Goal: Transaction & Acquisition: Book appointment/travel/reservation

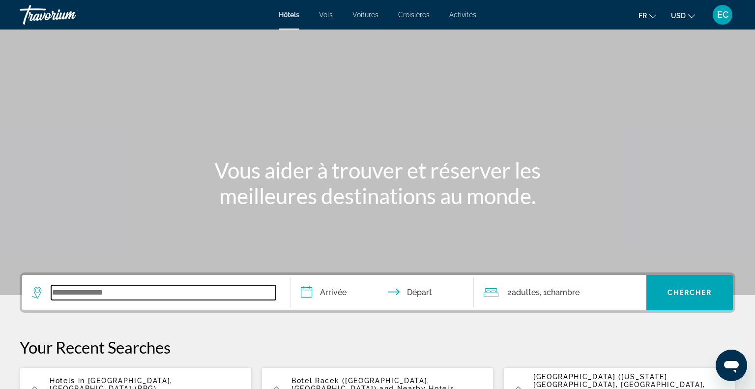
click at [75, 288] on input "Search widget" at bounding box center [163, 292] width 225 height 15
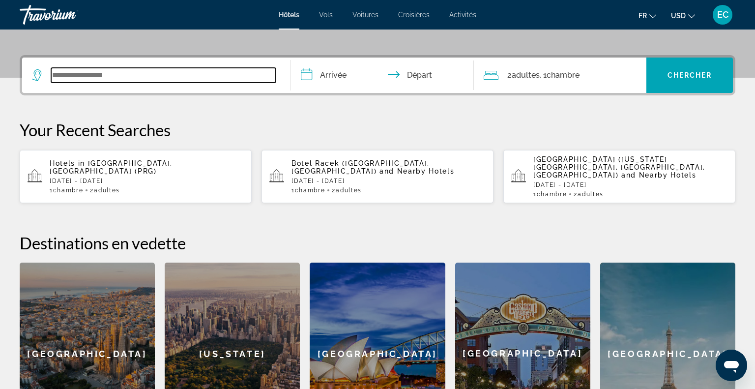
scroll to position [240, 0]
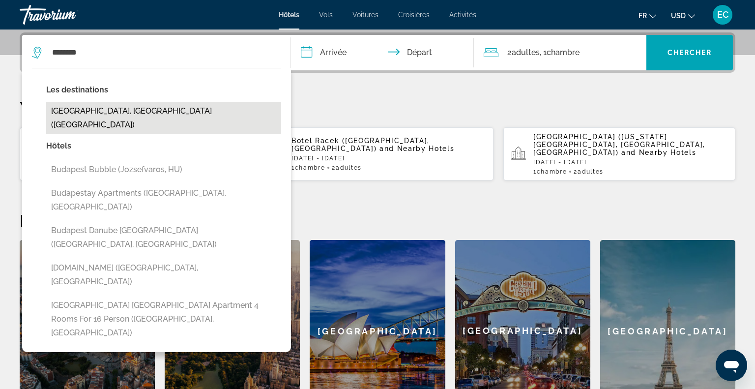
click at [93, 114] on button "[GEOGRAPHIC_DATA], [GEOGRAPHIC_DATA] ([GEOGRAPHIC_DATA])" at bounding box center [163, 118] width 235 height 32
type input "**********"
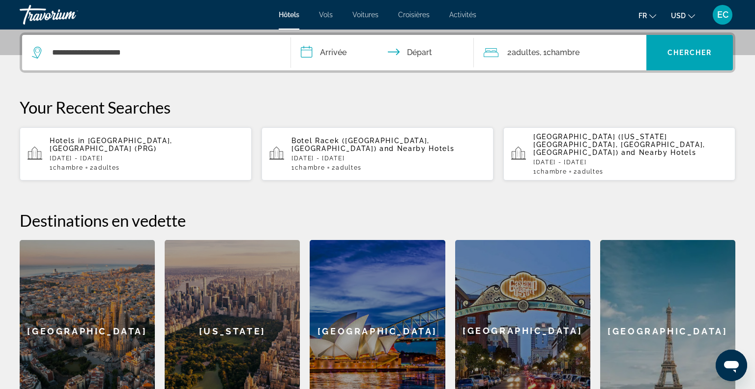
click at [317, 52] on input "**********" at bounding box center [384, 54] width 187 height 38
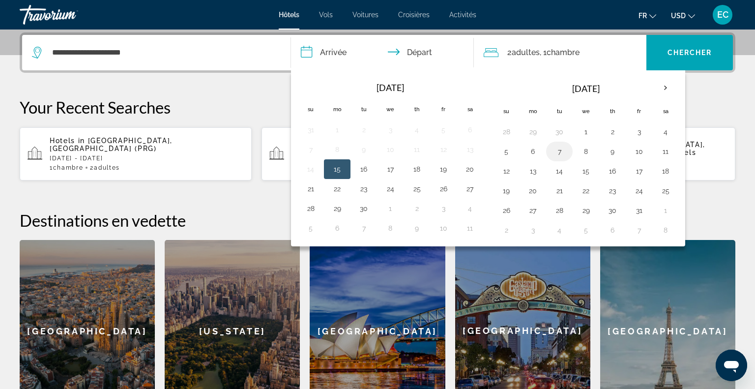
click at [551, 151] on button "7" at bounding box center [559, 151] width 16 height 14
click at [637, 151] on button "10" at bounding box center [639, 151] width 16 height 14
type input "**********"
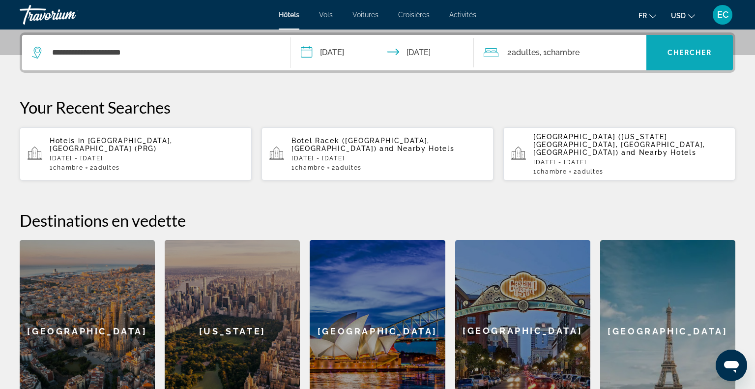
click at [672, 59] on span "Search widget" at bounding box center [689, 53] width 86 height 24
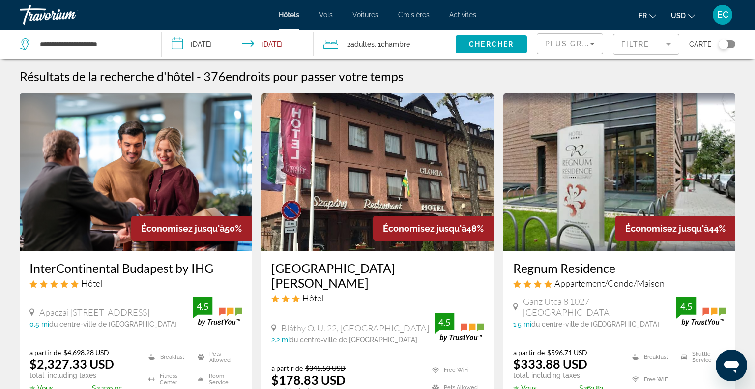
click at [683, 13] on span "USD" at bounding box center [678, 16] width 15 height 8
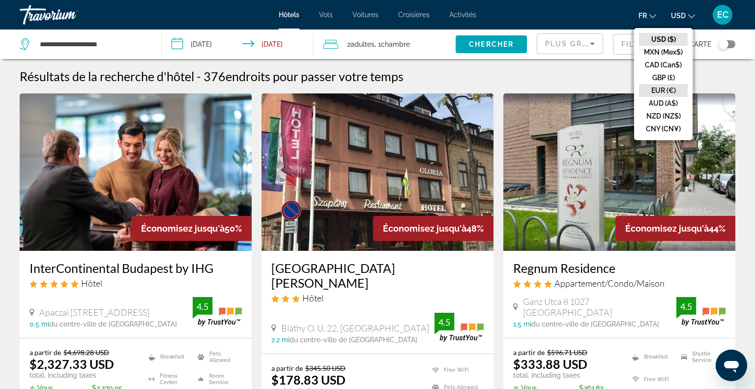
click at [669, 92] on button "EUR (€)" at bounding box center [663, 90] width 49 height 13
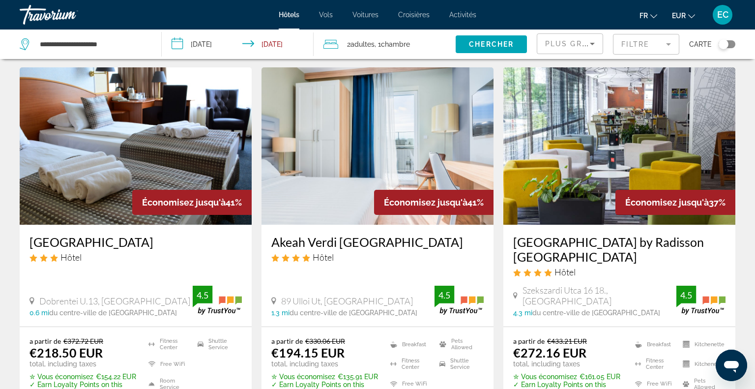
scroll to position [406, 0]
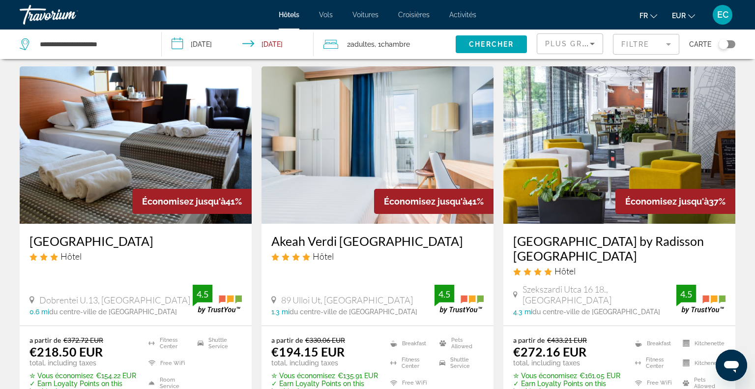
click at [624, 44] on mat-form-field "Filtre" at bounding box center [646, 44] width 66 height 21
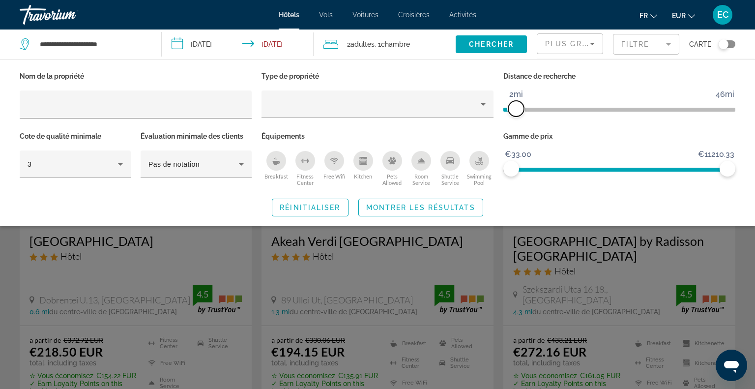
drag, startPoint x: 653, startPoint y: 104, endPoint x: 516, endPoint y: 127, distance: 138.6
click at [516, 127] on div "Distance de recherche 1mi 46mi 2mi" at bounding box center [619, 99] width 242 height 60
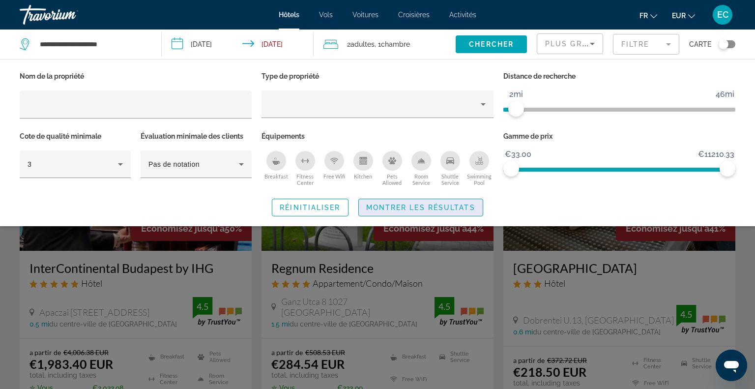
click at [417, 210] on span "Montrer les résultats" at bounding box center [420, 207] width 109 height 8
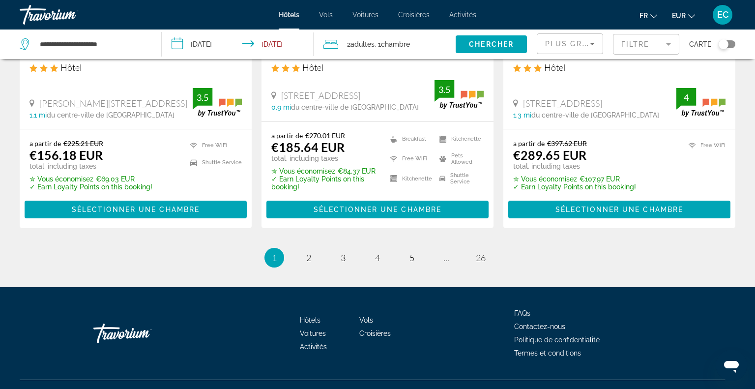
scroll to position [1369, 0]
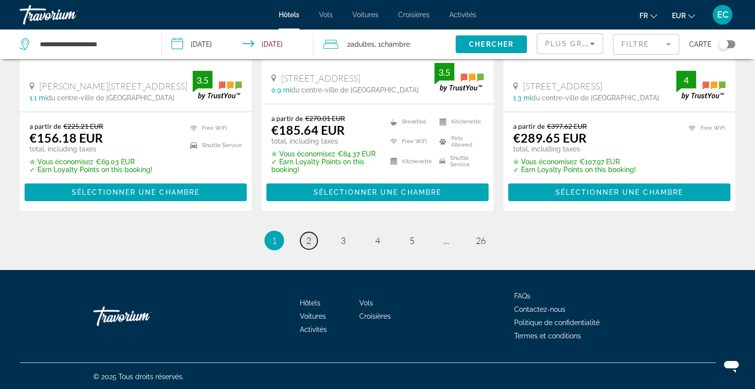
click at [314, 236] on link "page 2" at bounding box center [308, 240] width 17 height 17
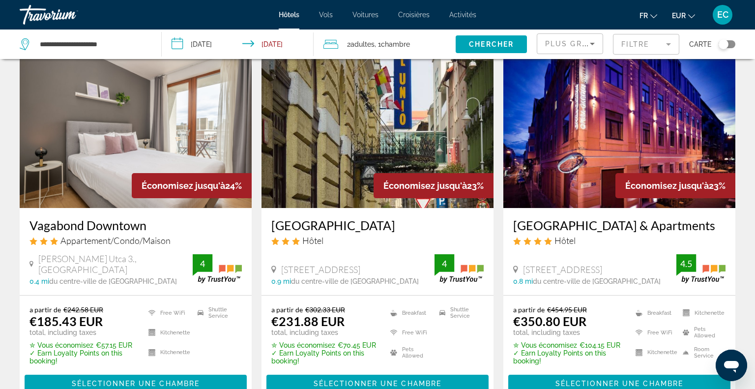
scroll to position [429, 0]
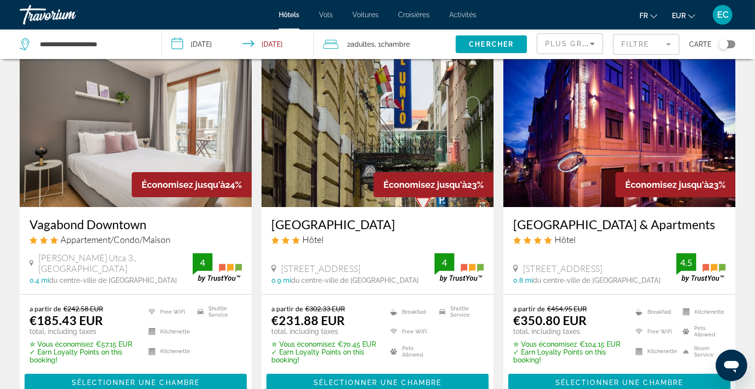
click at [119, 217] on h3 "Vagabond Downtown" at bounding box center [135, 224] width 212 height 15
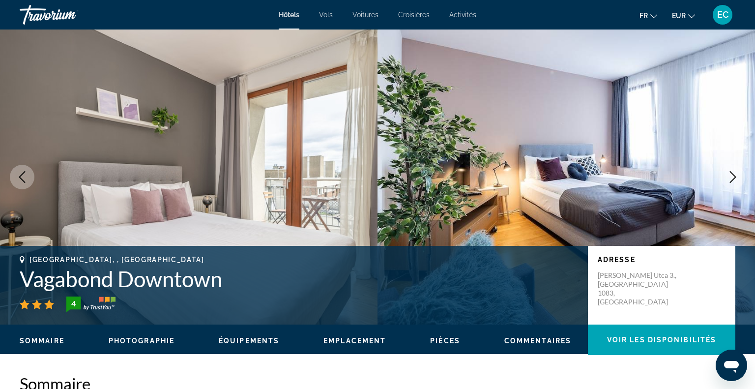
click at [730, 173] on icon "Next image" at bounding box center [733, 177] width 12 height 12
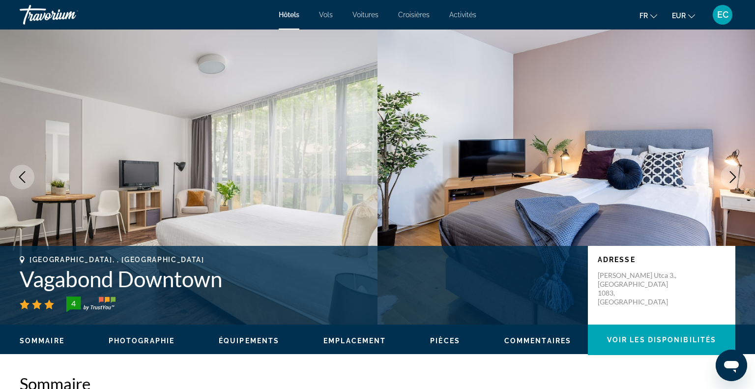
click at [730, 174] on icon "Next image" at bounding box center [733, 177] width 12 height 12
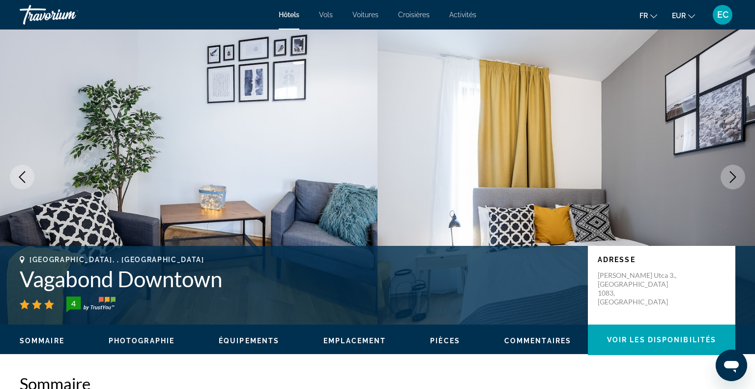
click at [730, 174] on icon "Next image" at bounding box center [733, 177] width 12 height 12
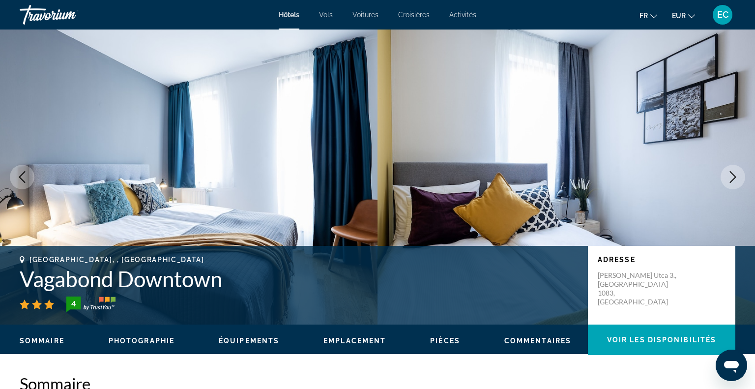
click at [730, 174] on icon "Next image" at bounding box center [733, 177] width 12 height 12
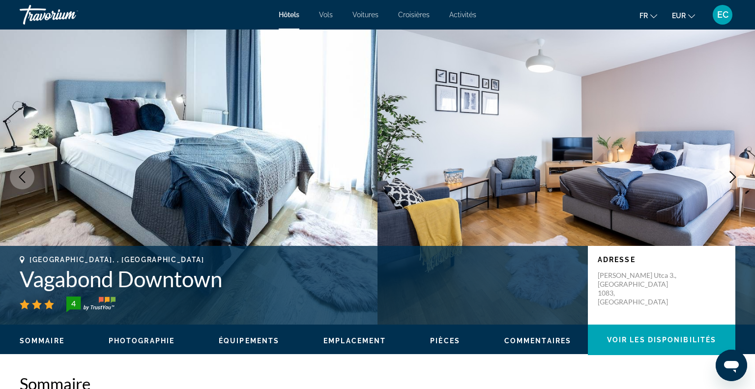
click at [730, 174] on icon "Next image" at bounding box center [733, 177] width 12 height 12
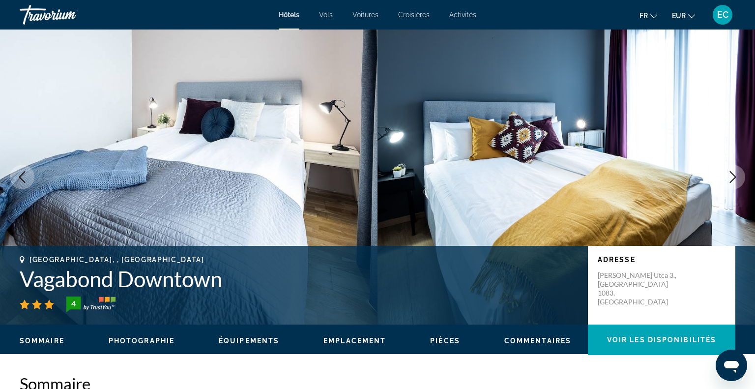
click at [730, 175] on icon "Next image" at bounding box center [733, 177] width 12 height 12
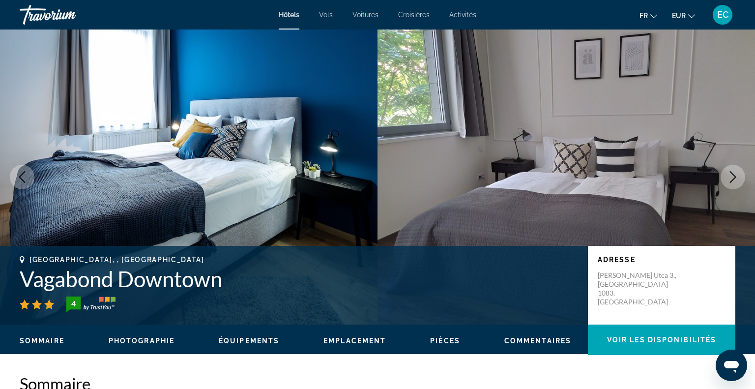
click at [730, 175] on icon "Next image" at bounding box center [733, 177] width 12 height 12
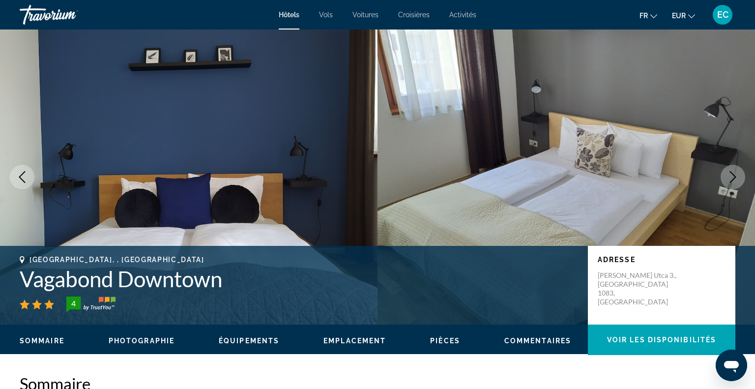
click at [730, 175] on icon "Next image" at bounding box center [733, 177] width 12 height 12
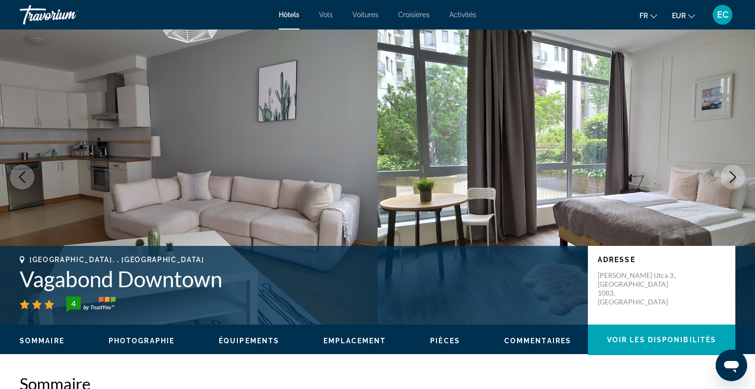
click at [730, 175] on icon "Next image" at bounding box center [733, 177] width 12 height 12
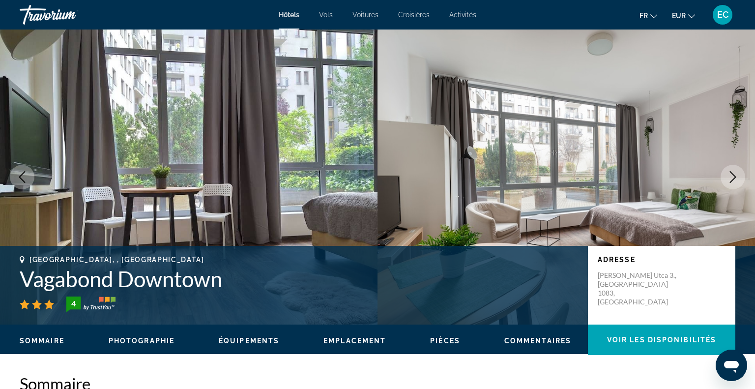
click at [730, 175] on icon "Next image" at bounding box center [733, 177] width 12 height 12
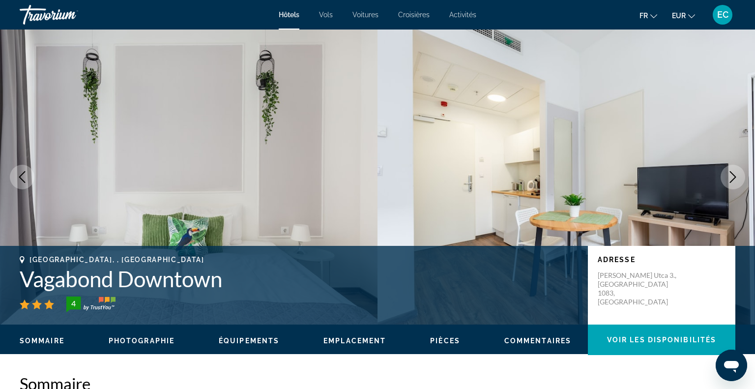
click at [730, 175] on icon "Next image" at bounding box center [733, 177] width 12 height 12
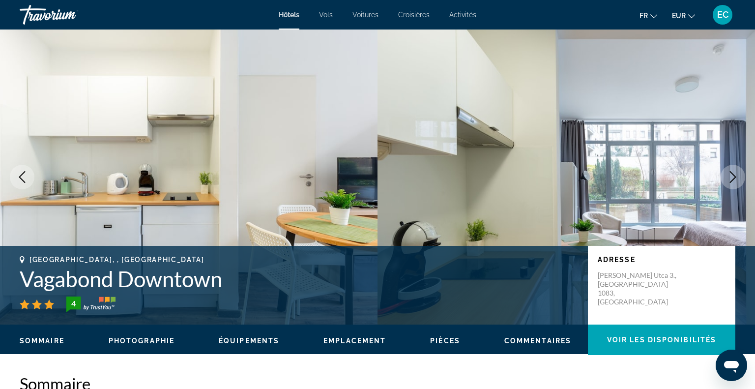
click at [730, 175] on icon "Next image" at bounding box center [733, 177] width 12 height 12
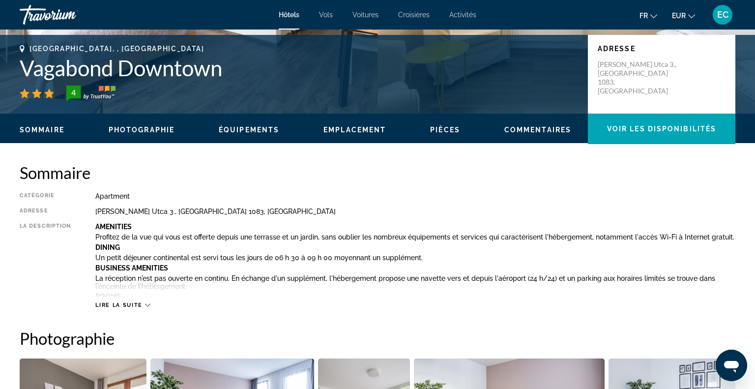
scroll to position [212, 0]
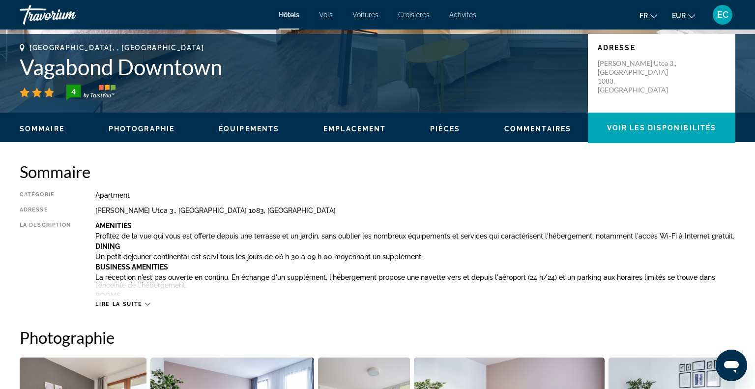
click at [131, 303] on span "Lire la suite" at bounding box center [118, 304] width 47 height 6
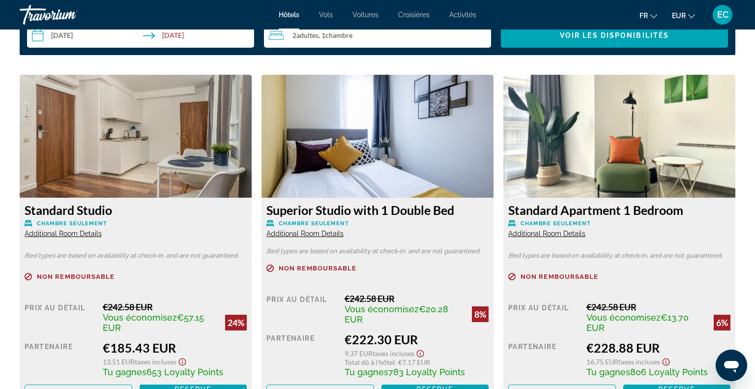
scroll to position [1586, 0]
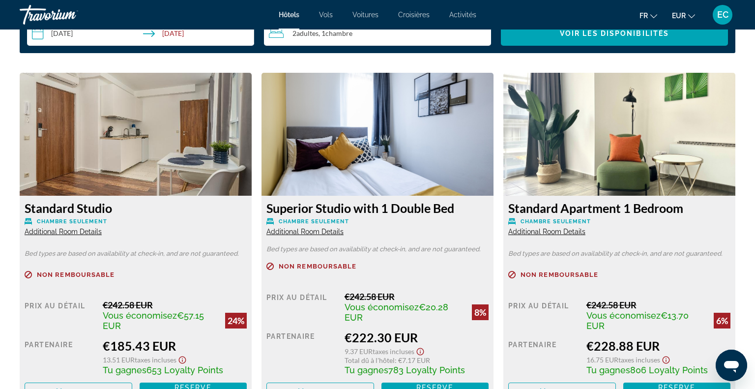
click at [72, 232] on span "Additional Room Details" at bounding box center [63, 231] width 77 height 8
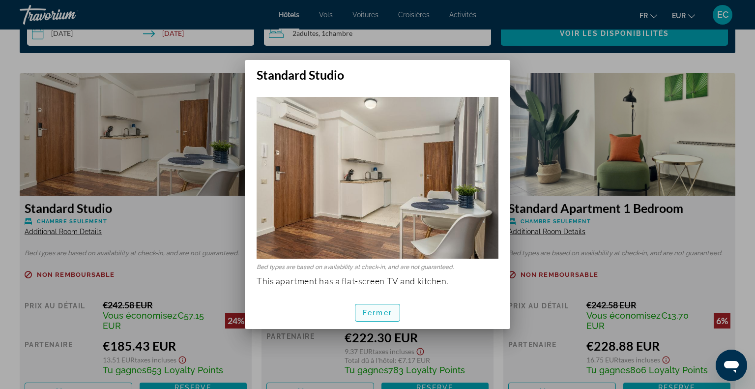
click at [372, 313] on span "Fermer" at bounding box center [377, 313] width 29 height 8
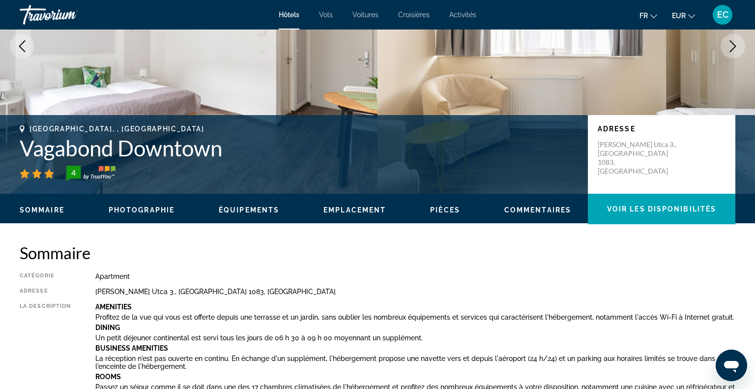
scroll to position [127, 0]
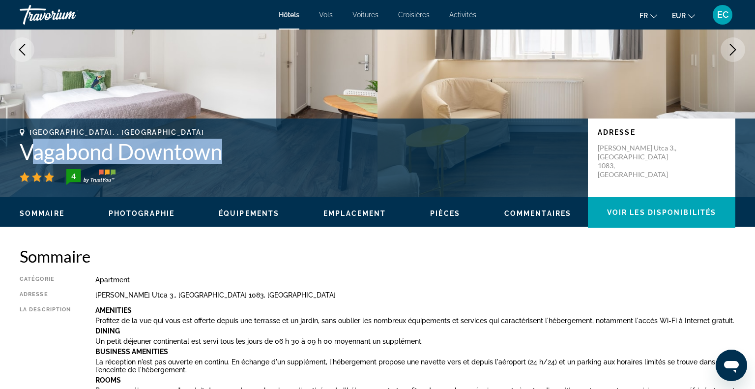
drag, startPoint x: 28, startPoint y: 150, endPoint x: 222, endPoint y: 163, distance: 194.0
click at [222, 163] on h1 "Vagabond Downtown" at bounding box center [299, 152] width 558 height 26
click at [67, 154] on h1 "Vagabond Downtown" at bounding box center [299, 152] width 558 height 26
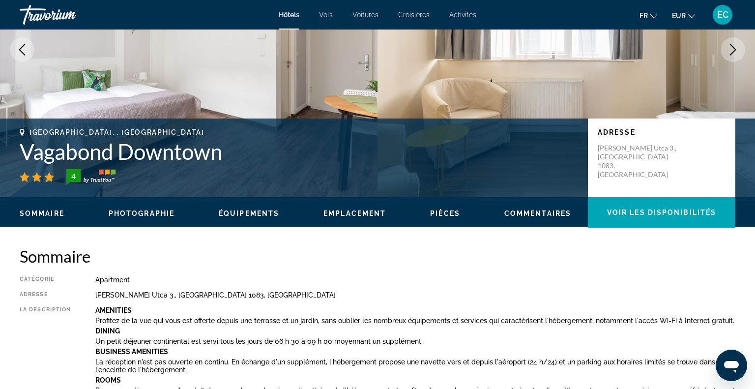
drag, startPoint x: 26, startPoint y: 153, endPoint x: 224, endPoint y: 154, distance: 198.0
click at [224, 154] on h1 "Vagabond Downtown" at bounding box center [299, 152] width 558 height 26
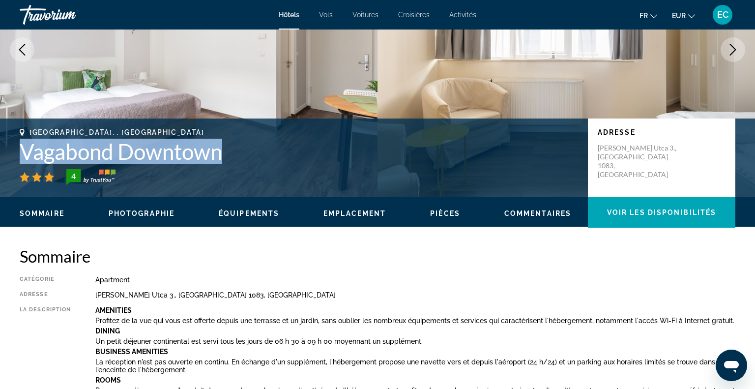
drag, startPoint x: 224, startPoint y: 154, endPoint x: 17, endPoint y: 155, distance: 206.9
click at [17, 155] on div "[GEOGRAPHIC_DATA], , [GEOGRAPHIC_DATA] Vagabond Downtown 4 Adresse [STREET_ADDR…" at bounding box center [377, 157] width 755 height 59
copy h1 "Vagabond Downtown"
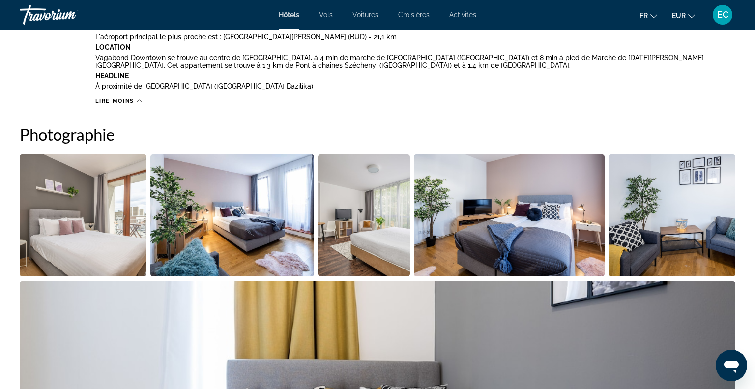
scroll to position [659, 0]
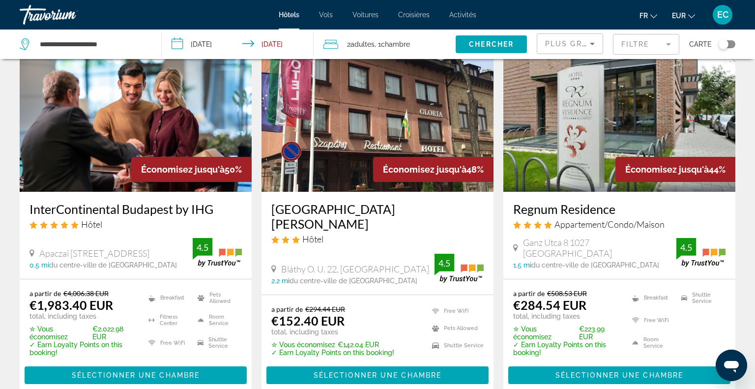
scroll to position [59, 0]
click at [633, 40] on mat-form-field "Filtre" at bounding box center [646, 44] width 66 height 21
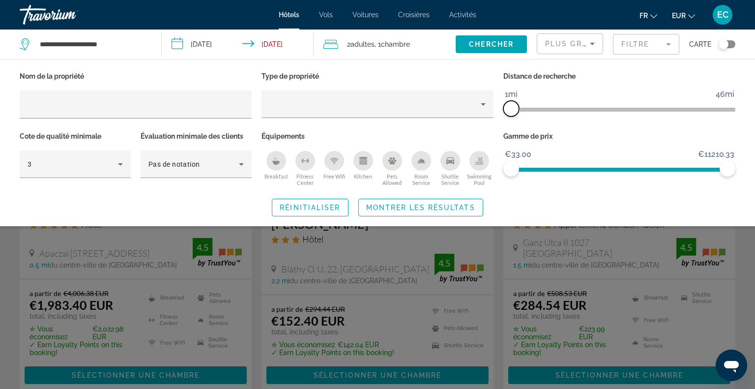
drag, startPoint x: 647, startPoint y: 110, endPoint x: 510, endPoint y: 132, distance: 139.4
click at [510, 132] on div "Nom de la propriété Type de propriété Distance de recherche 1mi 46mi 1mi Cote d…" at bounding box center [377, 128] width 725 height 119
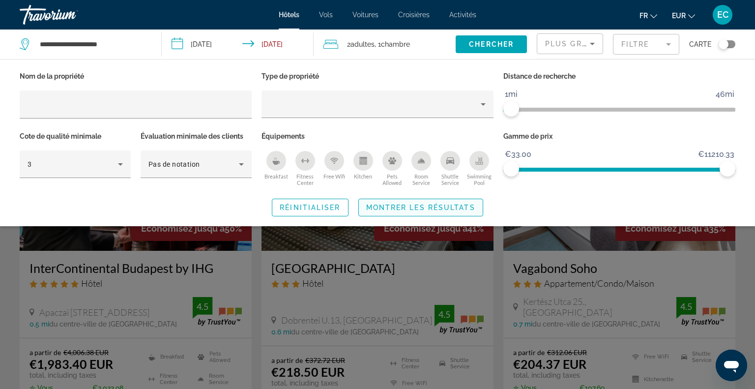
click at [449, 210] on span "Montrer les résultats" at bounding box center [420, 207] width 109 height 8
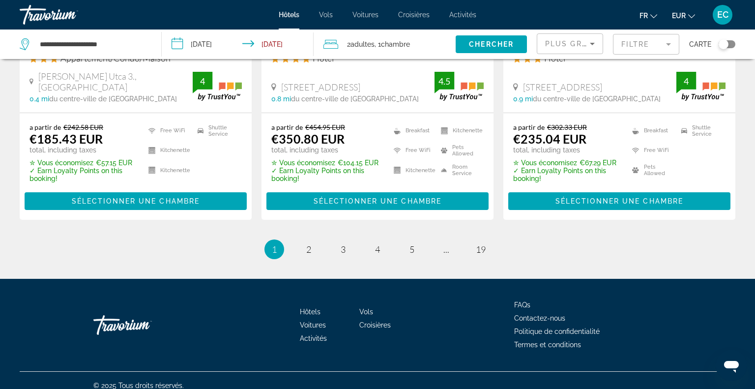
scroll to position [1362, 0]
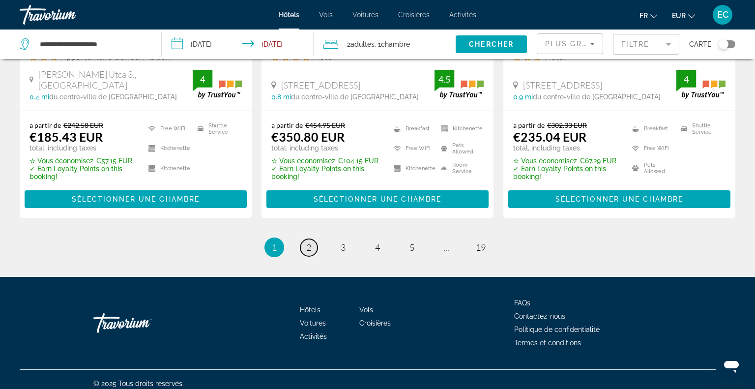
click at [307, 242] on span "2" at bounding box center [308, 247] width 5 height 11
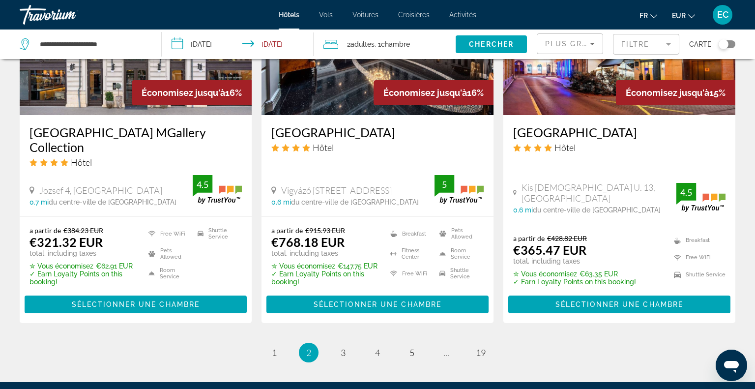
scroll to position [1254, 0]
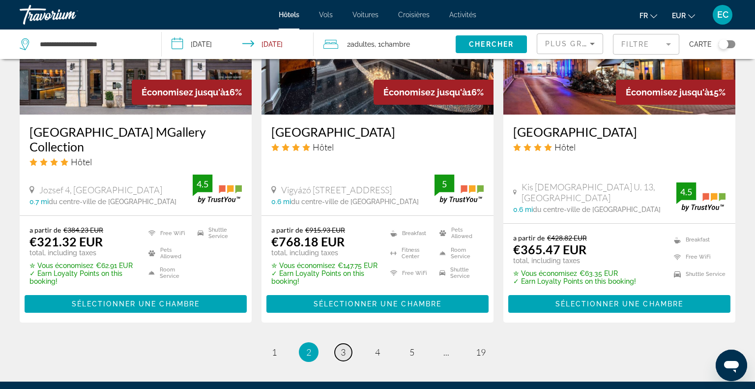
click at [341, 348] on span "3" at bounding box center [343, 351] width 5 height 11
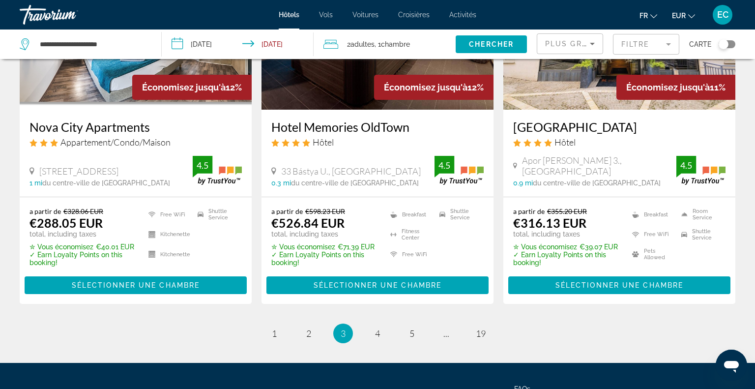
scroll to position [1329, 0]
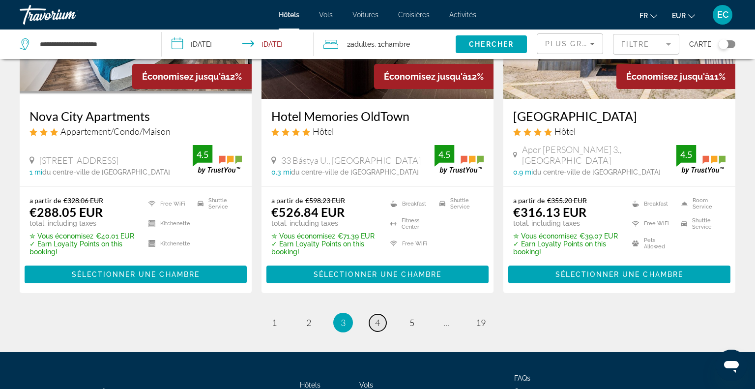
click at [377, 317] on span "4" at bounding box center [377, 322] width 5 height 11
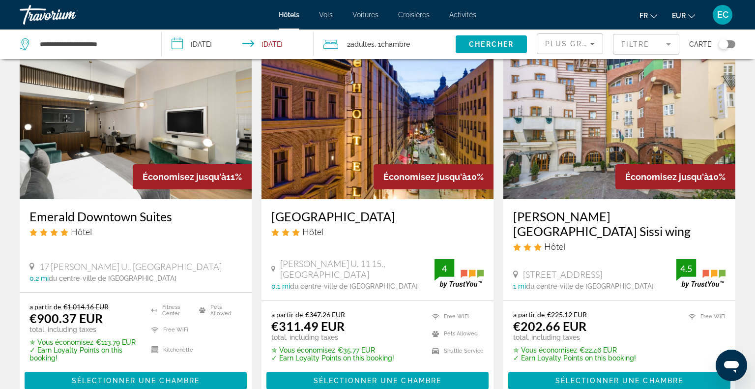
scroll to position [427, 0]
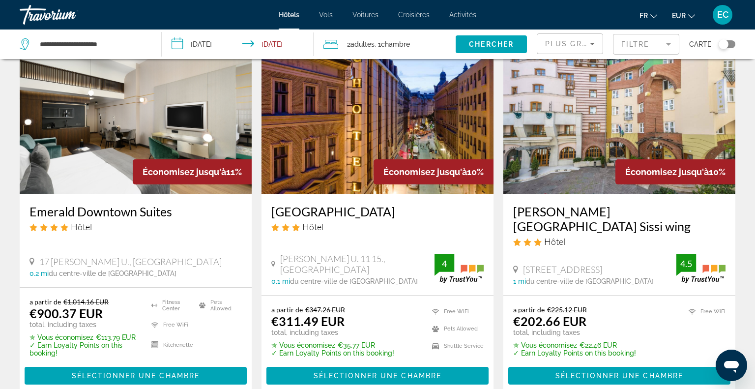
click at [304, 253] on div "[PERSON_NAME] U. 11 15., [GEOGRAPHIC_DATA] 0.1 mi du centre-ville de [GEOGRAPHI…" at bounding box center [377, 269] width 212 height 32
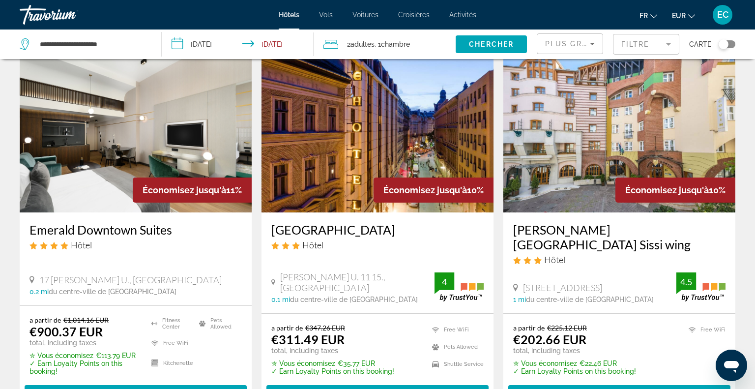
scroll to position [411, 0]
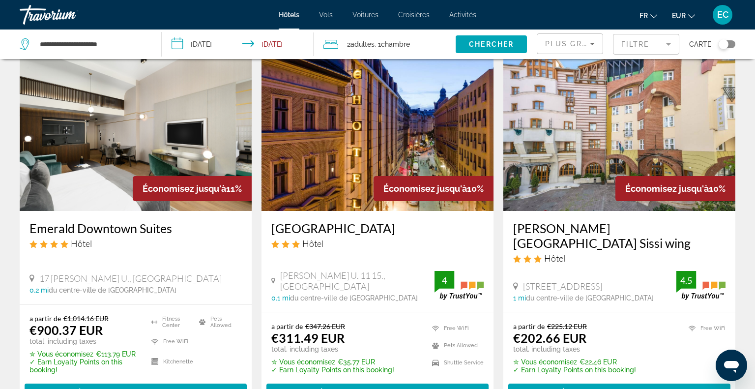
click at [540, 150] on img "Main content" at bounding box center [619, 132] width 232 height 157
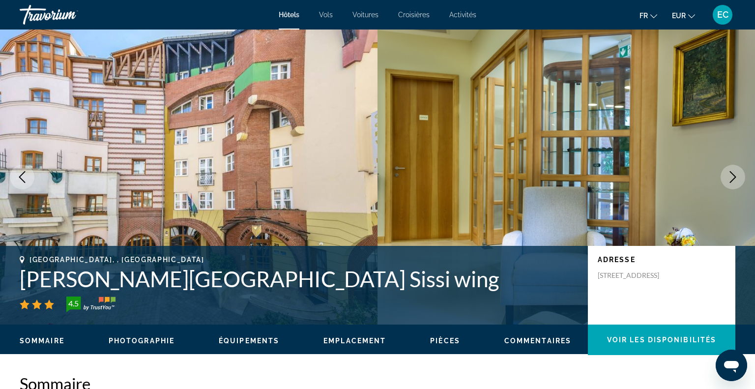
click at [734, 180] on icon "Next image" at bounding box center [733, 177] width 12 height 12
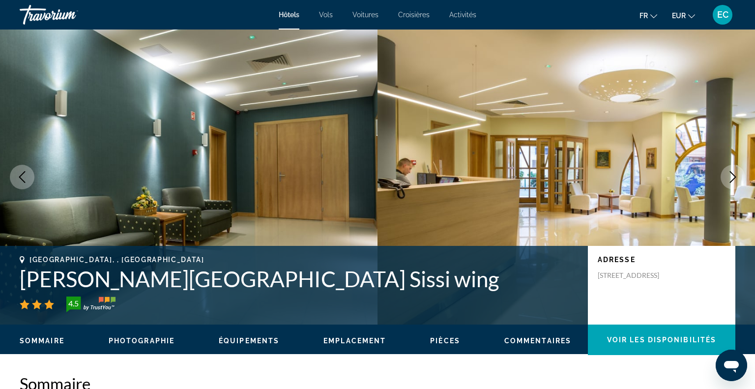
click at [734, 180] on icon "Next image" at bounding box center [733, 177] width 12 height 12
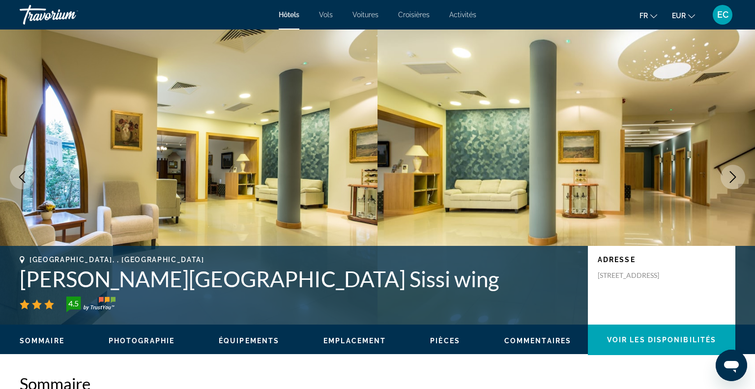
click at [734, 180] on icon "Next image" at bounding box center [733, 177] width 12 height 12
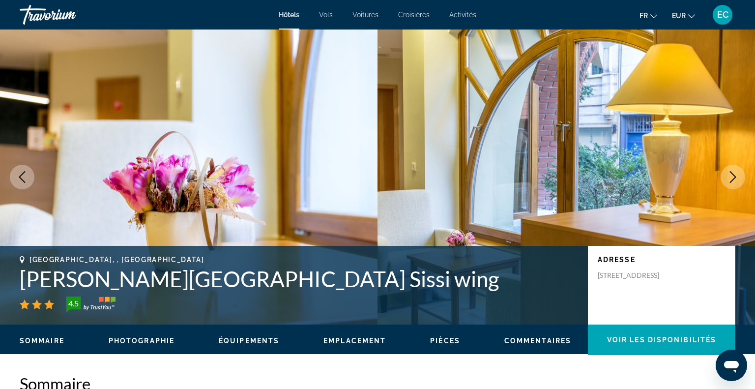
click at [734, 180] on icon "Next image" at bounding box center [733, 177] width 12 height 12
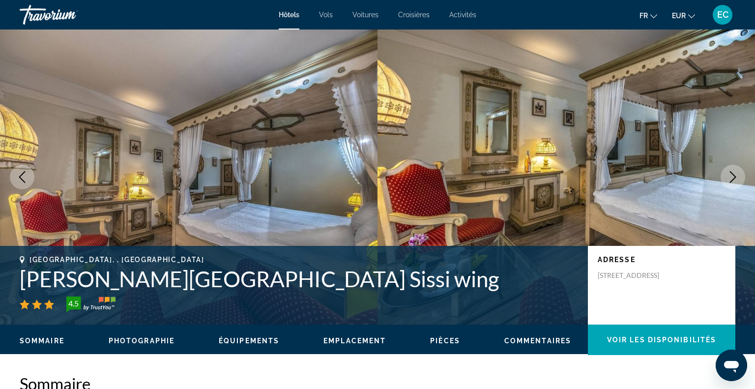
click at [734, 180] on icon "Next image" at bounding box center [733, 177] width 12 height 12
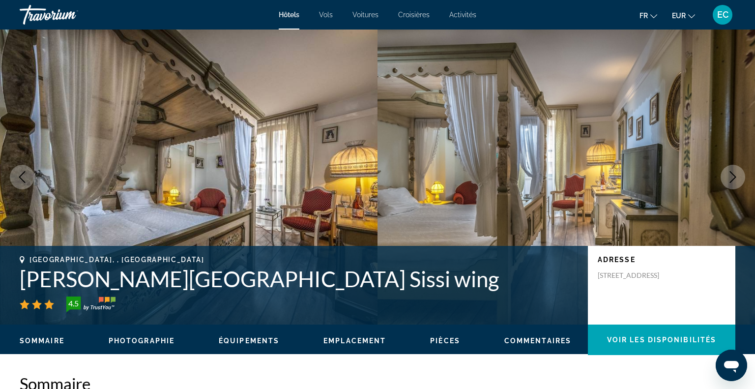
click at [734, 180] on icon "Next image" at bounding box center [733, 177] width 12 height 12
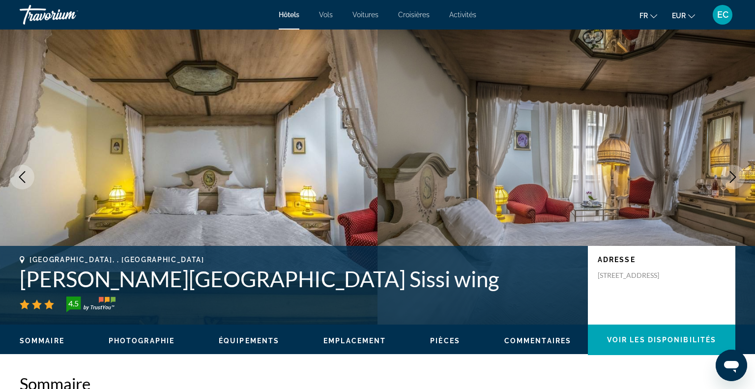
click at [734, 180] on icon "Next image" at bounding box center [733, 177] width 12 height 12
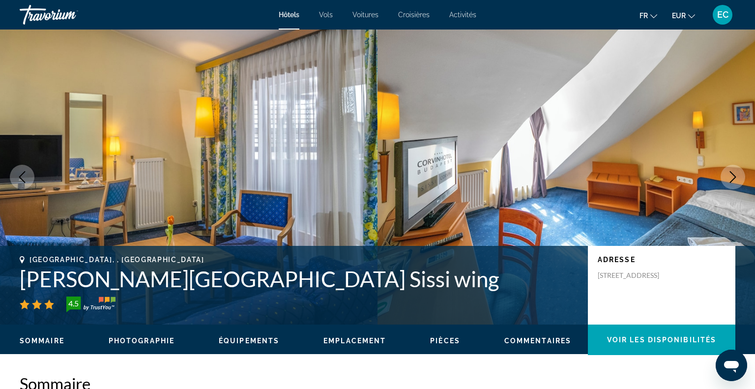
click at [734, 180] on icon "Next image" at bounding box center [733, 177] width 12 height 12
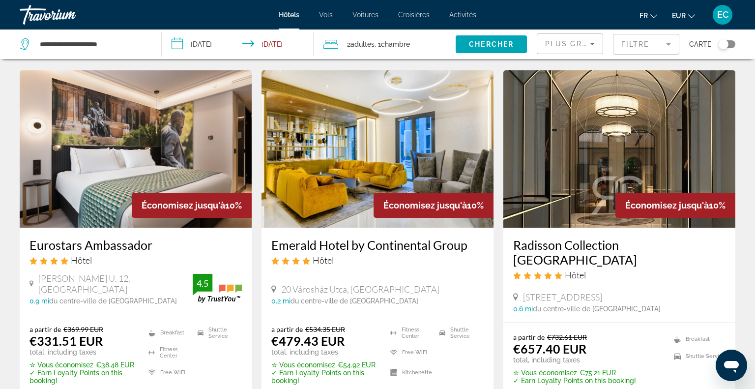
scroll to position [1154, 0]
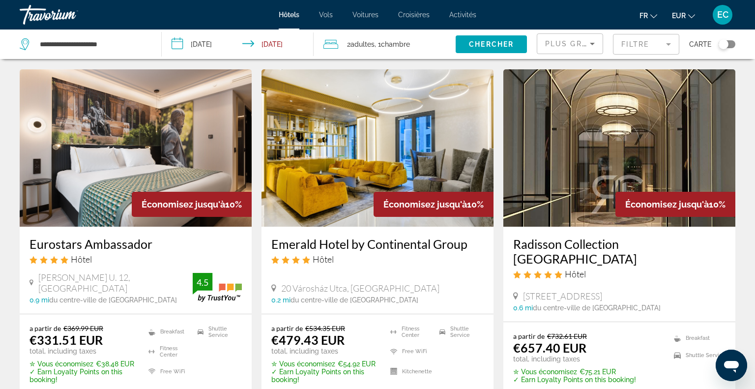
click at [596, 46] on icon "Sort by" at bounding box center [592, 44] width 12 height 12
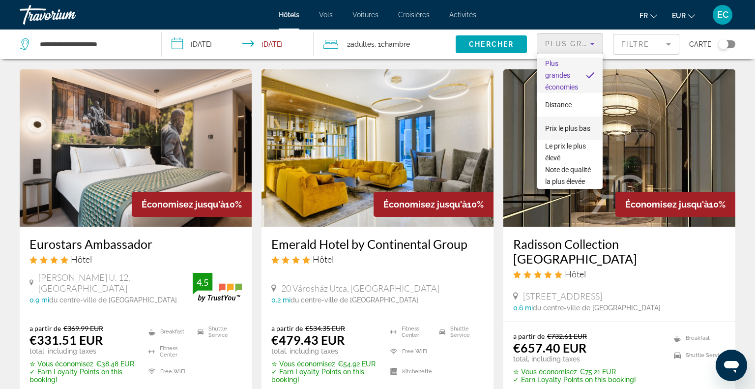
click at [547, 131] on span "Prix le plus bas" at bounding box center [567, 128] width 45 height 8
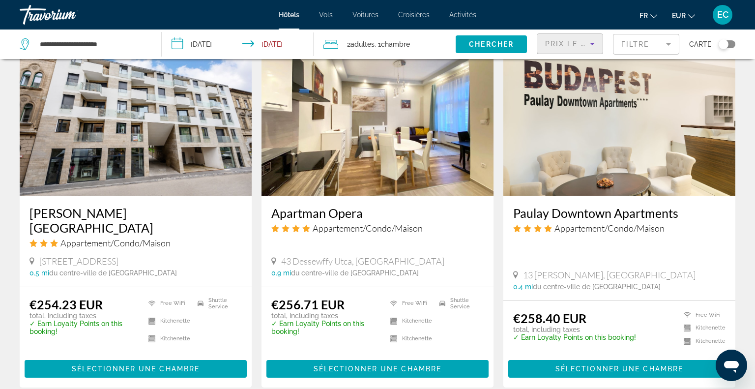
scroll to position [1221, 0]
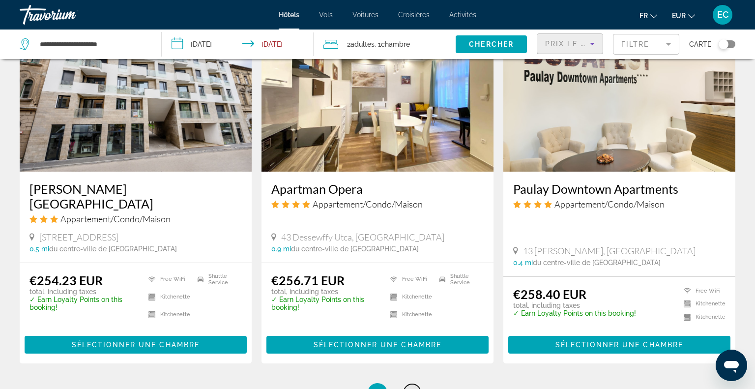
click at [406, 384] on link "page 5" at bounding box center [411, 392] width 17 height 17
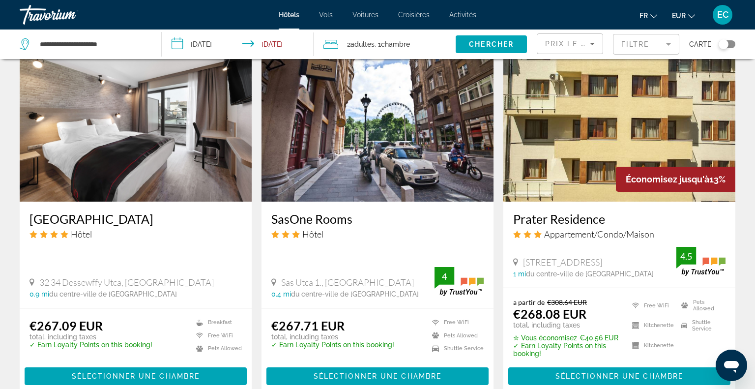
scroll to position [1329, 0]
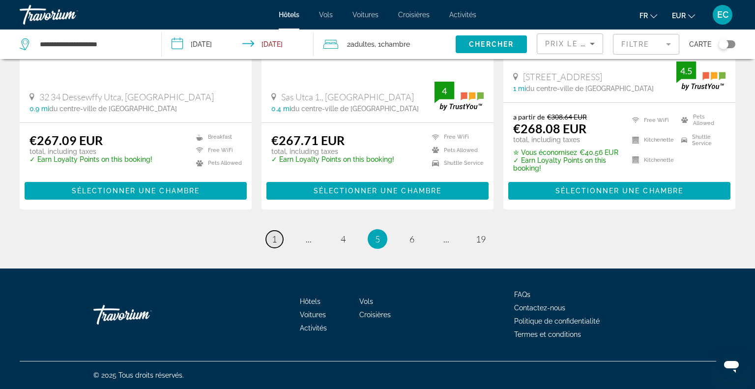
click at [275, 245] on link "page 1" at bounding box center [274, 238] width 17 height 17
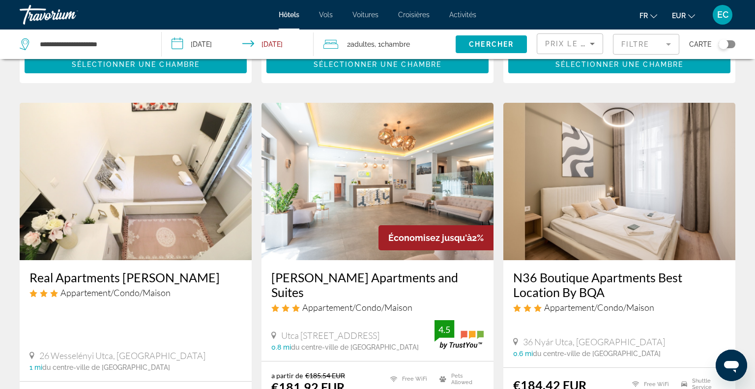
scroll to position [765, 0]
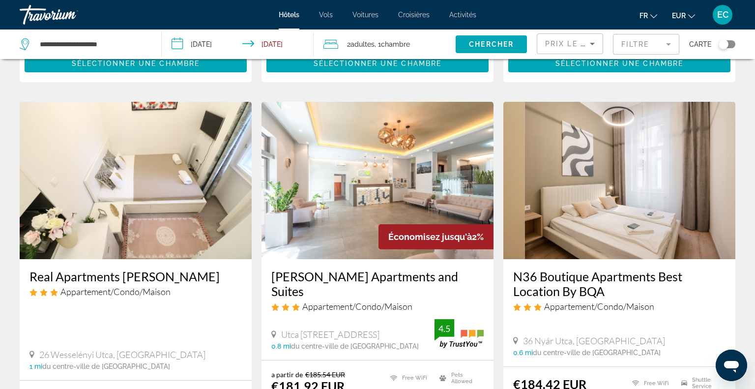
click at [289, 269] on h3 "[PERSON_NAME] Apartments and Suites" at bounding box center [377, 283] width 212 height 29
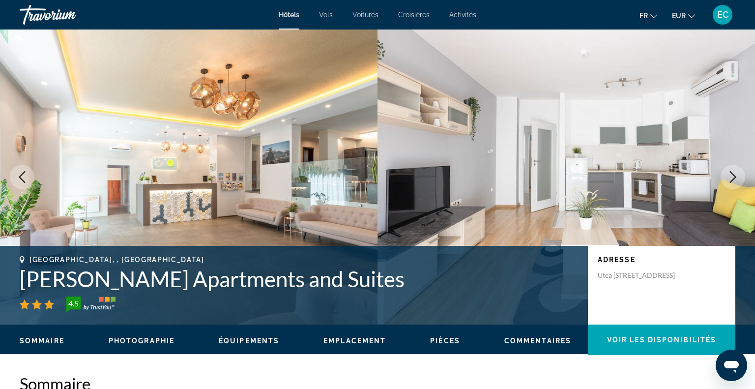
click at [734, 178] on icon "Next image" at bounding box center [733, 177] width 6 height 12
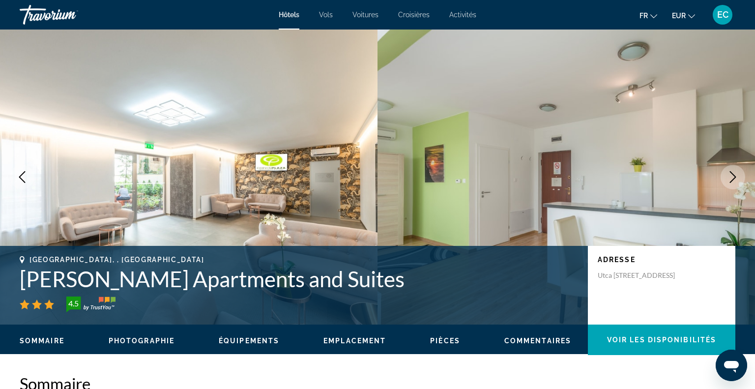
click at [734, 178] on icon "Next image" at bounding box center [733, 177] width 6 height 12
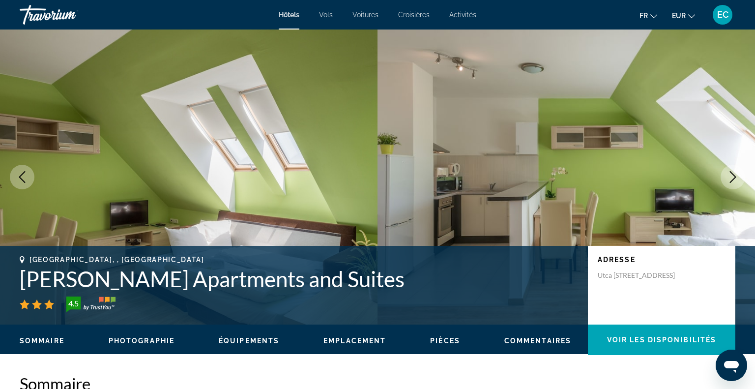
click at [734, 178] on icon "Next image" at bounding box center [733, 177] width 6 height 12
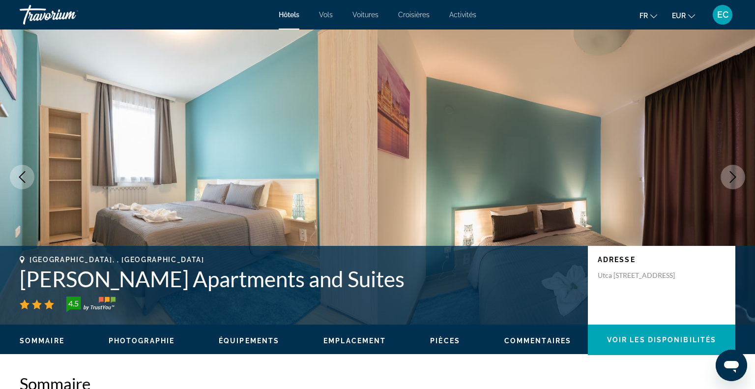
click at [734, 178] on icon "Next image" at bounding box center [733, 177] width 6 height 12
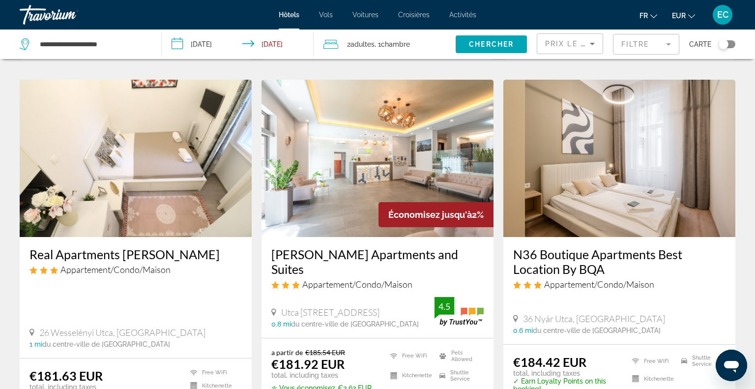
scroll to position [790, 0]
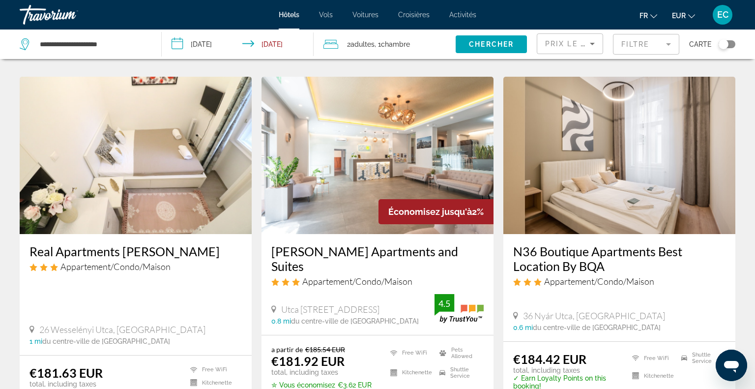
click at [667, 140] on img "Main content" at bounding box center [619, 155] width 232 height 157
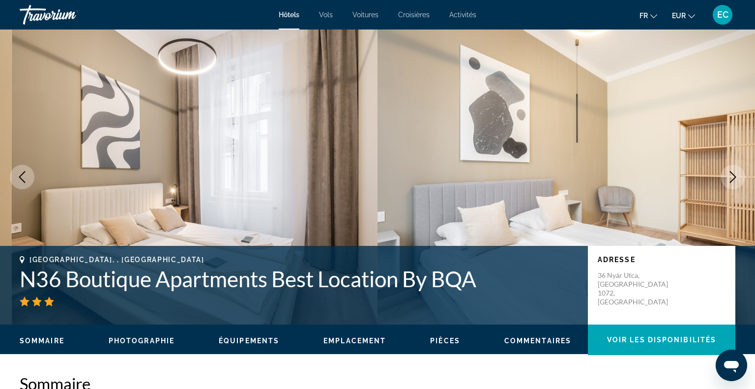
click at [732, 180] on icon "Next image" at bounding box center [733, 177] width 6 height 12
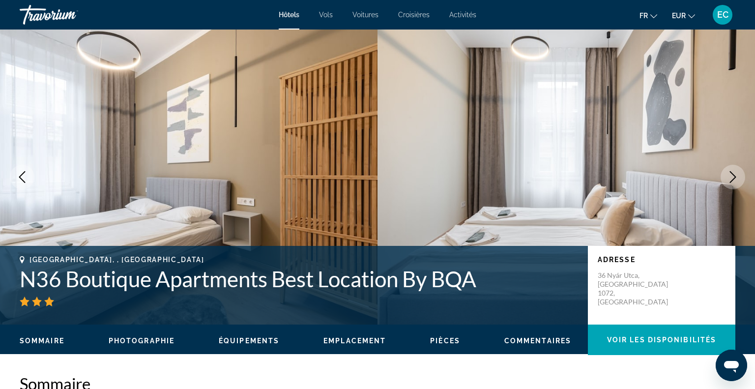
click at [732, 180] on icon "Next image" at bounding box center [733, 177] width 6 height 12
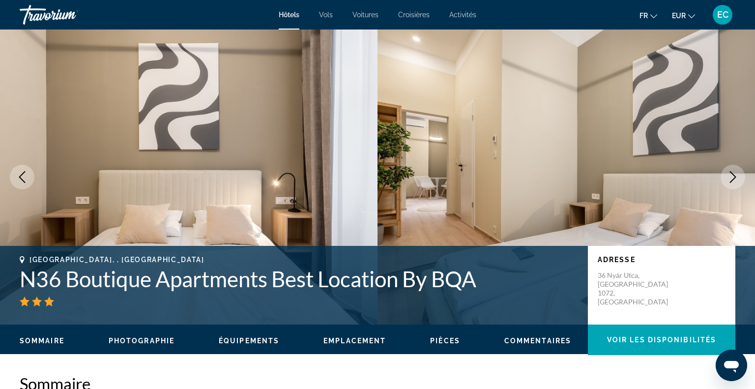
click at [732, 180] on icon "Next image" at bounding box center [733, 177] width 6 height 12
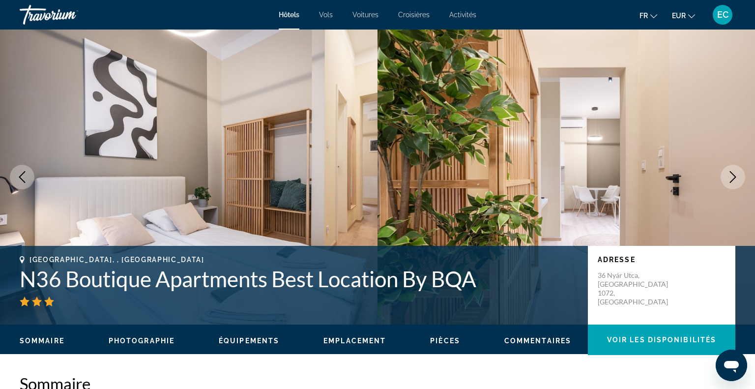
click at [732, 180] on icon "Next image" at bounding box center [733, 177] width 6 height 12
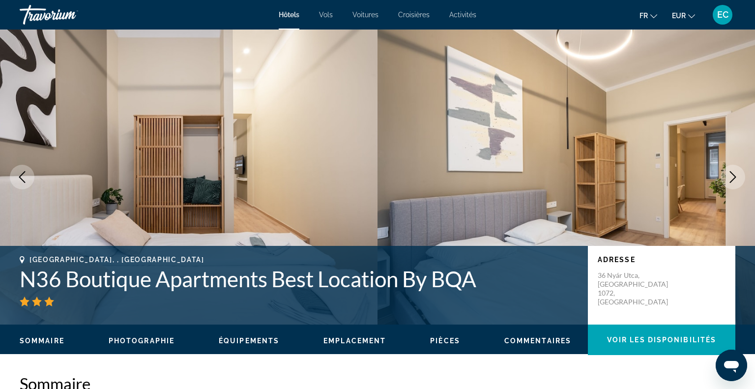
click at [732, 180] on icon "Next image" at bounding box center [733, 177] width 6 height 12
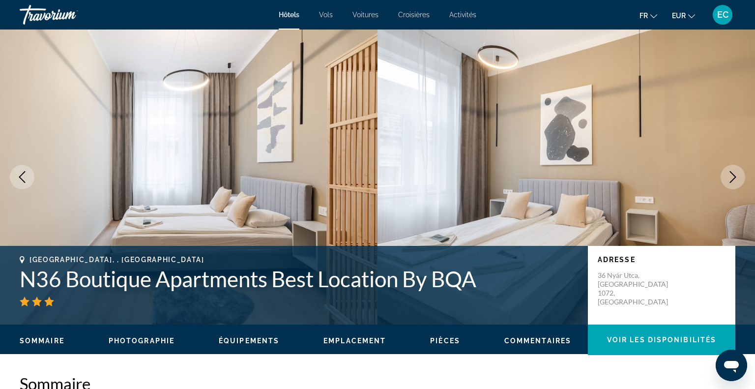
click at [732, 180] on icon "Next image" at bounding box center [733, 177] width 6 height 12
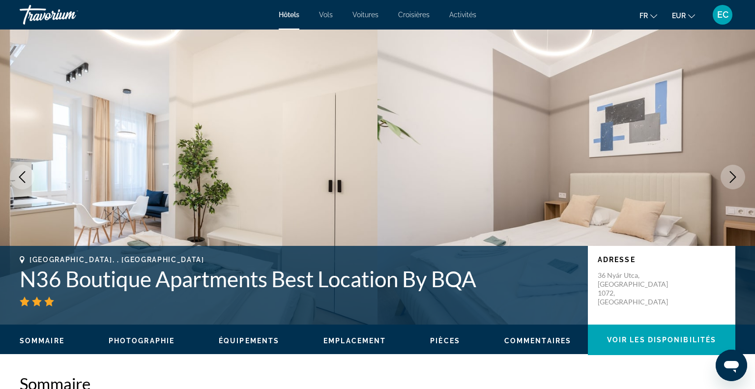
click at [732, 180] on icon "Next image" at bounding box center [733, 177] width 6 height 12
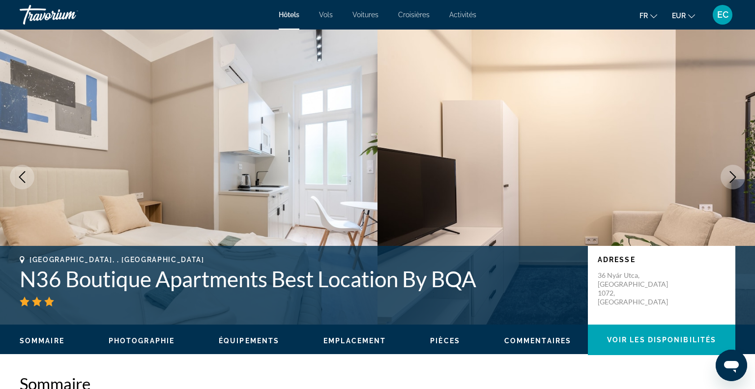
click at [732, 180] on icon "Next image" at bounding box center [733, 177] width 6 height 12
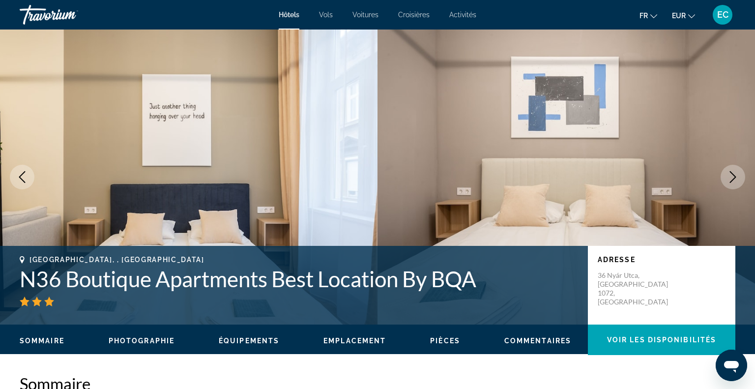
click at [732, 180] on icon "Next image" at bounding box center [733, 177] width 6 height 12
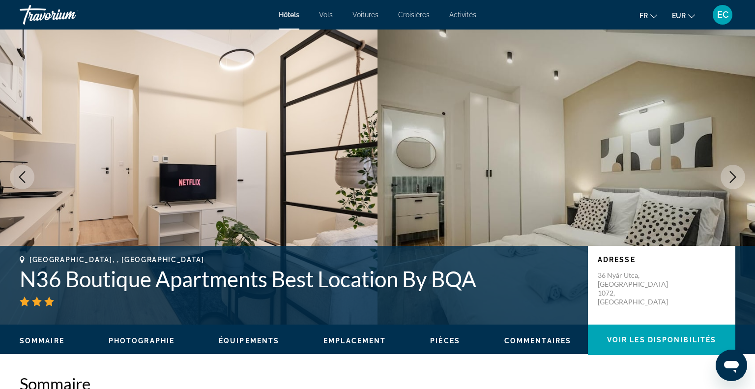
click at [732, 180] on icon "Next image" at bounding box center [733, 177] width 6 height 12
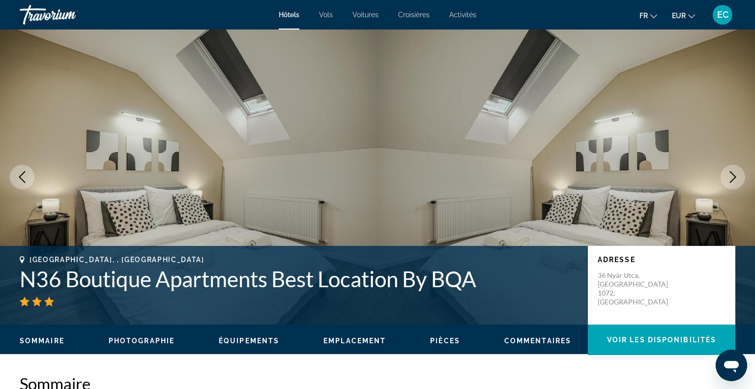
click at [732, 180] on icon "Next image" at bounding box center [733, 177] width 6 height 12
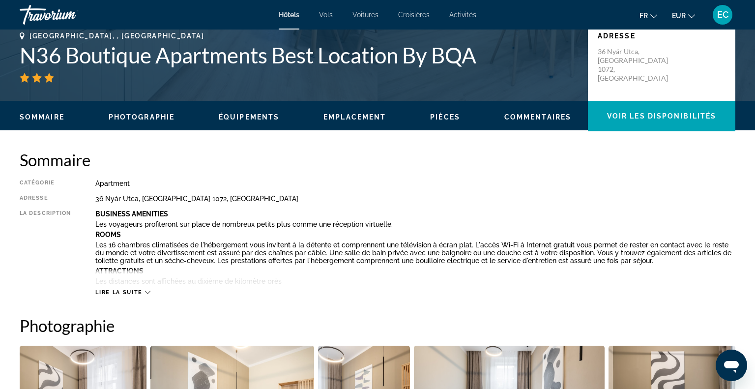
scroll to position [224, 0]
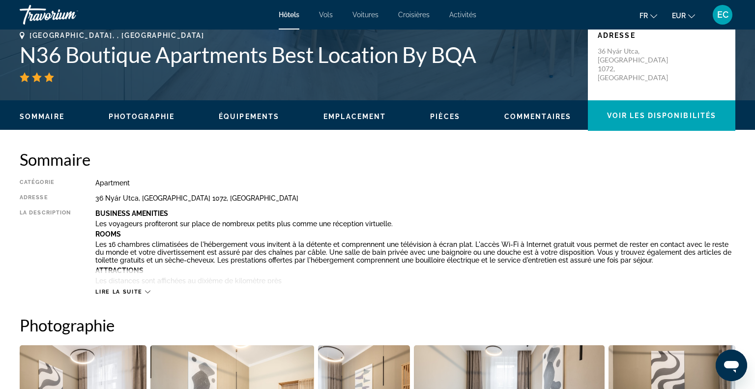
click at [124, 288] on span "Lire la suite" at bounding box center [118, 291] width 47 height 6
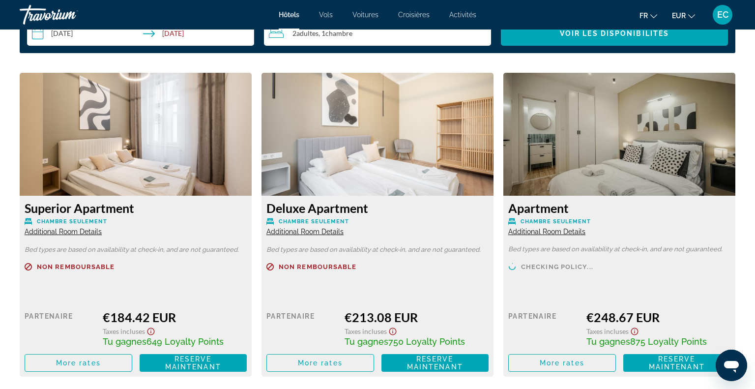
scroll to position [1537, 0]
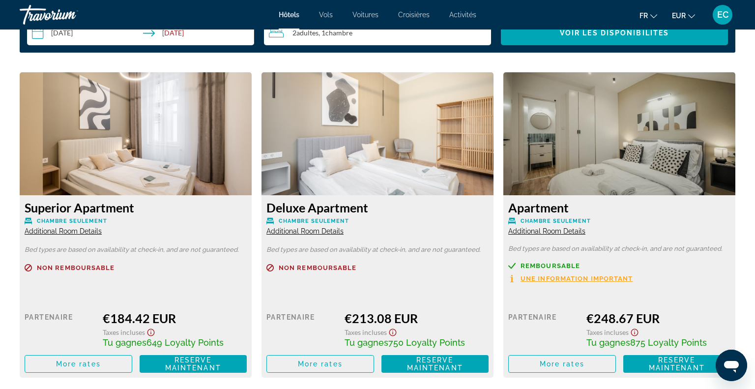
click at [88, 234] on span "Additional Room Details" at bounding box center [63, 231] width 77 height 8
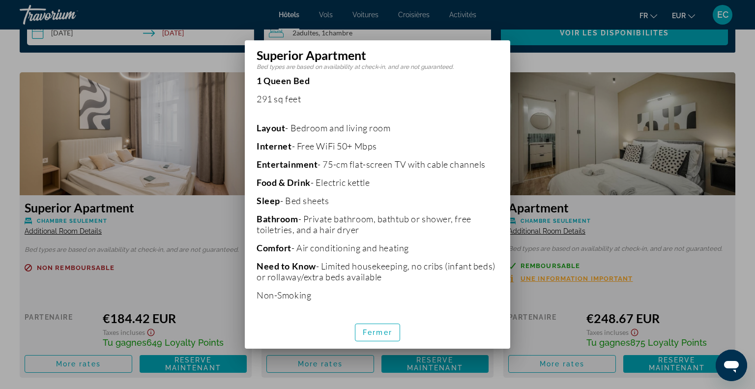
scroll to position [182, 0]
click at [373, 328] on span "Fermer" at bounding box center [377, 332] width 29 height 8
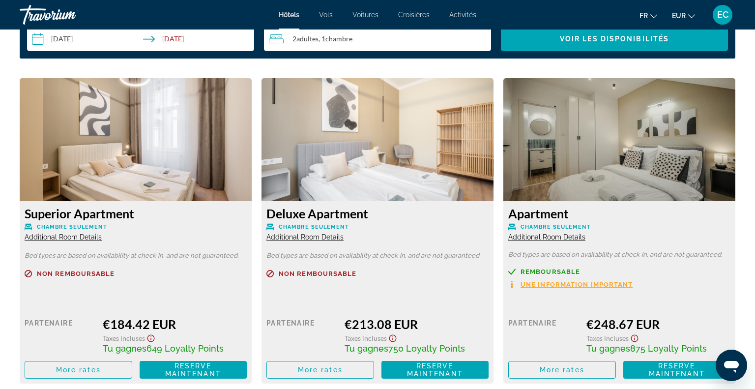
scroll to position [1531, 0]
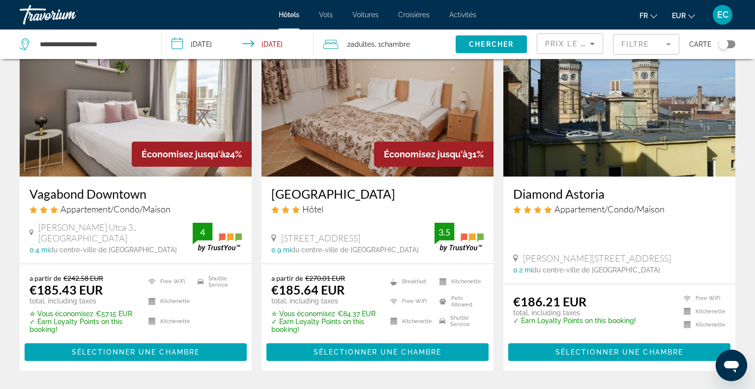
scroll to position [1234, 0]
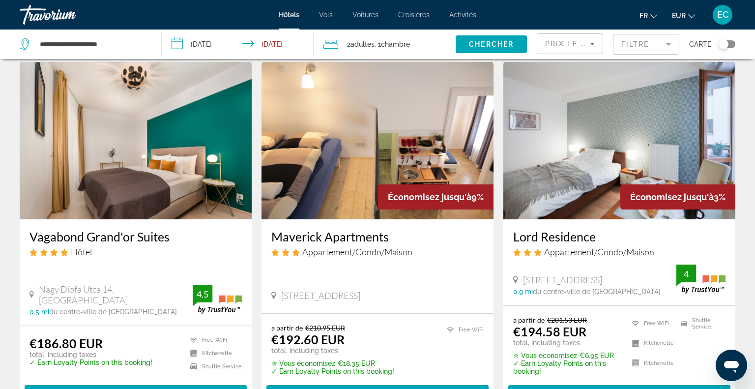
scroll to position [32, 0]
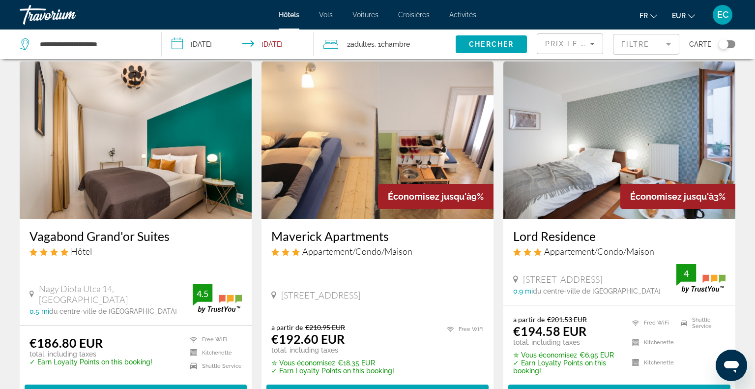
click at [139, 163] on img "Main content" at bounding box center [136, 139] width 232 height 157
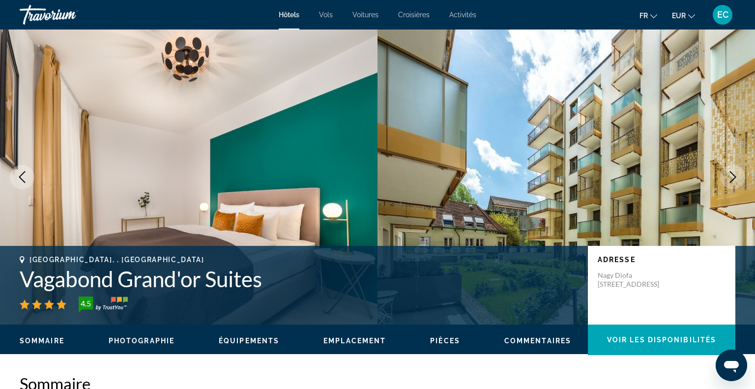
click at [733, 176] on icon "Next image" at bounding box center [733, 177] width 12 height 12
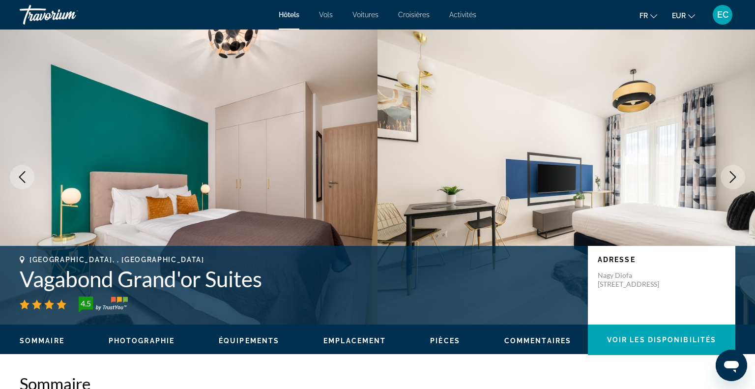
click at [733, 176] on icon "Next image" at bounding box center [733, 177] width 12 height 12
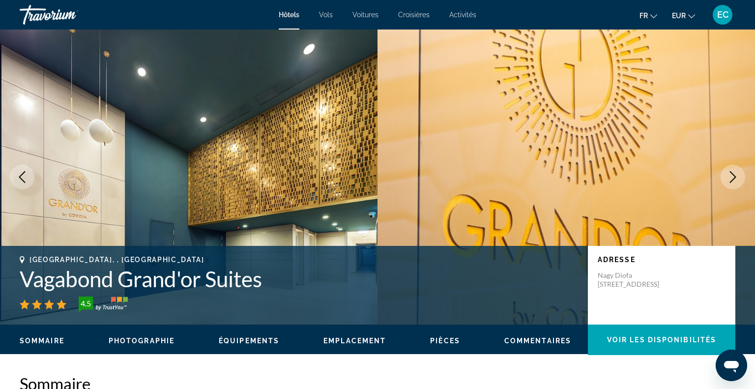
click at [733, 176] on icon "Next image" at bounding box center [733, 177] width 12 height 12
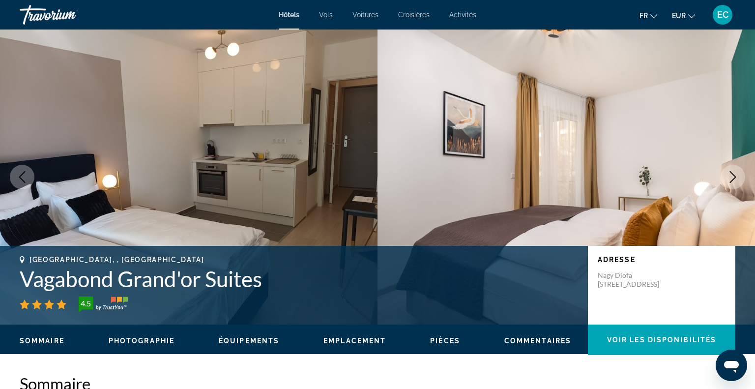
click at [733, 176] on icon "Next image" at bounding box center [733, 177] width 12 height 12
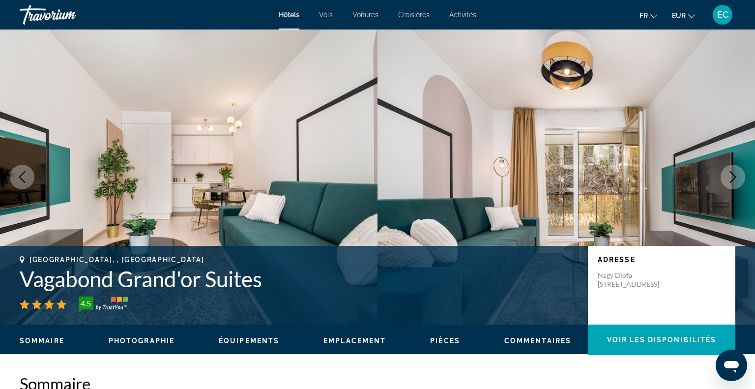
click at [733, 176] on icon "Next image" at bounding box center [733, 177] width 12 height 12
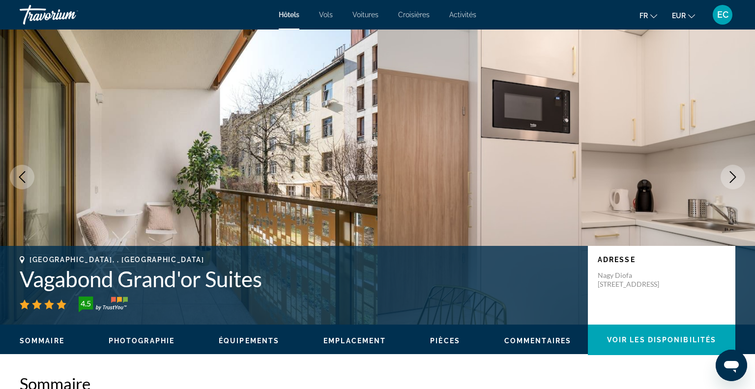
click at [733, 176] on icon "Next image" at bounding box center [733, 177] width 12 height 12
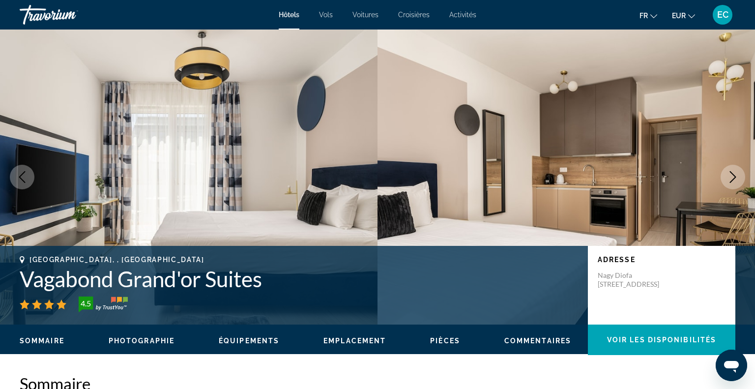
click at [733, 176] on icon "Next image" at bounding box center [733, 177] width 12 height 12
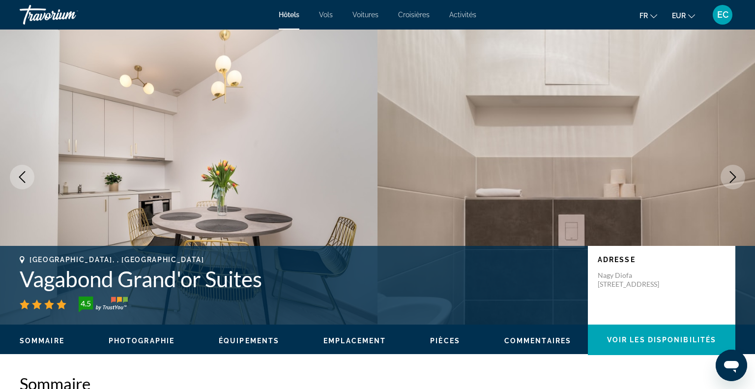
click at [733, 176] on icon "Next image" at bounding box center [733, 177] width 12 height 12
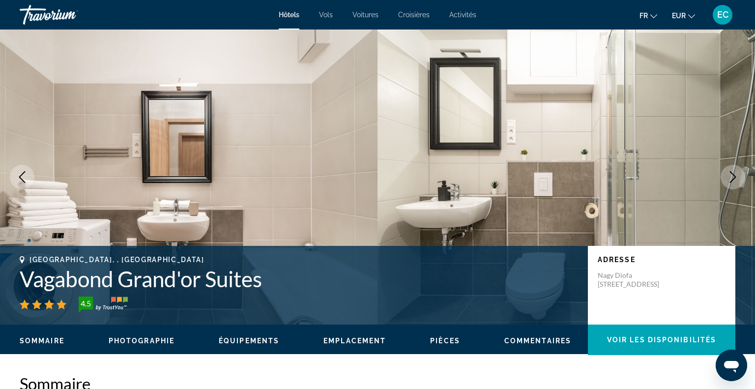
click at [733, 176] on icon "Next image" at bounding box center [733, 177] width 12 height 12
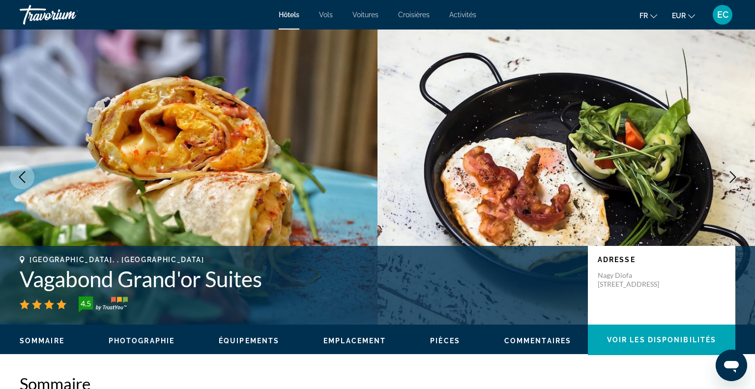
click at [733, 176] on icon "Next image" at bounding box center [733, 177] width 12 height 12
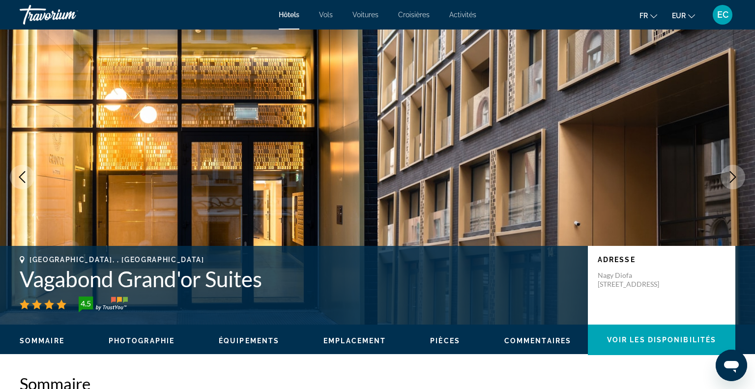
click at [733, 176] on icon "Next image" at bounding box center [733, 177] width 12 height 12
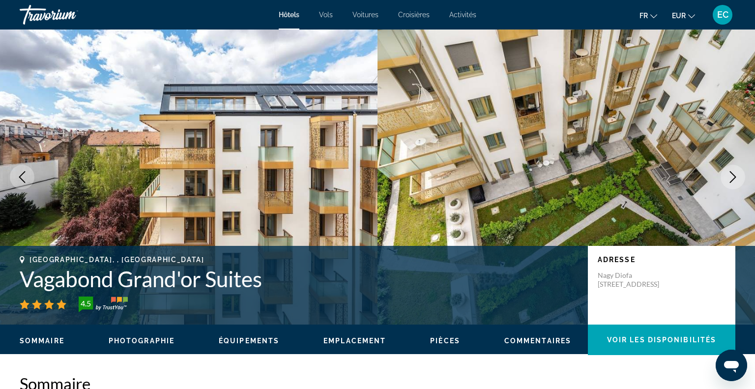
click at [733, 176] on icon "Next image" at bounding box center [733, 177] width 12 height 12
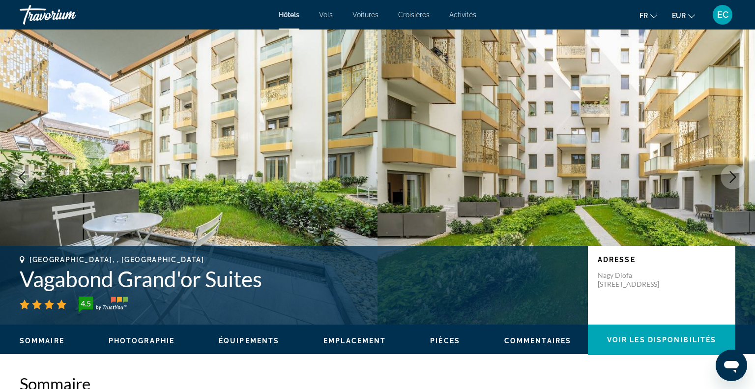
click at [733, 176] on icon "Next image" at bounding box center [733, 177] width 12 height 12
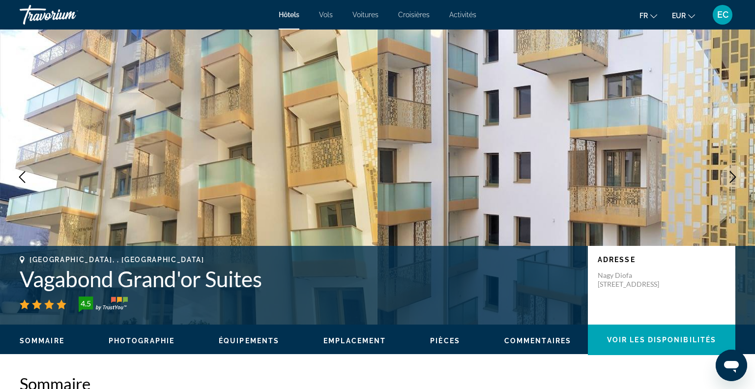
click at [733, 176] on icon "Next image" at bounding box center [733, 177] width 12 height 12
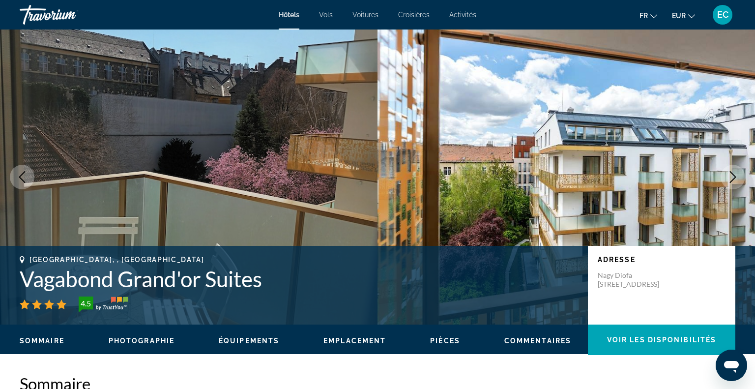
click at [733, 176] on icon "Next image" at bounding box center [733, 177] width 12 height 12
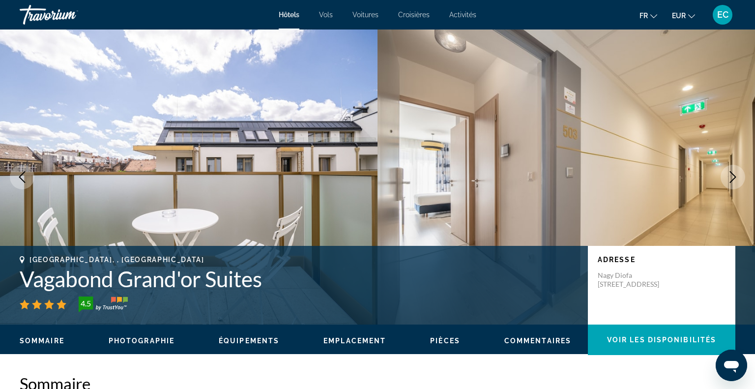
click at [733, 176] on icon "Next image" at bounding box center [733, 177] width 12 height 12
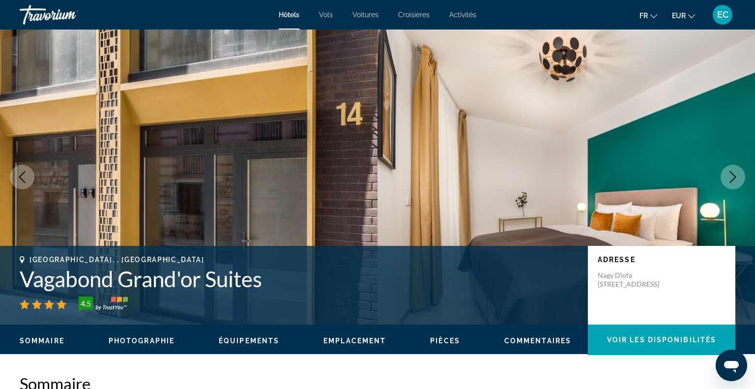
click at [733, 176] on icon "Next image" at bounding box center [733, 177] width 12 height 12
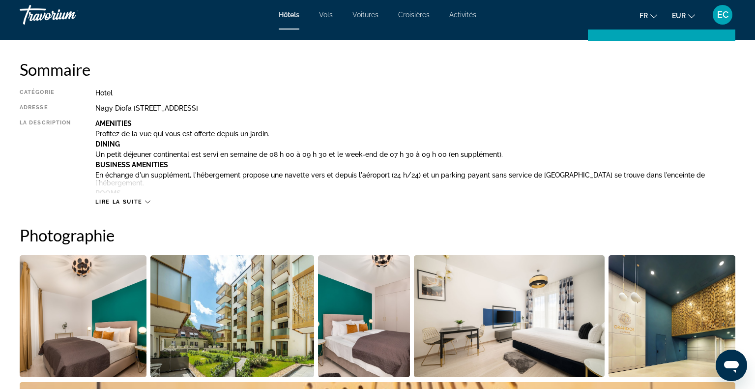
scroll to position [314, 0]
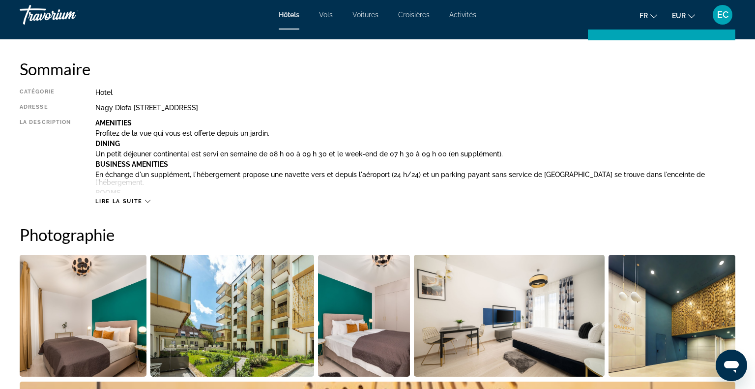
click at [119, 200] on span "Lire la suite" at bounding box center [118, 201] width 47 height 6
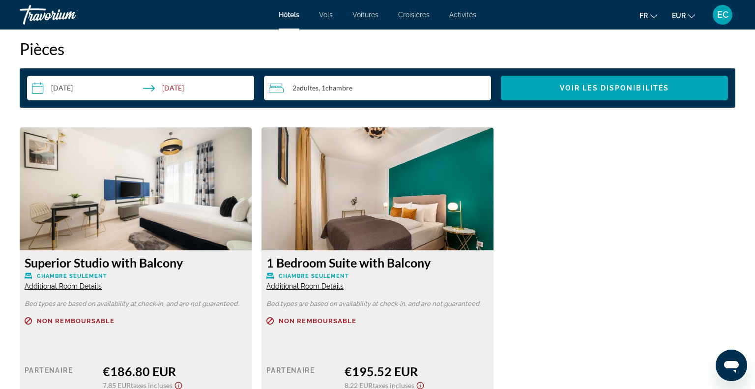
scroll to position [1532, 0]
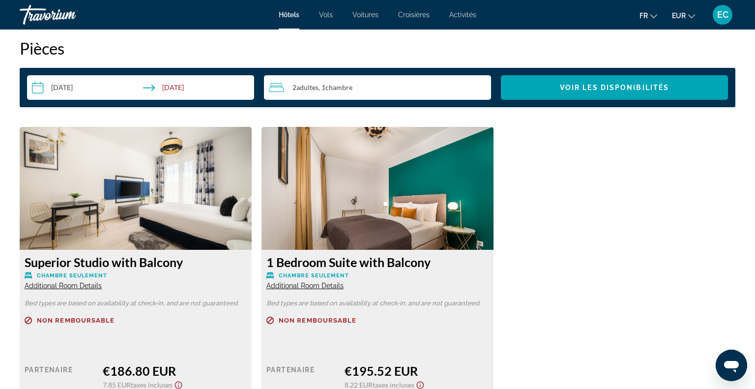
click at [91, 282] on span "Additional Room Details" at bounding box center [63, 286] width 77 height 8
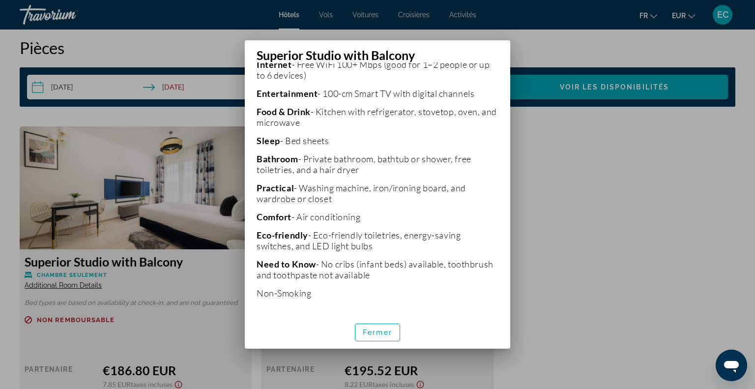
scroll to position [0, 0]
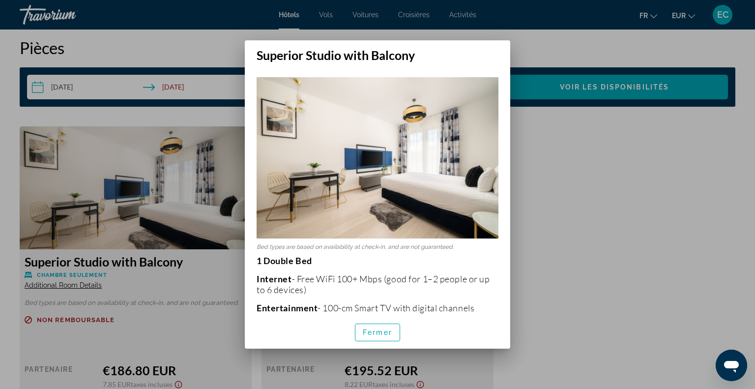
click at [523, 230] on div at bounding box center [377, 194] width 755 height 389
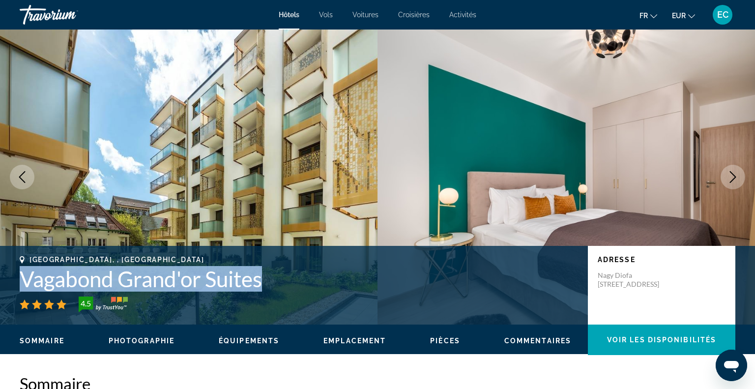
drag, startPoint x: 23, startPoint y: 278, endPoint x: 276, endPoint y: 296, distance: 253.2
click at [276, 296] on div "[GEOGRAPHIC_DATA], , [GEOGRAPHIC_DATA] Vagabond Grand'or Suites 4.5" at bounding box center [299, 284] width 558 height 57
copy div "Vagabond Grand'or Suites"
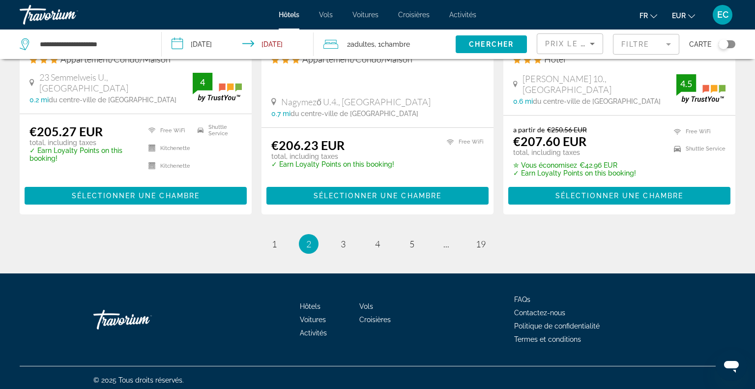
scroll to position [1345, 0]
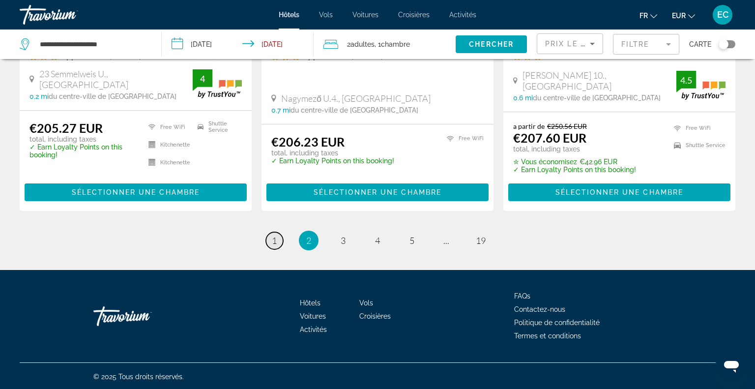
click at [272, 239] on span "1" at bounding box center [274, 240] width 5 height 11
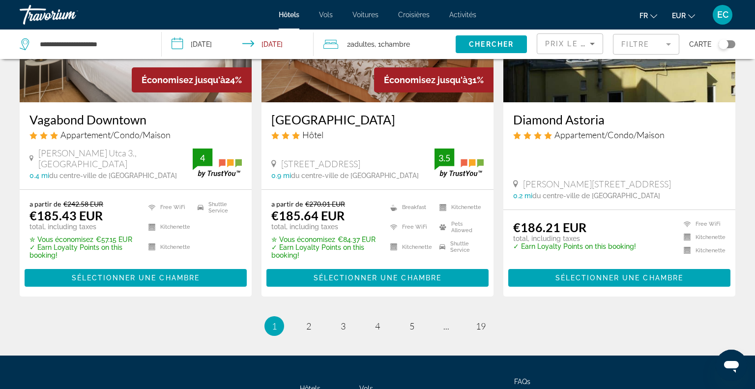
scroll to position [1307, 0]
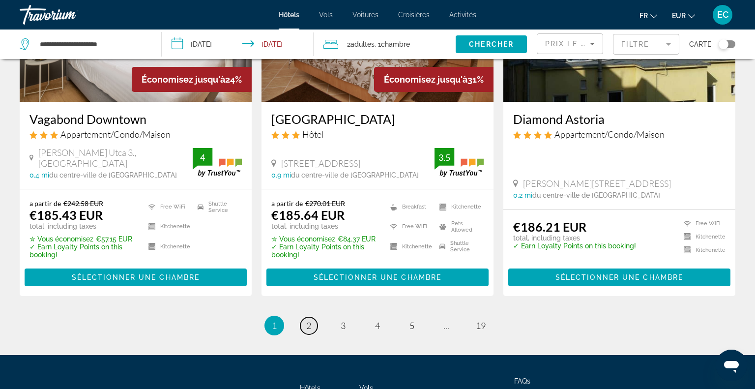
click at [304, 317] on link "page 2" at bounding box center [308, 325] width 17 height 17
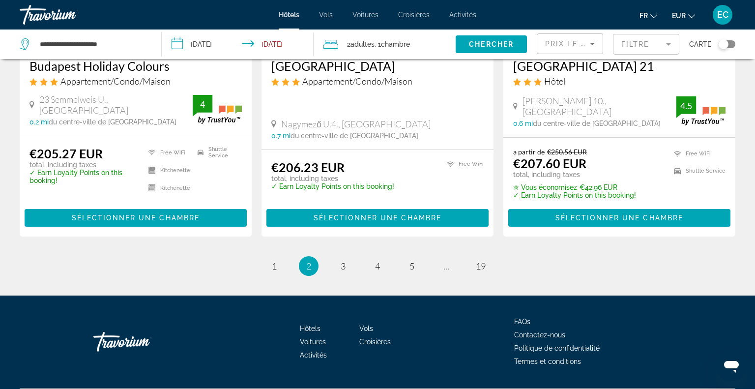
scroll to position [1318, 0]
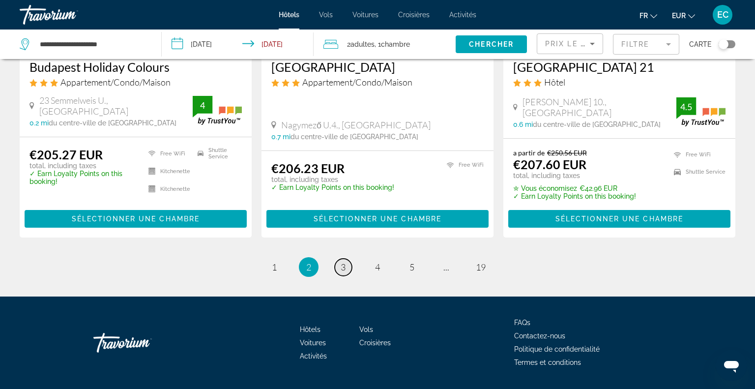
click at [340, 264] on link "page 3" at bounding box center [343, 266] width 17 height 17
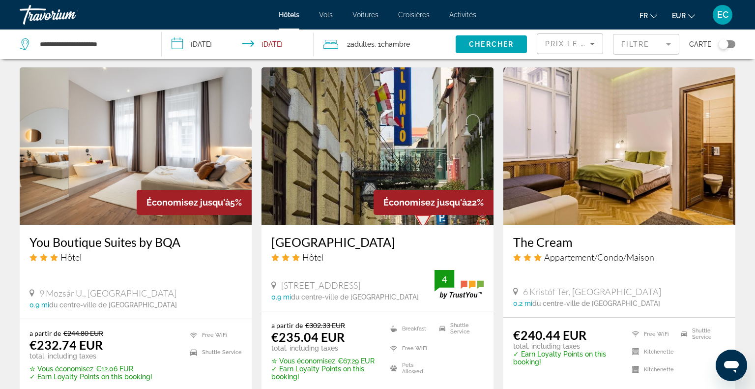
scroll to position [1107, 0]
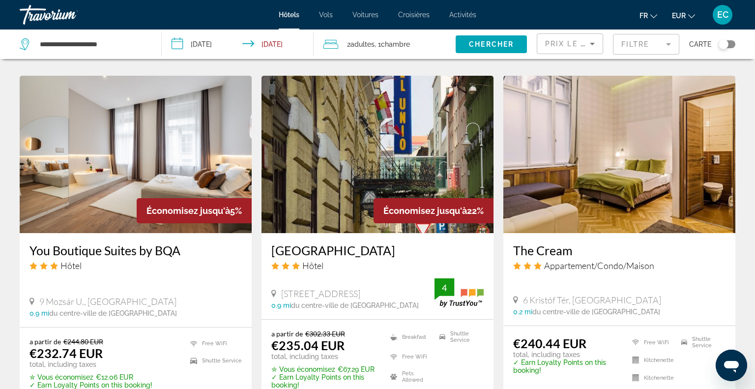
click at [126, 203] on img "Main content" at bounding box center [136, 154] width 232 height 157
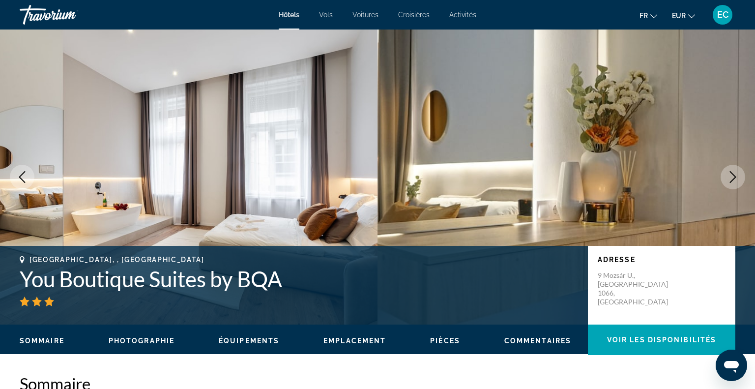
click at [733, 177] on icon "Next image" at bounding box center [733, 177] width 12 height 12
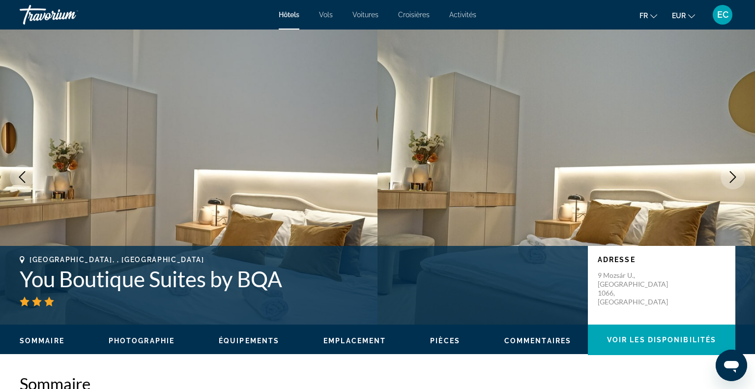
click at [733, 177] on icon "Next image" at bounding box center [733, 177] width 12 height 12
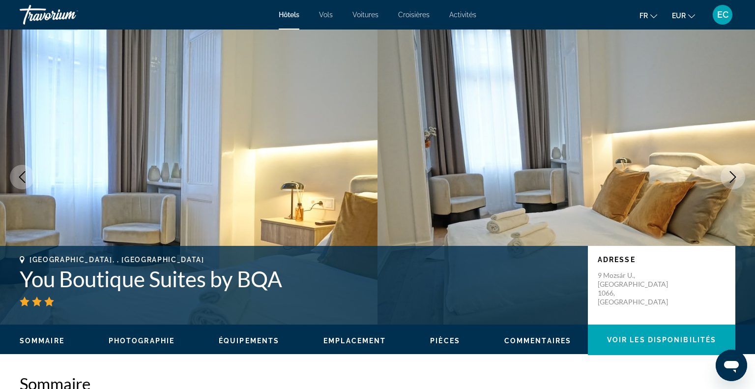
click at [733, 177] on icon "Next image" at bounding box center [733, 177] width 12 height 12
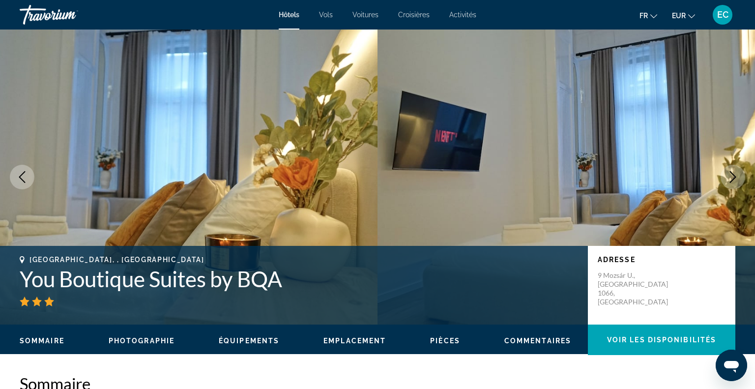
click at [733, 177] on icon "Next image" at bounding box center [733, 177] width 12 height 12
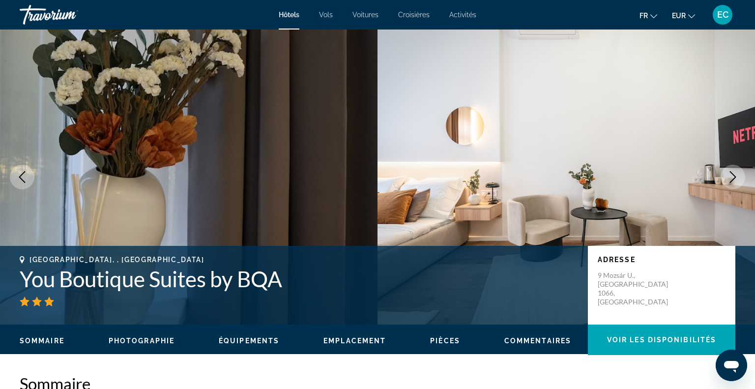
click at [733, 177] on icon "Next image" at bounding box center [733, 177] width 12 height 12
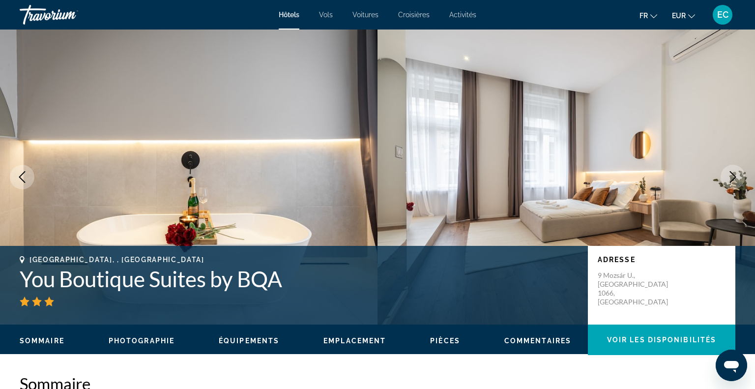
click at [733, 177] on icon "Next image" at bounding box center [733, 177] width 12 height 12
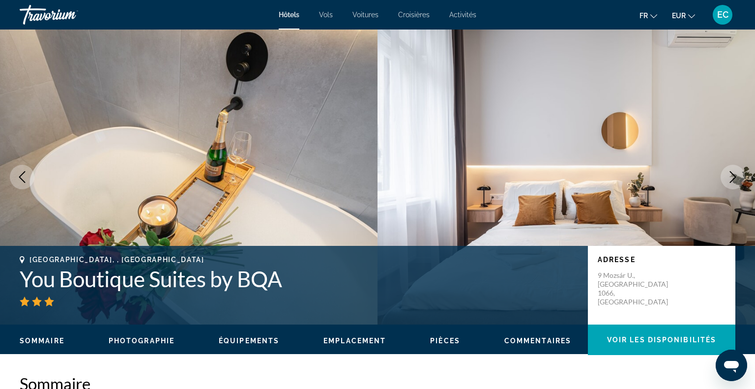
click at [733, 177] on icon "Next image" at bounding box center [733, 177] width 12 height 12
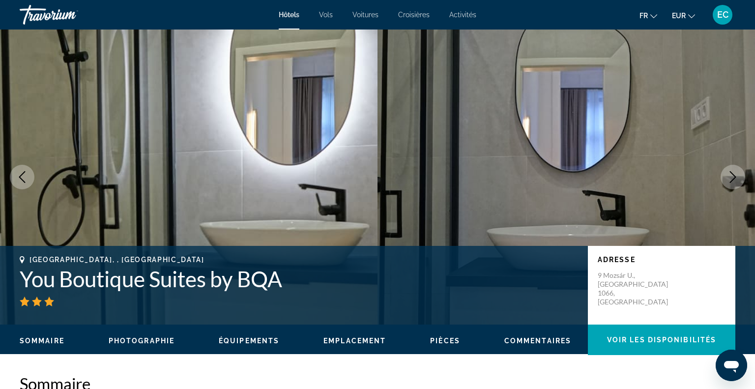
click at [733, 177] on icon "Next image" at bounding box center [733, 177] width 12 height 12
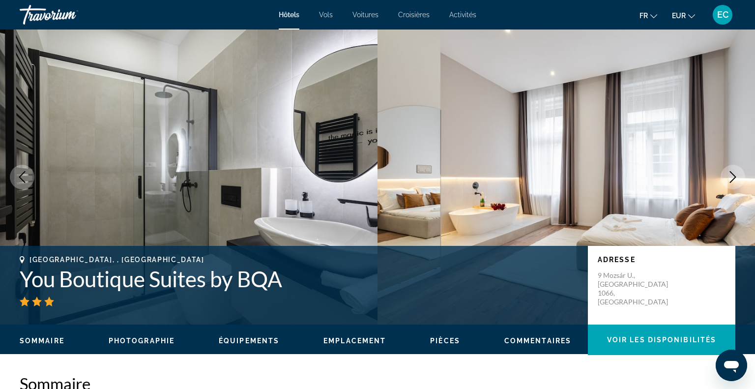
click at [733, 177] on icon "Next image" at bounding box center [733, 177] width 12 height 12
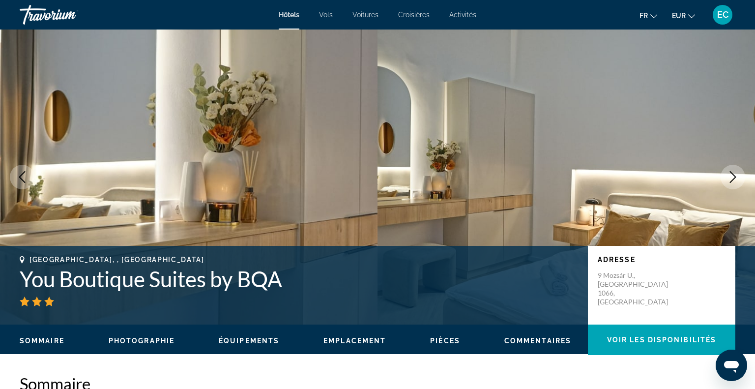
click at [733, 177] on icon "Next image" at bounding box center [733, 177] width 12 height 12
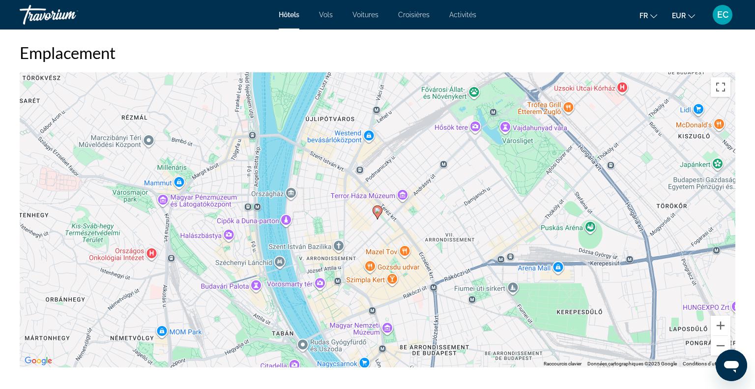
scroll to position [911, 0]
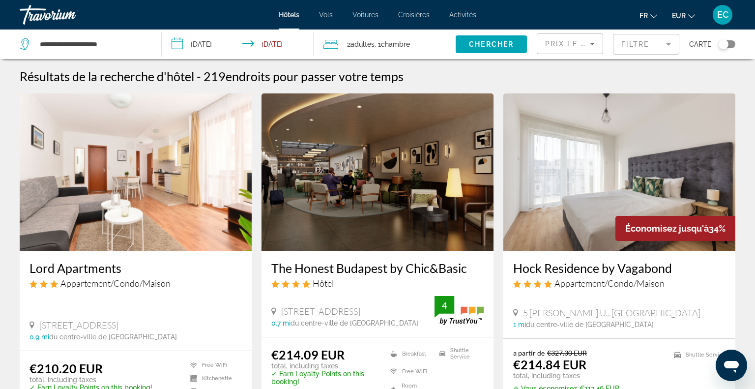
scroll to position [1331, 0]
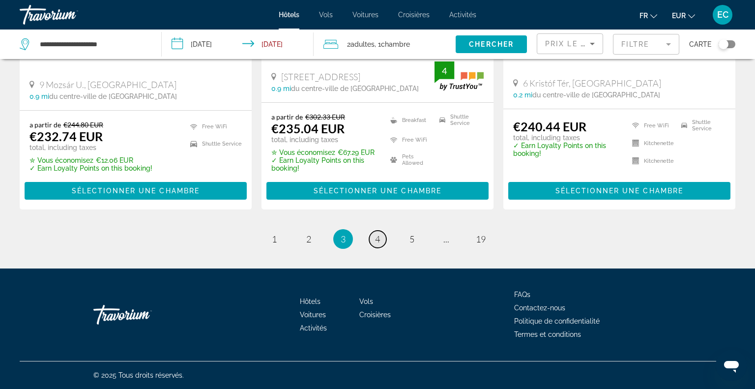
click at [378, 236] on span "4" at bounding box center [377, 238] width 5 height 11
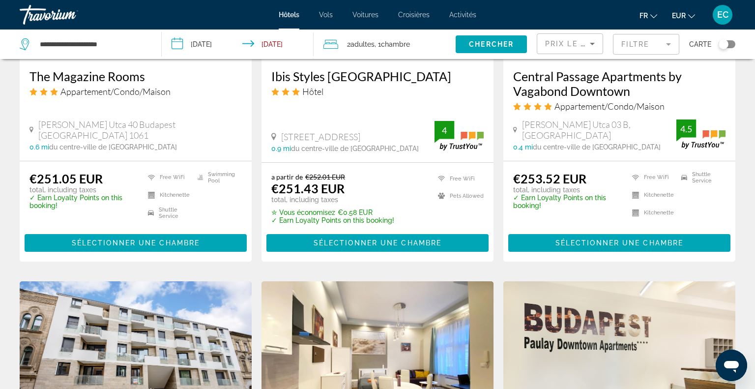
scroll to position [1329, 0]
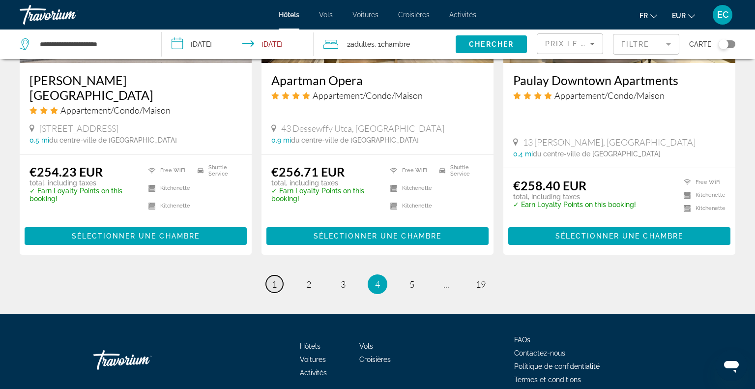
click at [274, 279] on span "1" at bounding box center [274, 284] width 5 height 11
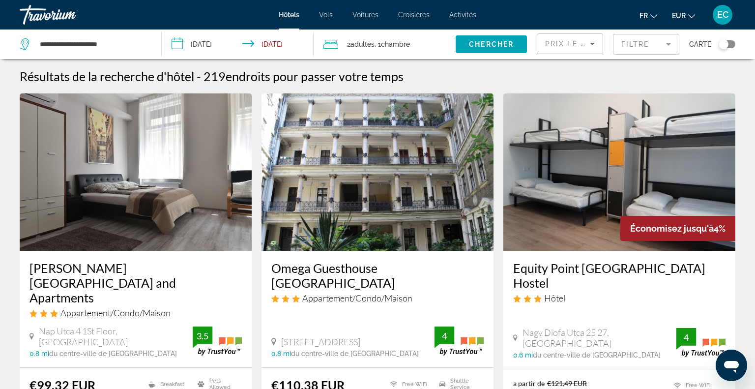
click at [274, 242] on img "Main content" at bounding box center [377, 171] width 232 height 157
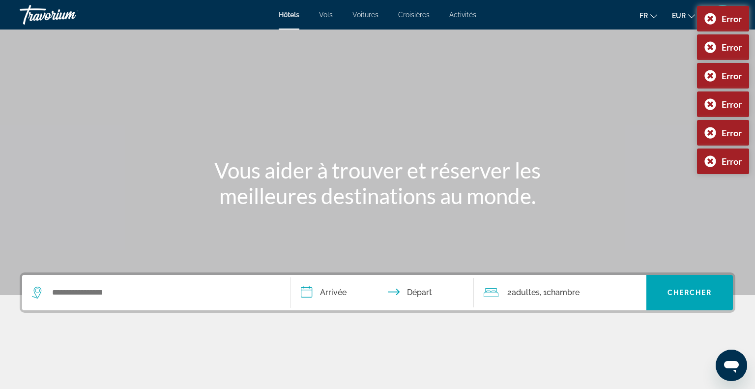
click at [274, 242] on div "Main content" at bounding box center [377, 147] width 755 height 295
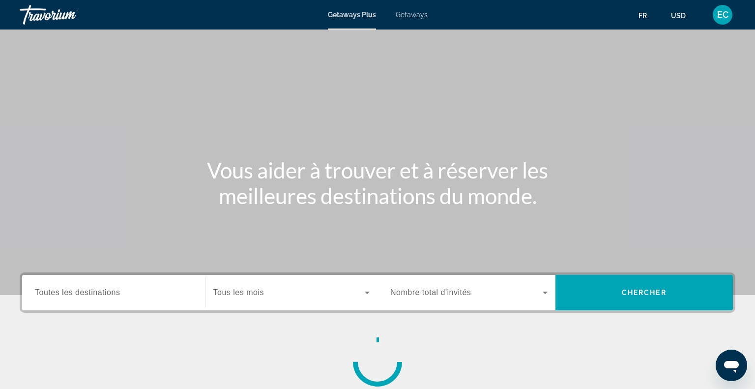
click at [94, 123] on div "Main content" at bounding box center [377, 147] width 755 height 295
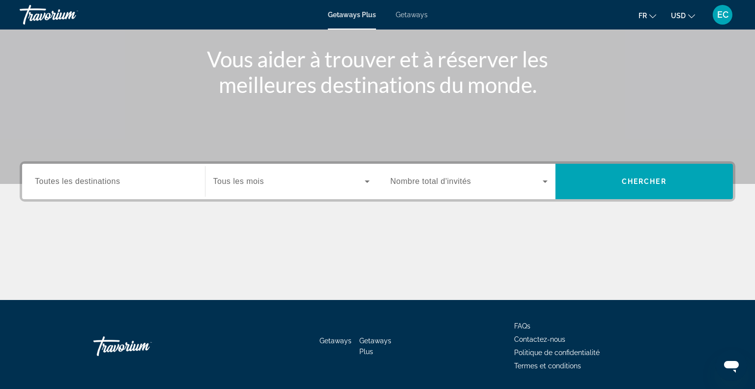
scroll to position [142, 0]
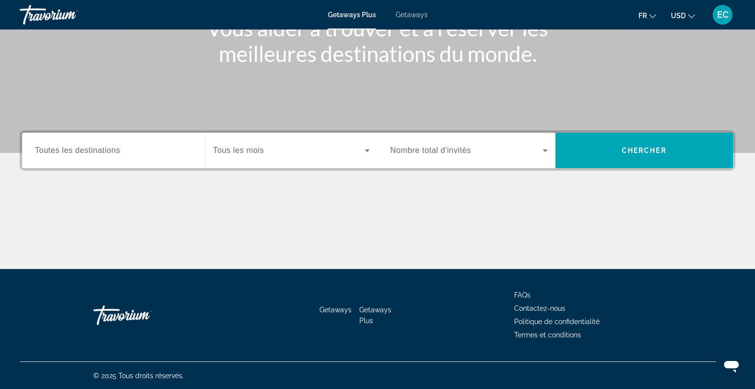
click at [240, 151] on span "Tous les mois" at bounding box center [238, 150] width 51 height 8
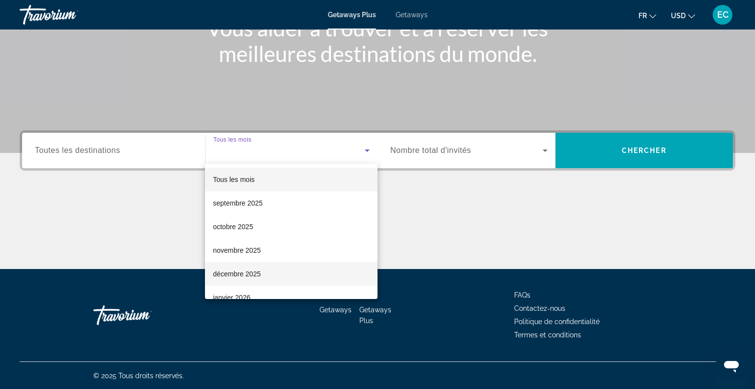
click at [247, 272] on span "décembre 2025" at bounding box center [237, 274] width 48 height 12
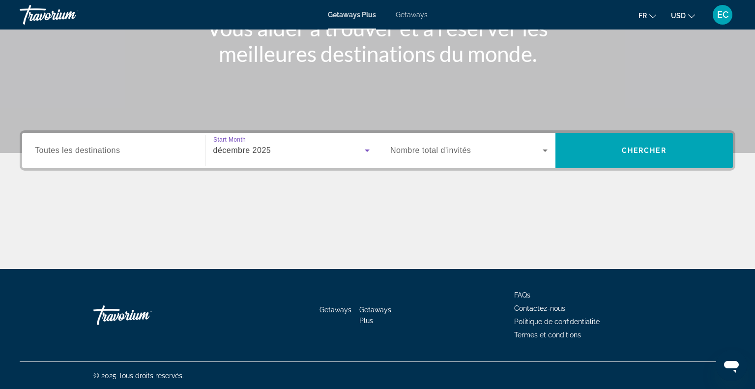
click at [426, 146] on span "Nombre total d'invités" at bounding box center [430, 150] width 81 height 8
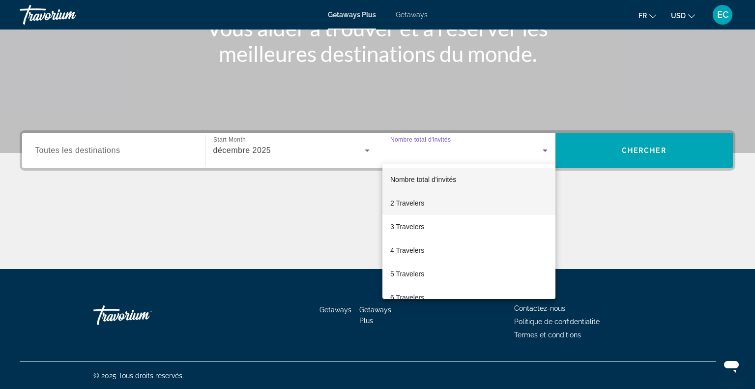
click at [415, 199] on span "2 Travelers" at bounding box center [407, 203] width 34 height 12
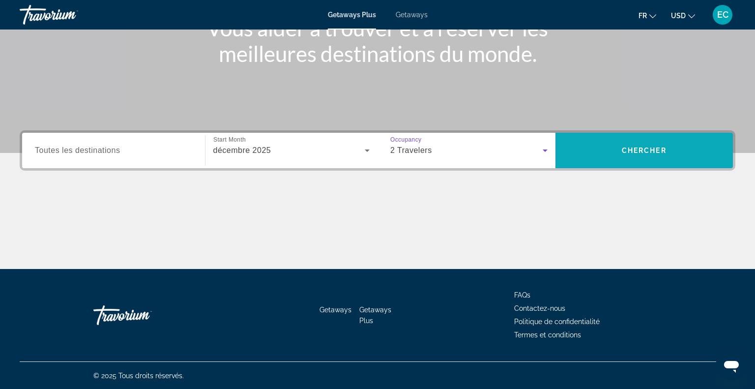
click at [594, 155] on span "Search widget" at bounding box center [644, 151] width 178 height 24
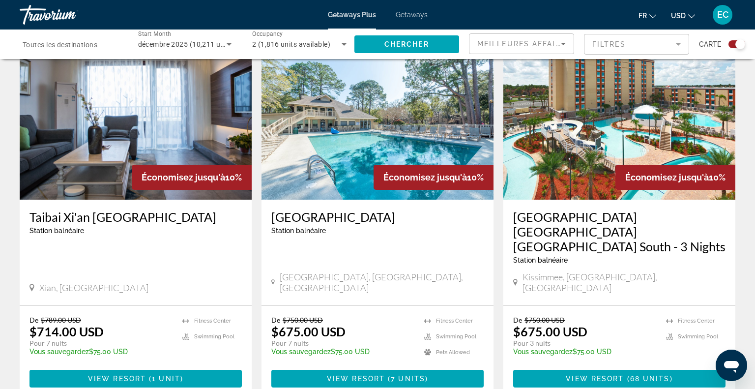
scroll to position [361, 0]
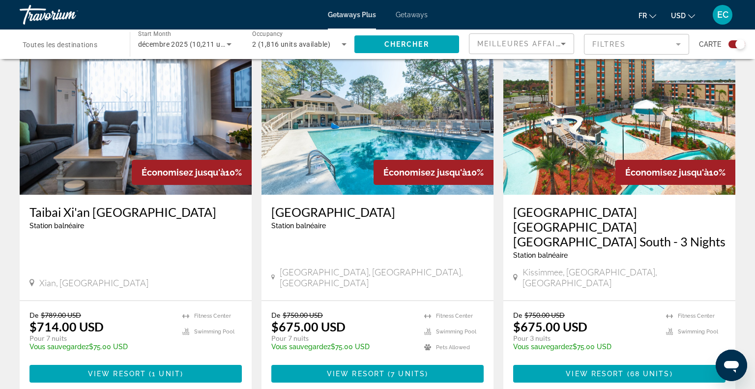
click at [686, 22] on li "USD USD ($) MXN (Mex$) CAD (Can$) GBP (£) EUR (€) AUD (A$) NZD (NZ$) CNY (CN¥)" at bounding box center [683, 15] width 24 height 16
click at [683, 19] on span "USD" at bounding box center [678, 16] width 15 height 8
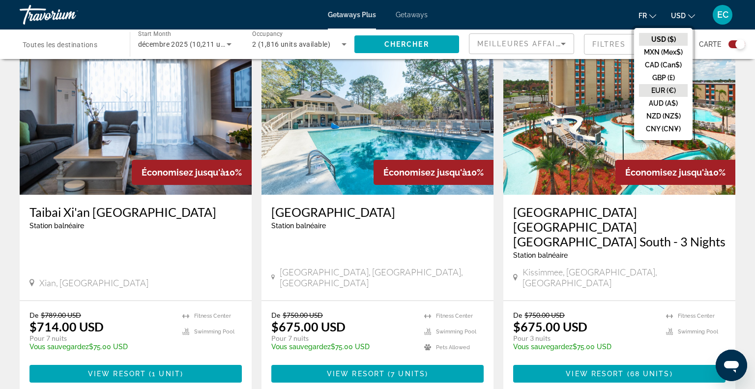
click at [660, 94] on button "EUR (€)" at bounding box center [663, 90] width 49 height 13
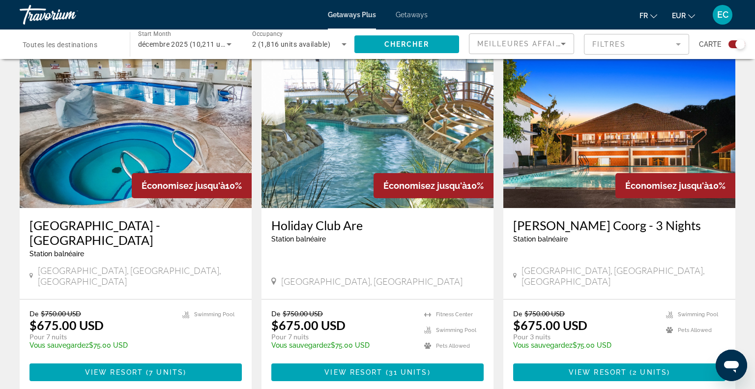
scroll to position [1098, 0]
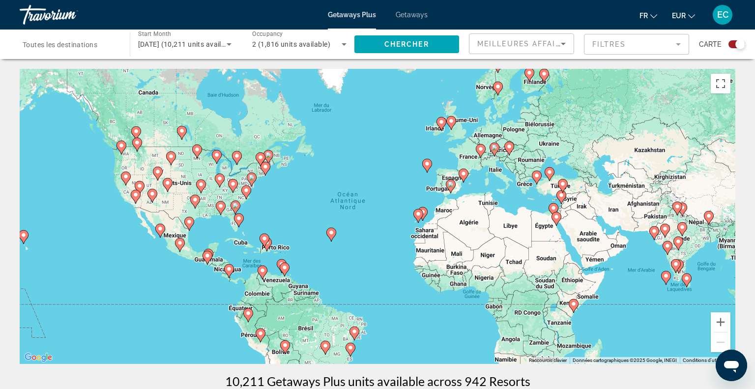
click at [77, 49] on div "Destination Toutes les destinations" at bounding box center [70, 44] width 94 height 28
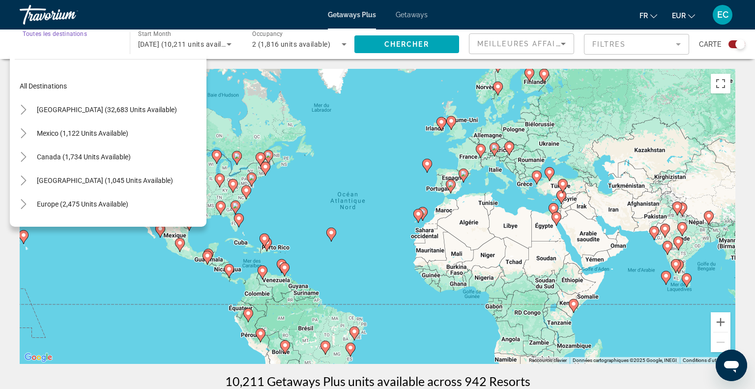
click at [77, 49] on input "Destination Toutes les destinations" at bounding box center [70, 45] width 94 height 12
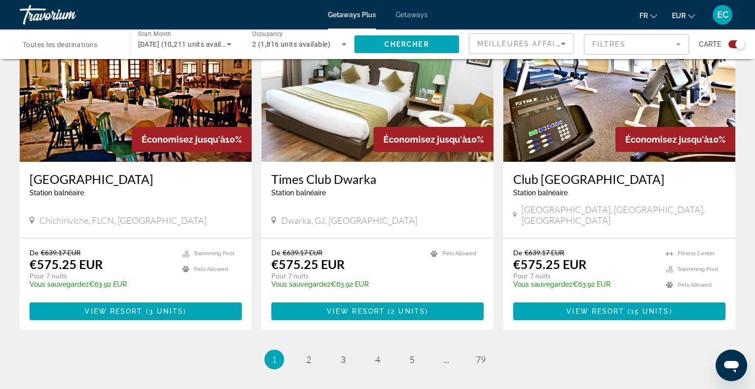
scroll to position [1460, 0]
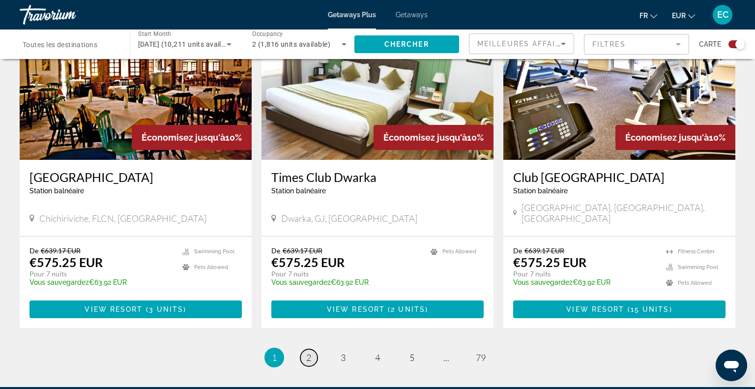
click at [303, 349] on link "page 2" at bounding box center [308, 357] width 17 height 17
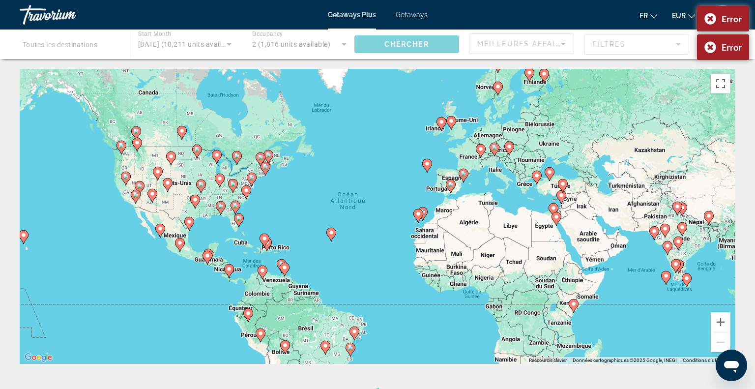
scroll to position [183, 0]
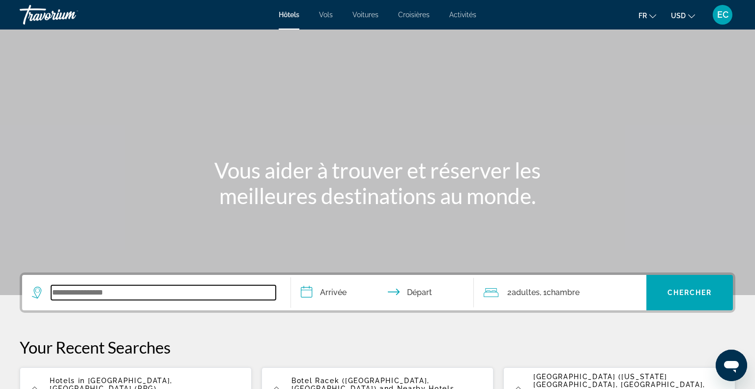
click at [180, 296] on input "Search widget" at bounding box center [163, 292] width 225 height 15
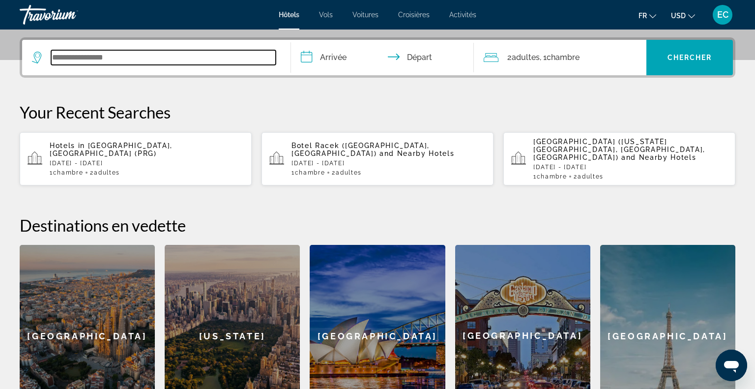
scroll to position [240, 0]
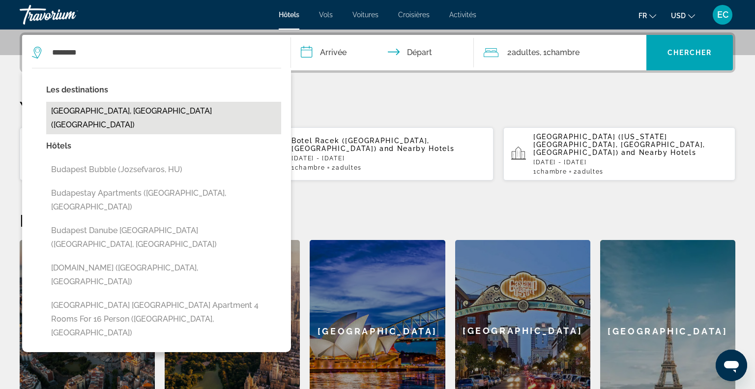
click at [134, 116] on button "[GEOGRAPHIC_DATA], [GEOGRAPHIC_DATA] ([GEOGRAPHIC_DATA])" at bounding box center [163, 118] width 235 height 32
type input "**********"
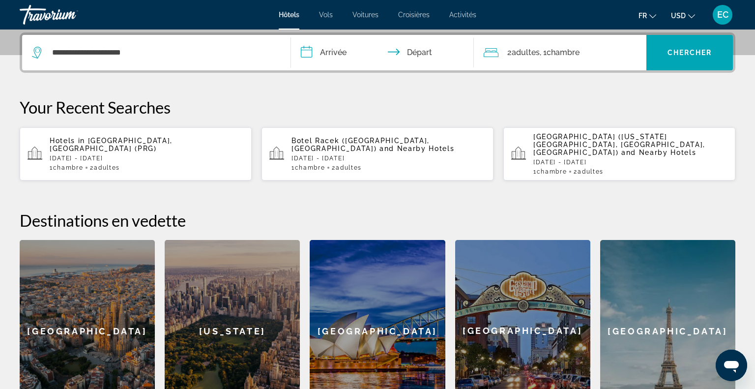
click at [310, 56] on input "**********" at bounding box center [384, 54] width 187 height 38
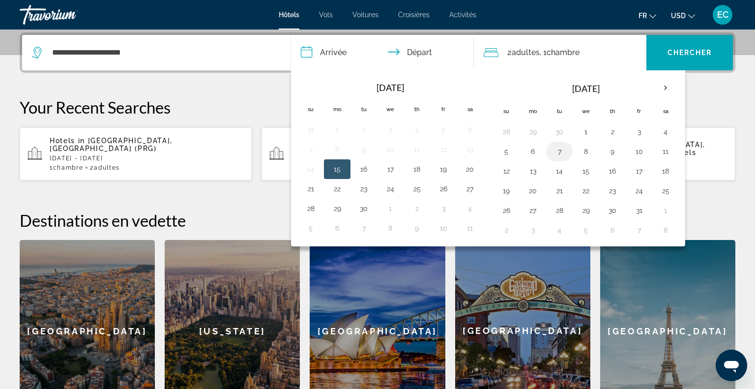
click at [554, 155] on button "7" at bounding box center [559, 151] width 16 height 14
click at [631, 155] on button "10" at bounding box center [639, 151] width 16 height 14
type input "**********"
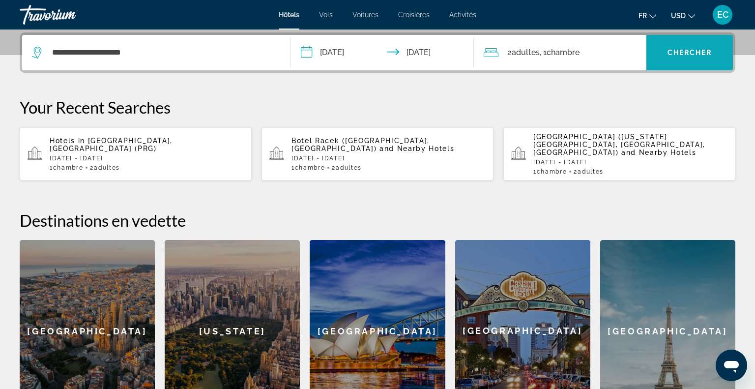
click at [678, 53] on span "Chercher" at bounding box center [689, 53] width 45 height 8
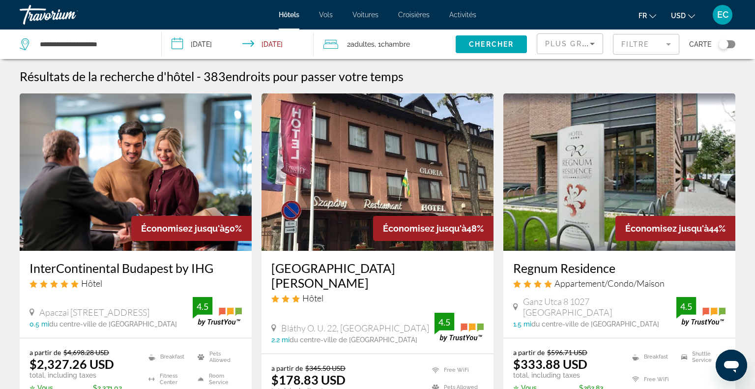
click at [681, 13] on span "USD" at bounding box center [678, 16] width 15 height 8
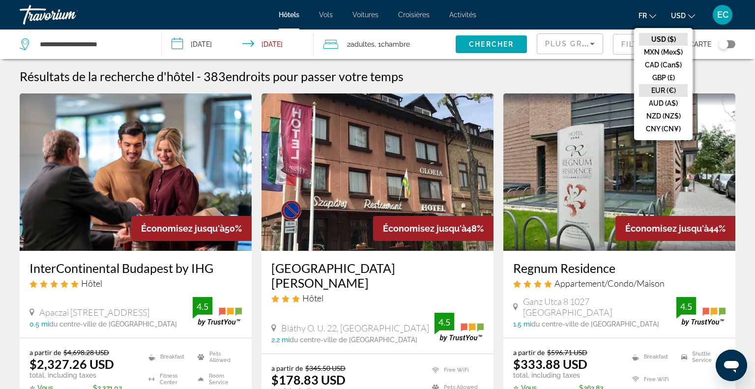
click at [659, 91] on button "EUR (€)" at bounding box center [663, 90] width 49 height 13
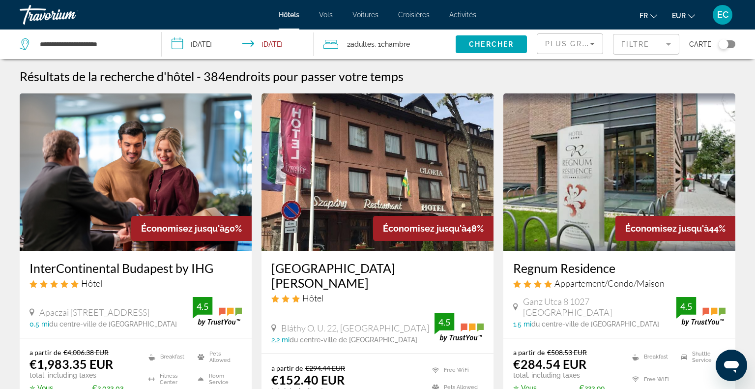
click at [582, 50] on div "Plus grandes économies" at bounding box center [570, 48] width 50 height 28
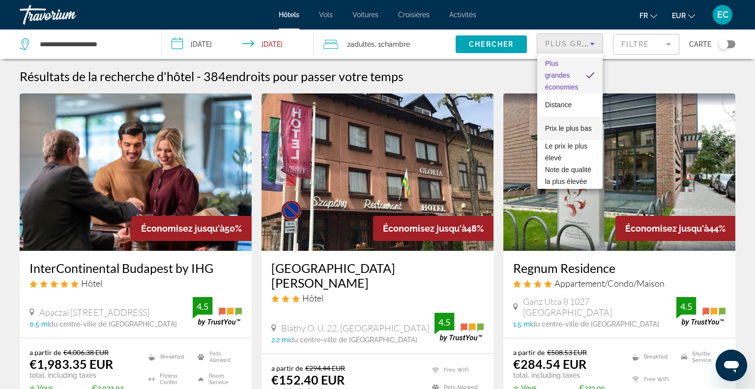
click at [564, 131] on span "Prix le plus bas" at bounding box center [568, 128] width 47 height 8
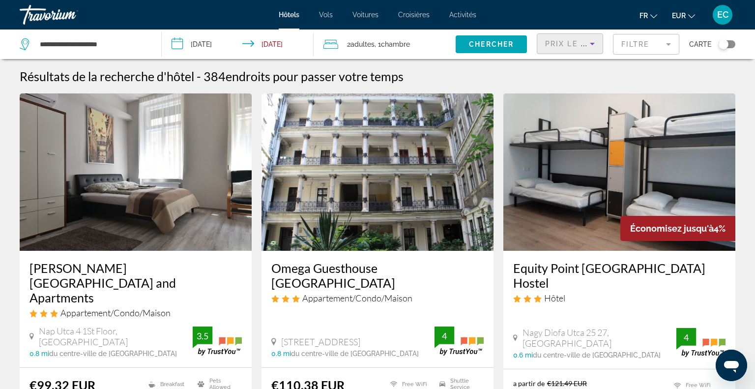
click at [639, 46] on mat-form-field "Filtre" at bounding box center [646, 44] width 66 height 21
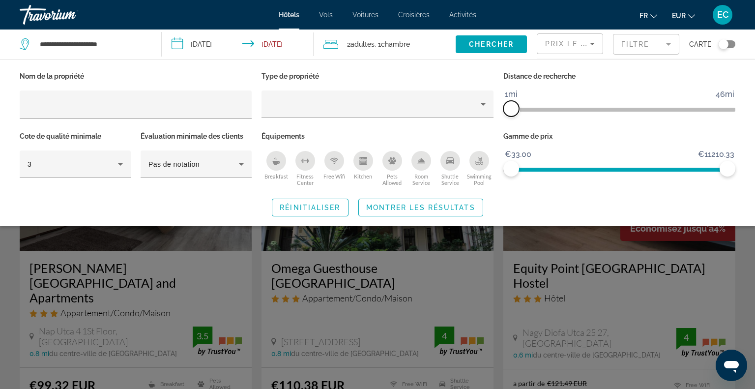
drag, startPoint x: 650, startPoint y: 109, endPoint x: 499, endPoint y: 134, distance: 152.3
click at [499, 134] on div "Nom de la propriété Type de propriété Distance de recherche 1mi 46mi 1mi Cote d…" at bounding box center [377, 128] width 725 height 119
click at [471, 207] on span "Montrer les résultats" at bounding box center [420, 207] width 109 height 8
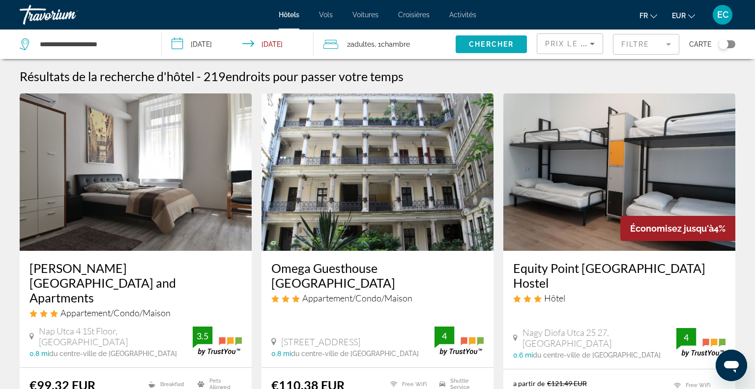
click at [490, 48] on span "Chercher" at bounding box center [491, 44] width 45 height 8
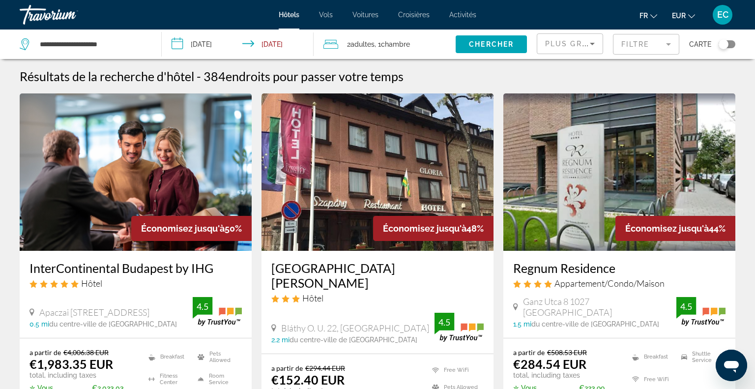
click at [571, 48] on div "Plus grandes économies" at bounding box center [567, 44] width 45 height 12
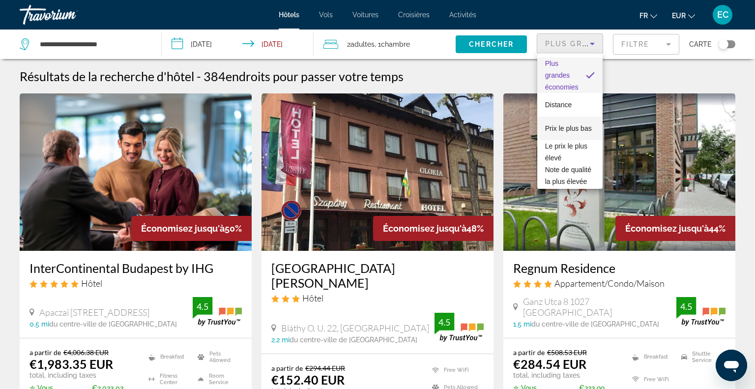
click at [557, 132] on span "Prix le plus bas" at bounding box center [568, 128] width 47 height 12
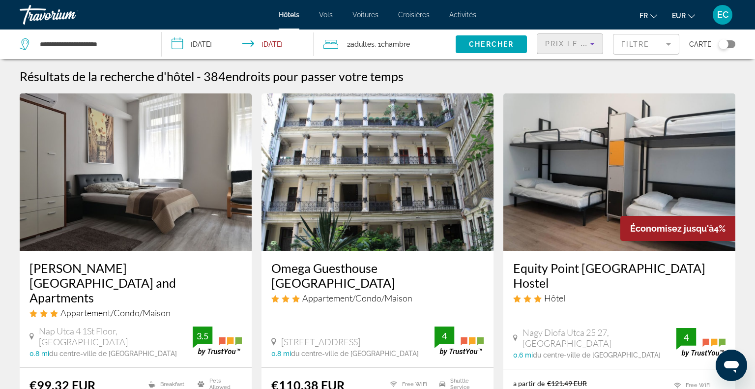
click at [638, 46] on mat-form-field "Filtre" at bounding box center [646, 44] width 66 height 21
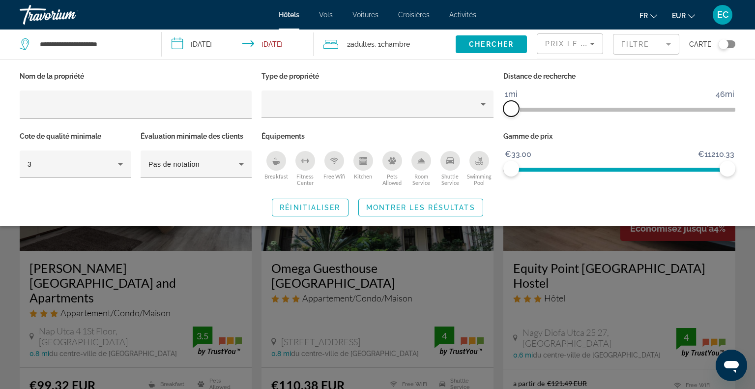
drag, startPoint x: 649, startPoint y: 113, endPoint x: 481, endPoint y: 142, distance: 170.0
click at [481, 142] on div "Nom de la propriété Type de propriété Distance de recherche 1mi 46mi 1mi Cote d…" at bounding box center [377, 128] width 725 height 119
click at [459, 200] on span "Search widget" at bounding box center [421, 208] width 124 height 24
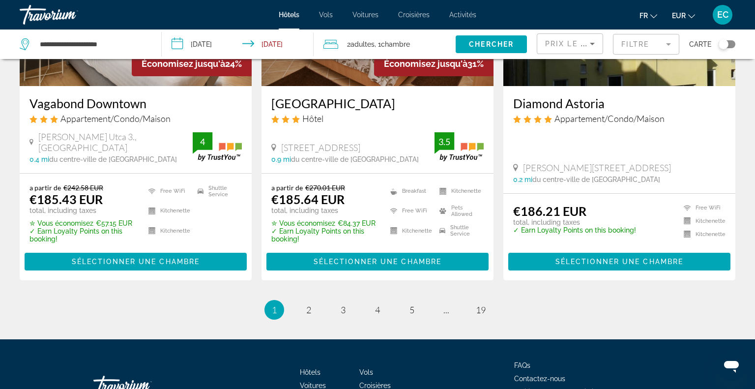
scroll to position [1327, 0]
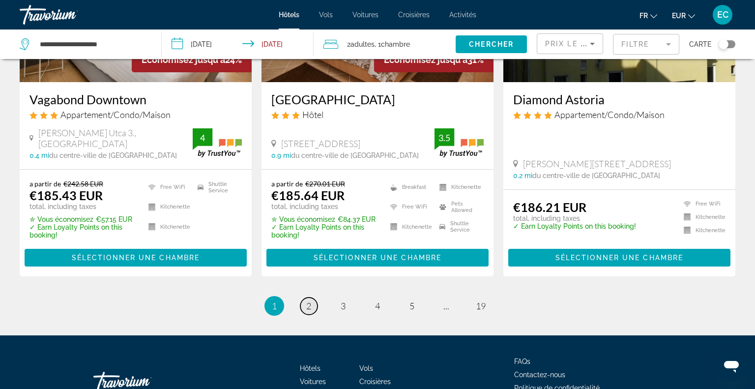
click at [303, 297] on link "page 2" at bounding box center [308, 305] width 17 height 17
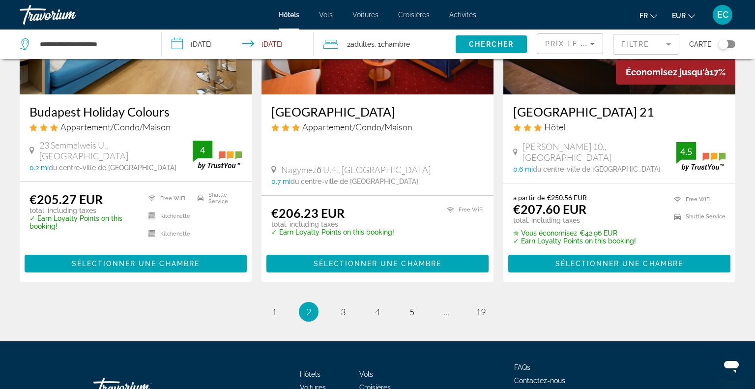
scroll to position [1345, 0]
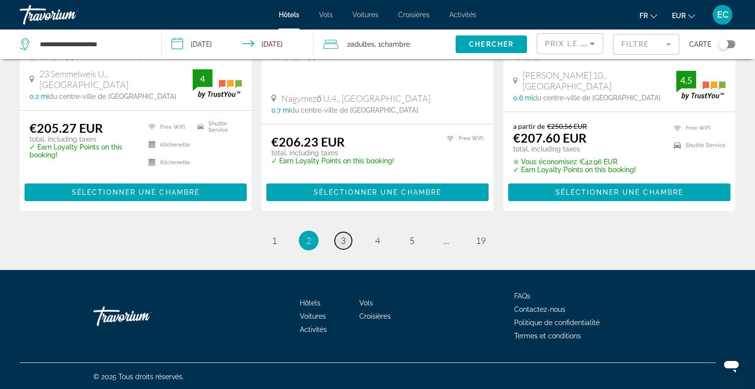
click at [341, 241] on span "3" at bounding box center [343, 240] width 5 height 11
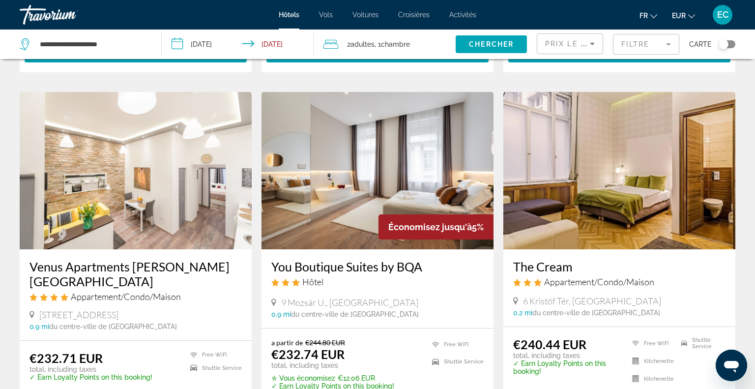
scroll to position [1330, 0]
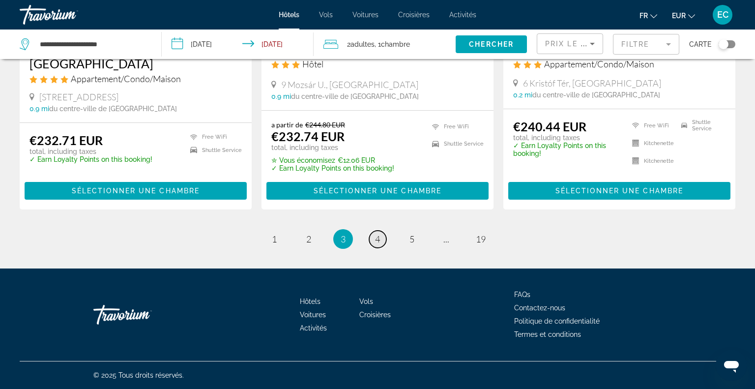
click at [379, 234] on span "4" at bounding box center [377, 238] width 5 height 11
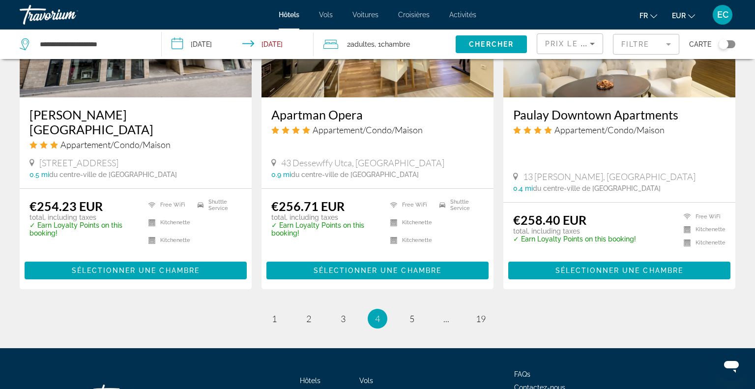
scroll to position [1293, 0]
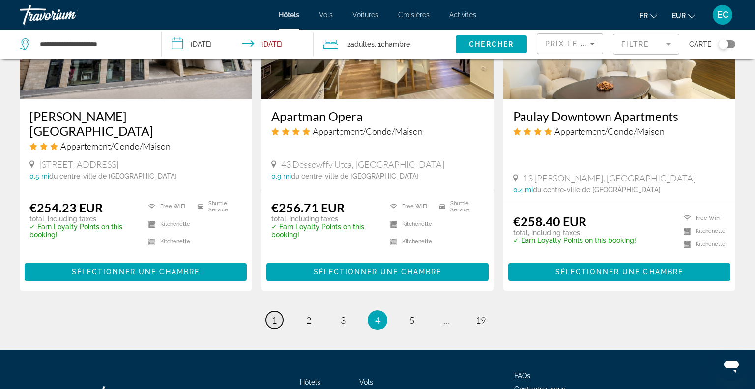
click at [270, 311] on link "page 1" at bounding box center [274, 319] width 17 height 17
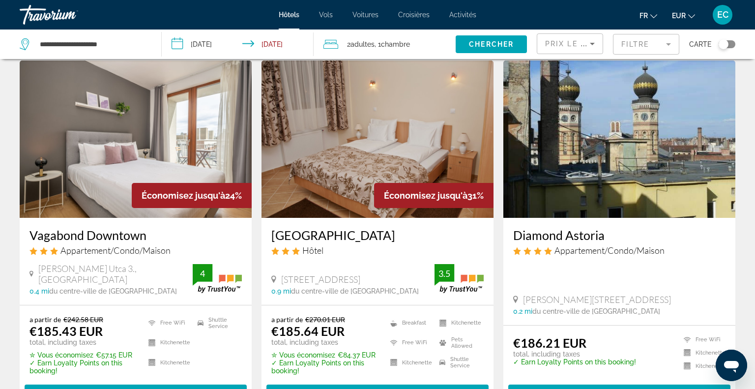
scroll to position [1338, 0]
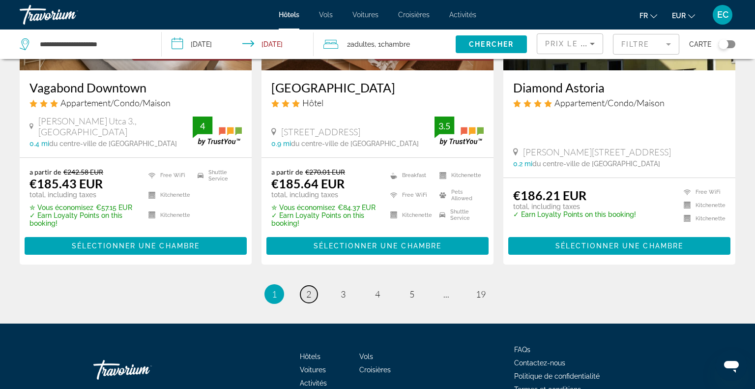
click at [305, 285] on link "page 2" at bounding box center [308, 293] width 17 height 17
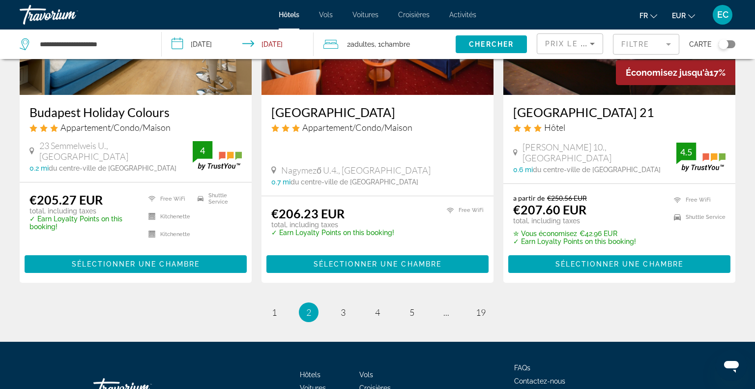
scroll to position [1275, 0]
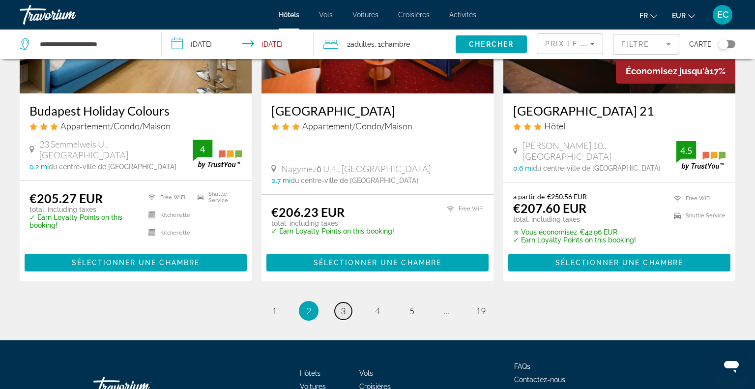
click at [342, 309] on span "3" at bounding box center [343, 310] width 5 height 11
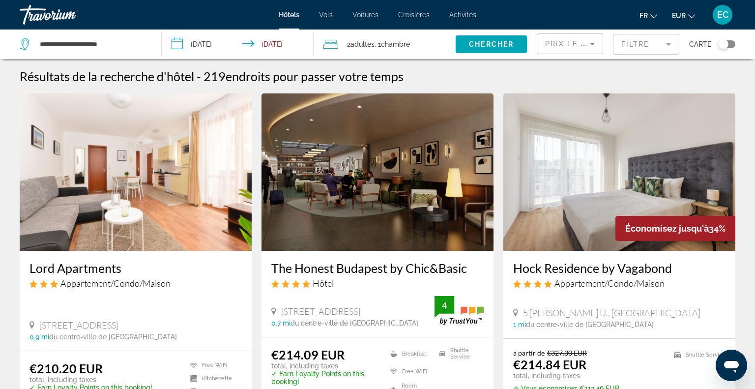
click at [342, 309] on span "[STREET_ADDRESS]" at bounding box center [320, 311] width 79 height 11
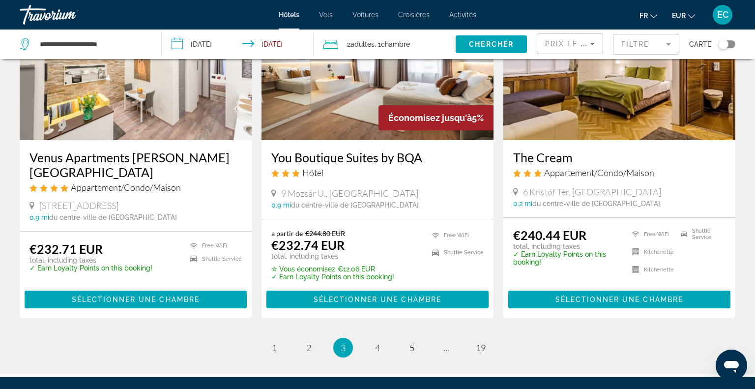
scroll to position [1215, 0]
click at [374, 356] on link "page 4" at bounding box center [377, 347] width 17 height 17
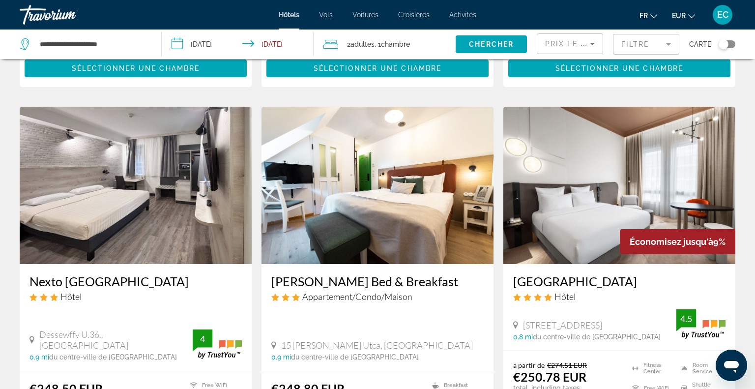
scroll to position [380, 0]
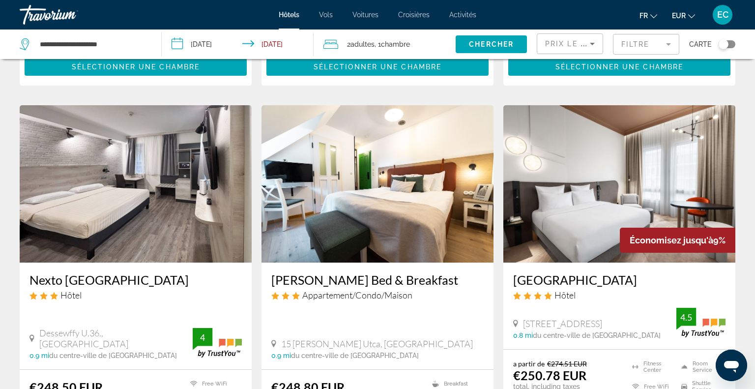
click at [603, 183] on img "Main content" at bounding box center [619, 183] width 232 height 157
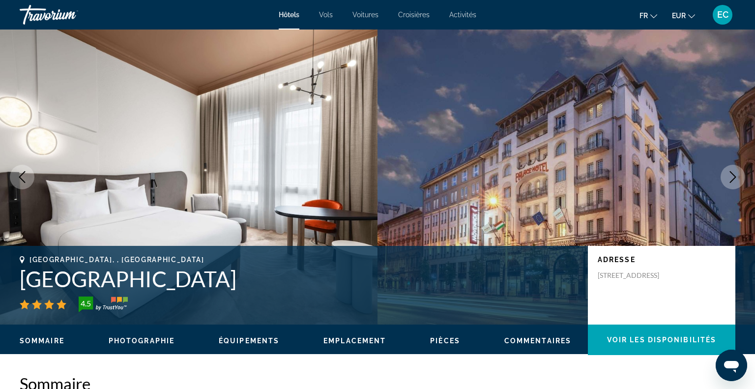
click at [736, 179] on icon "Next image" at bounding box center [733, 177] width 12 height 12
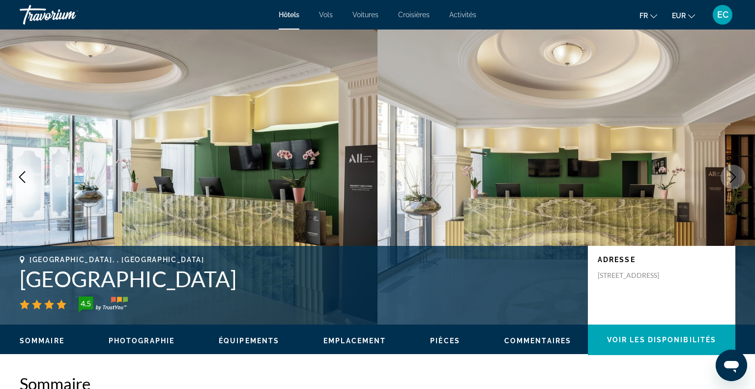
click at [736, 179] on icon "Next image" at bounding box center [733, 177] width 12 height 12
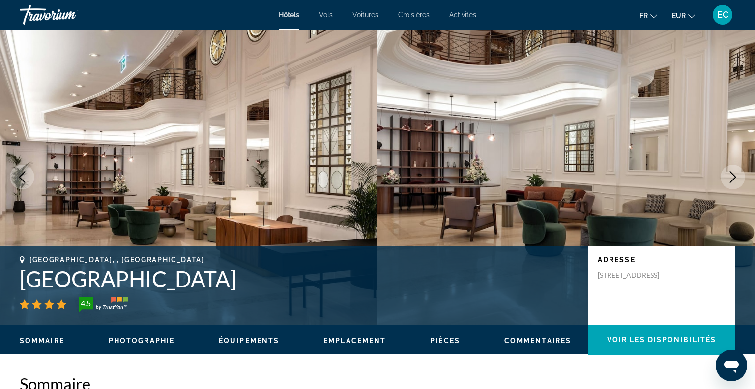
click at [736, 179] on icon "Next image" at bounding box center [733, 177] width 12 height 12
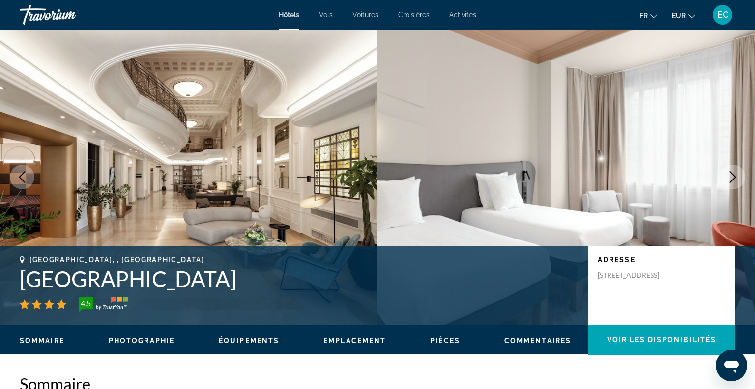
click at [736, 179] on icon "Next image" at bounding box center [733, 177] width 12 height 12
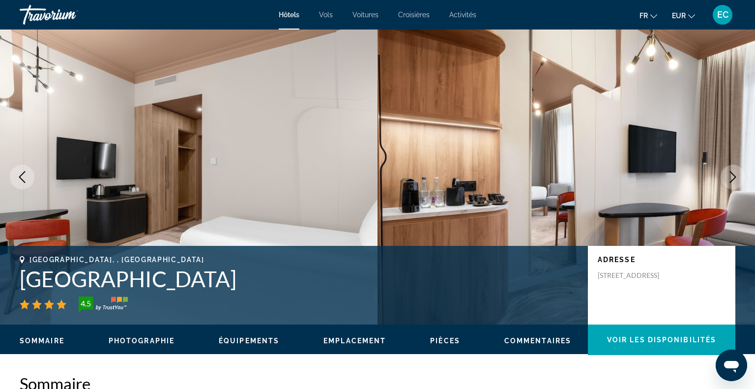
click at [736, 179] on icon "Next image" at bounding box center [733, 177] width 12 height 12
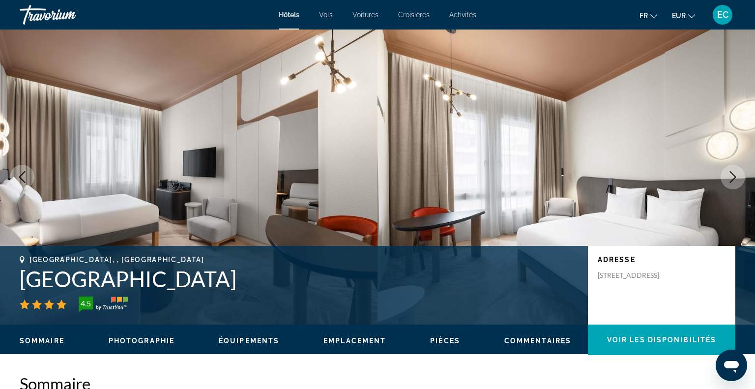
click at [736, 179] on icon "Next image" at bounding box center [733, 177] width 12 height 12
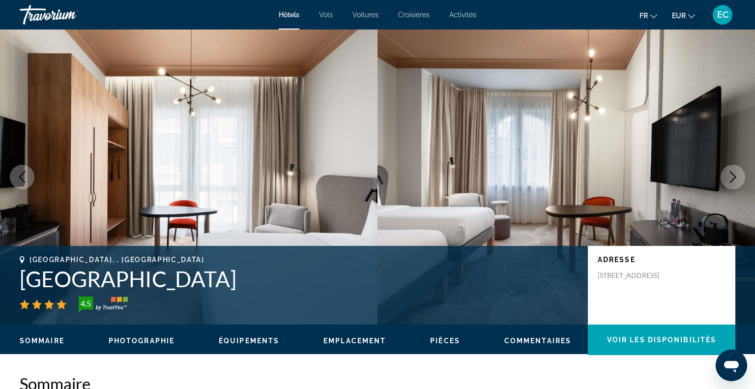
click at [736, 179] on icon "Next image" at bounding box center [733, 177] width 12 height 12
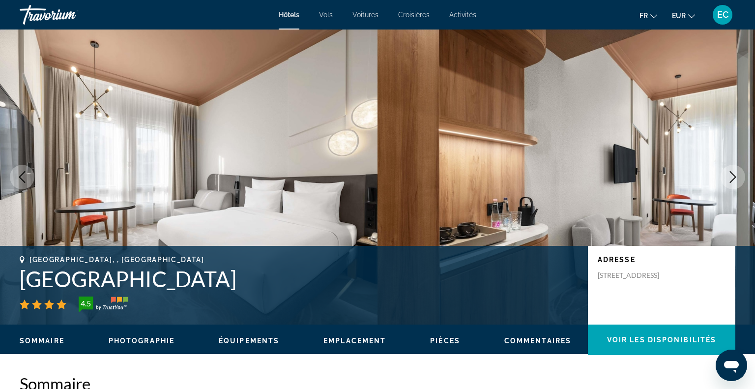
click at [736, 179] on icon "Next image" at bounding box center [733, 177] width 12 height 12
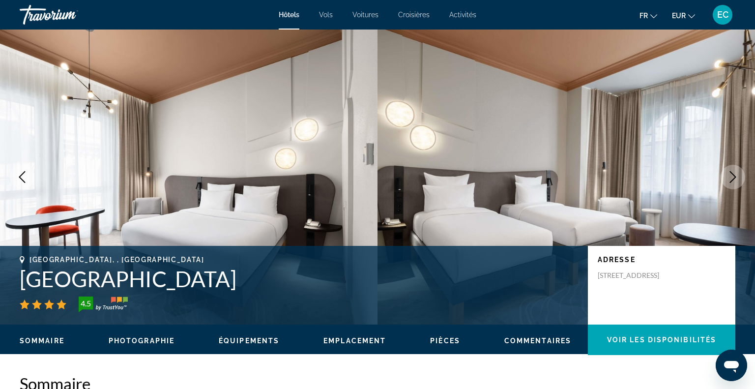
click at [736, 179] on icon "Next image" at bounding box center [733, 177] width 12 height 12
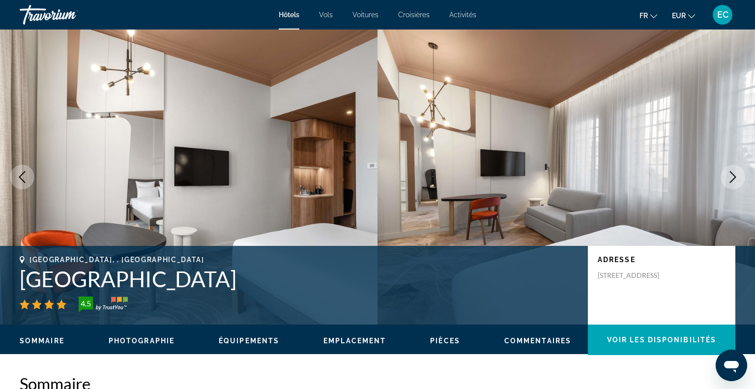
click at [736, 179] on icon "Next image" at bounding box center [733, 177] width 12 height 12
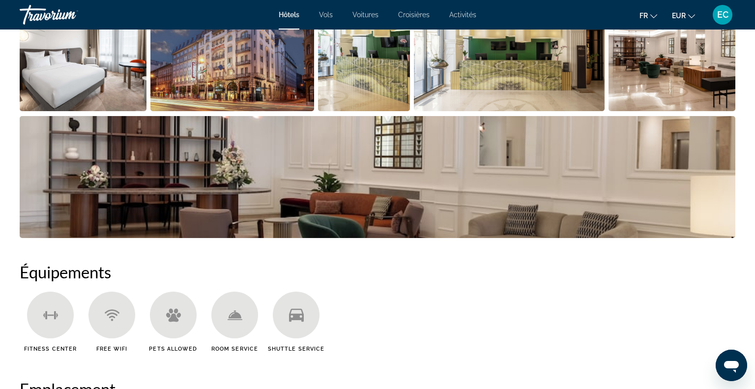
scroll to position [535, 0]
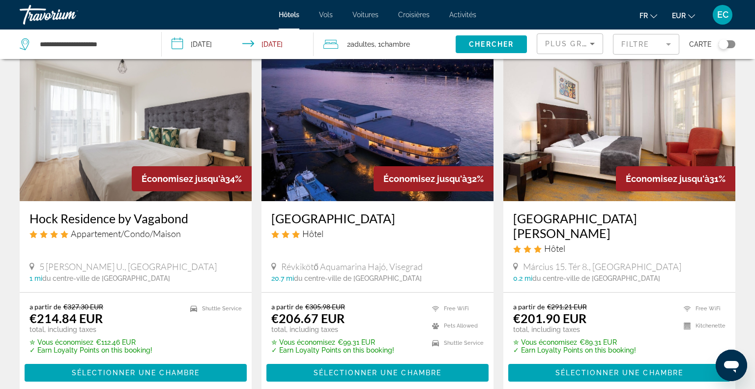
scroll to position [1193, 0]
click at [572, 42] on span "Plus grandes économies" at bounding box center [603, 44] width 117 height 8
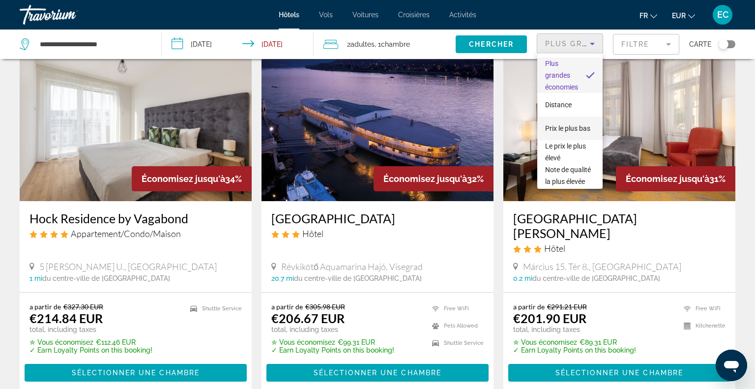
click at [565, 125] on span "Prix le plus bas" at bounding box center [567, 128] width 45 height 8
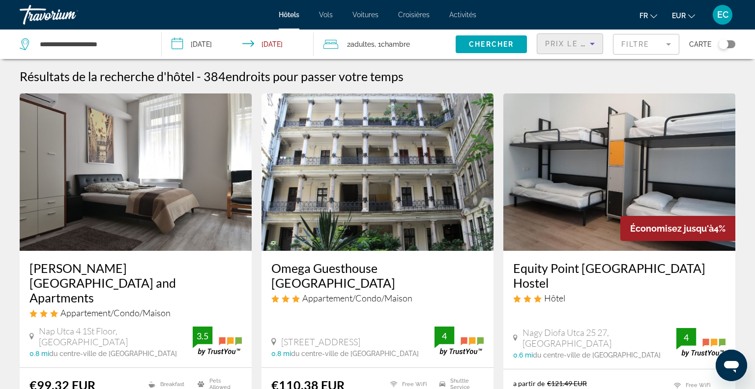
click at [634, 40] on mat-form-field "Filtre" at bounding box center [646, 44] width 66 height 21
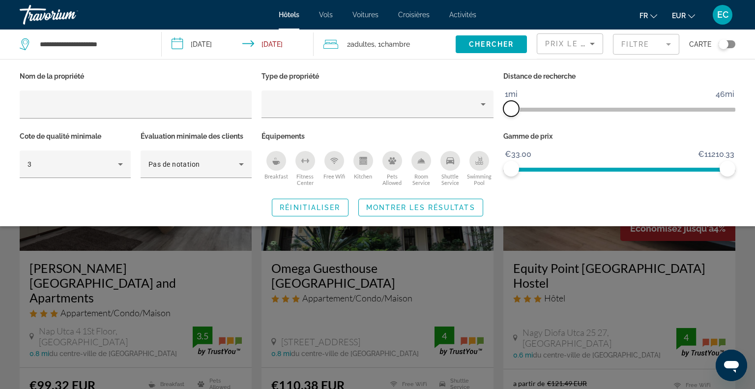
drag, startPoint x: 649, startPoint y: 109, endPoint x: 497, endPoint y: 121, distance: 152.4
click at [497, 121] on div "Nom de la propriété Type de propriété Distance de recherche 1mi 46mi 1mi Cote d…" at bounding box center [377, 128] width 725 height 119
click at [458, 201] on span "Search widget" at bounding box center [421, 208] width 124 height 24
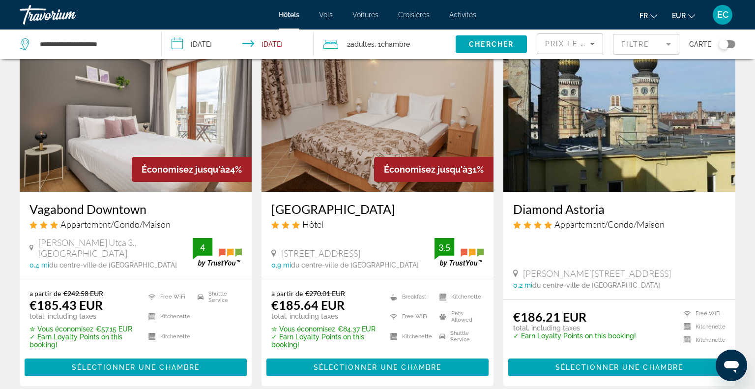
scroll to position [1215, 0]
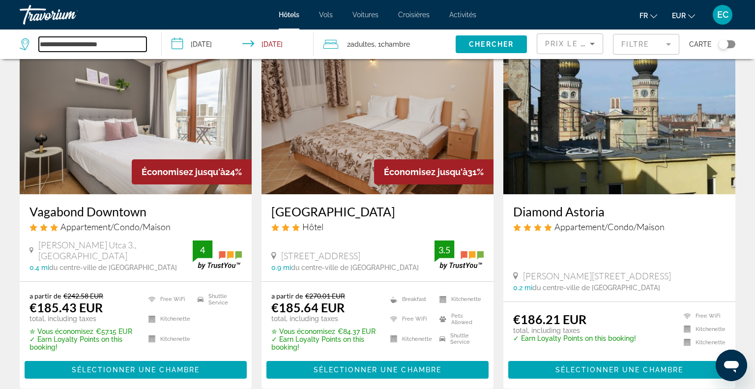
click at [144, 45] on input "**********" at bounding box center [93, 44] width 108 height 15
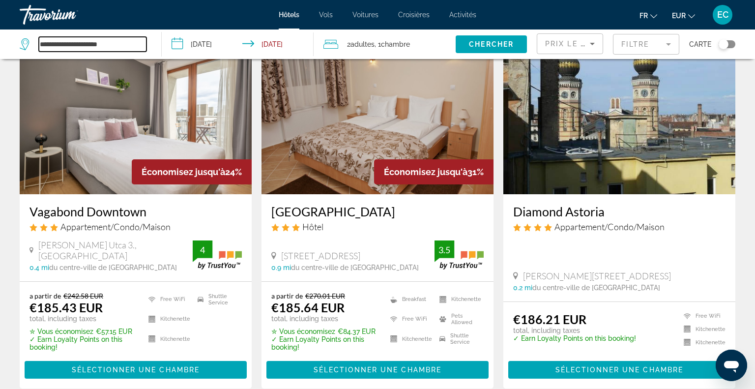
click at [144, 45] on input "**********" at bounding box center [93, 44] width 108 height 15
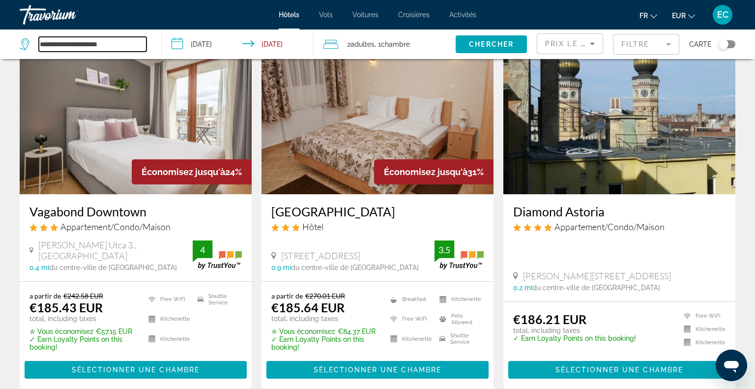
click at [144, 45] on input "**********" at bounding box center [93, 44] width 108 height 15
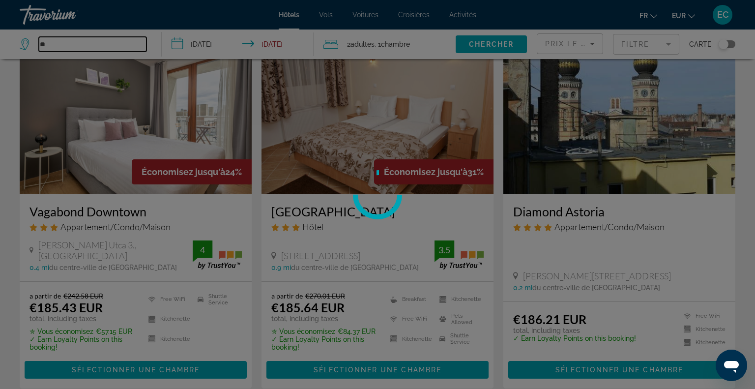
type input "*"
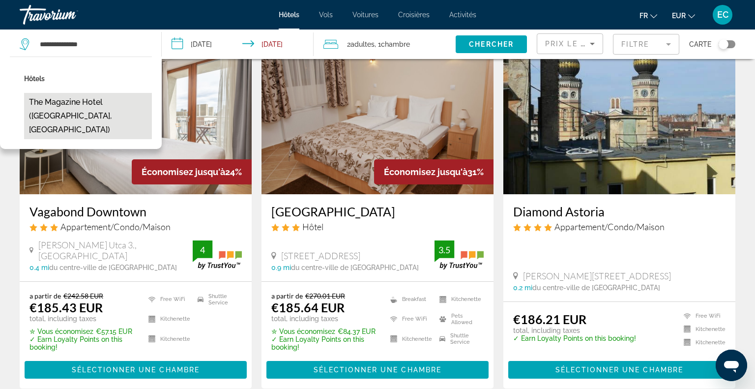
click at [114, 109] on button "The Magazine Hotel (Budapest, HU)" at bounding box center [88, 116] width 128 height 46
type input "**********"
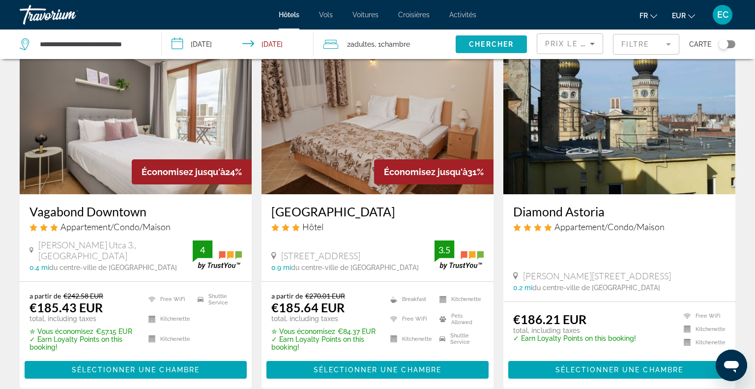
click at [479, 46] on span "Chercher" at bounding box center [491, 44] width 45 height 8
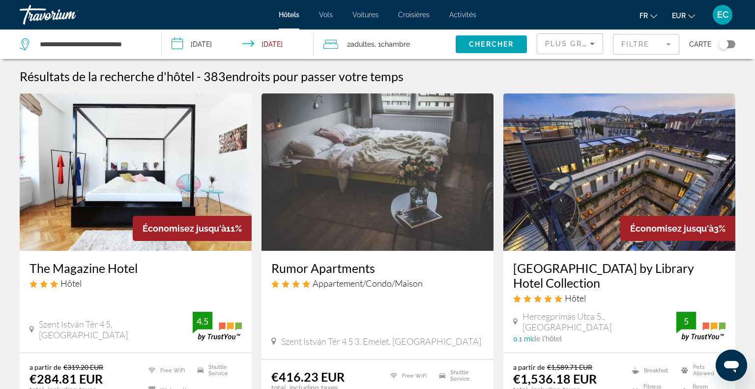
click at [118, 158] on img "Main content" at bounding box center [136, 171] width 232 height 157
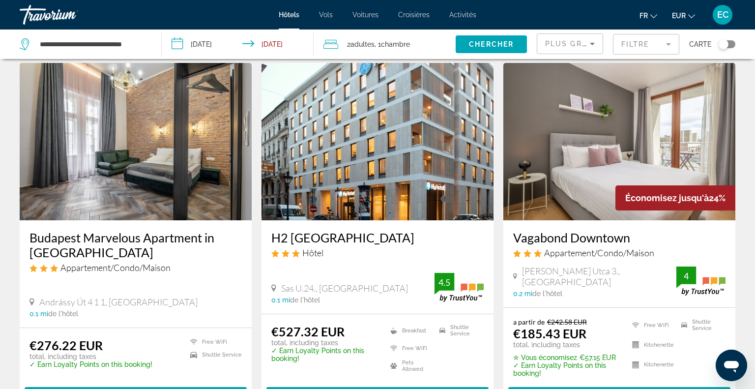
scroll to position [1164, 0]
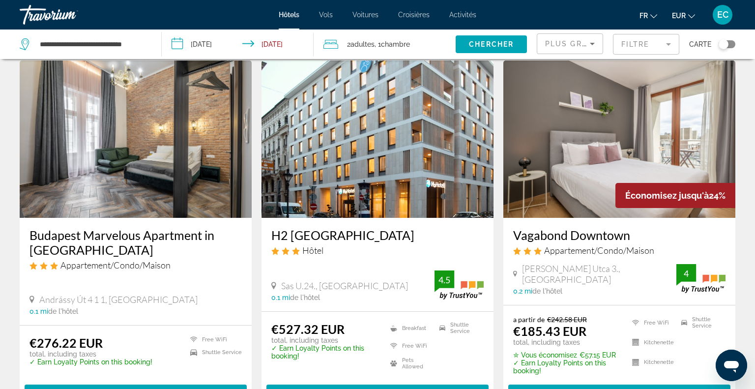
click at [581, 148] on img "Main content" at bounding box center [619, 138] width 232 height 157
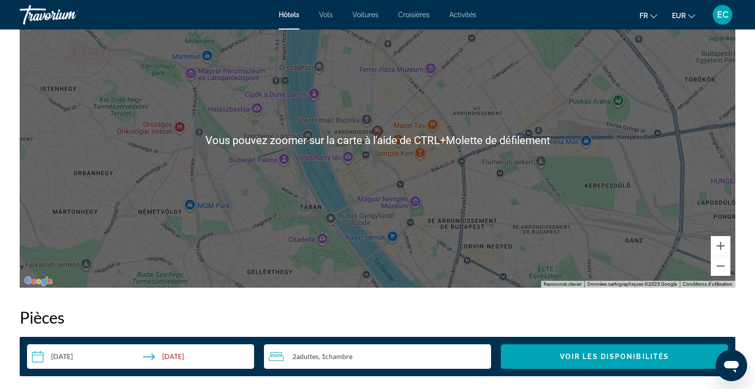
scroll to position [896, 0]
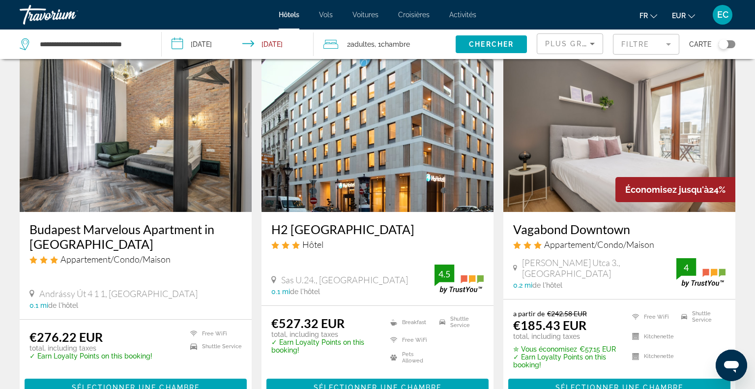
scroll to position [1170, 0]
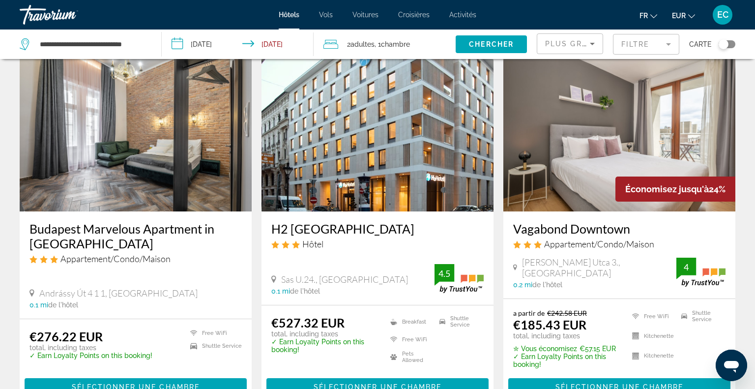
click at [109, 221] on h3 "Budapest Marvelous Apartment in Andrassy Boulevard" at bounding box center [135, 235] width 212 height 29
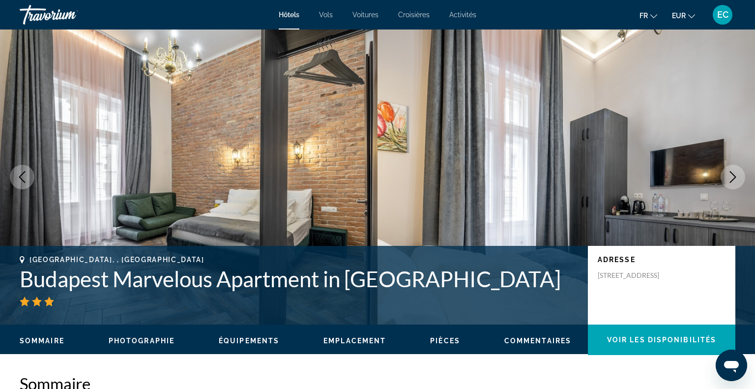
click at [739, 180] on button "Next image" at bounding box center [732, 177] width 25 height 25
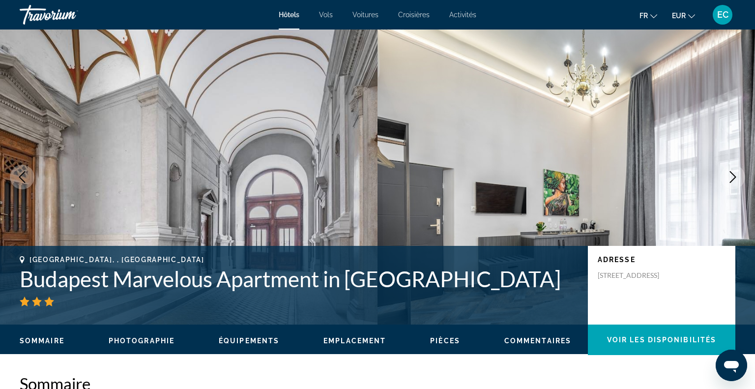
click at [739, 180] on button "Next image" at bounding box center [732, 177] width 25 height 25
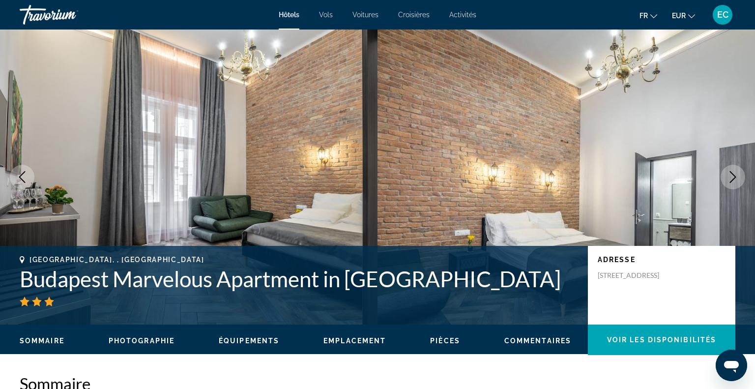
click at [739, 180] on button "Next image" at bounding box center [732, 177] width 25 height 25
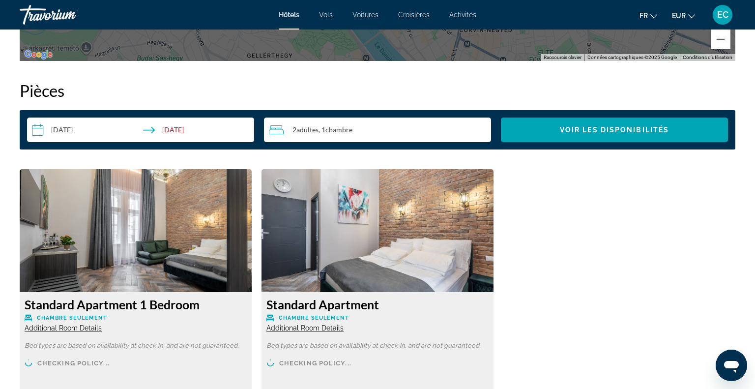
scroll to position [1253, 0]
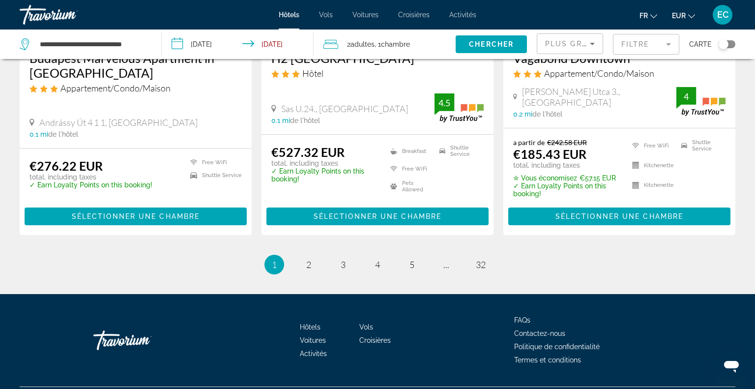
scroll to position [1342, 0]
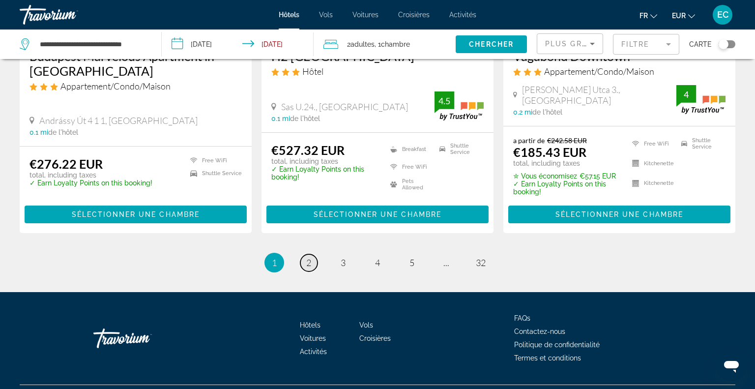
click at [312, 254] on link "page 2" at bounding box center [308, 262] width 17 height 17
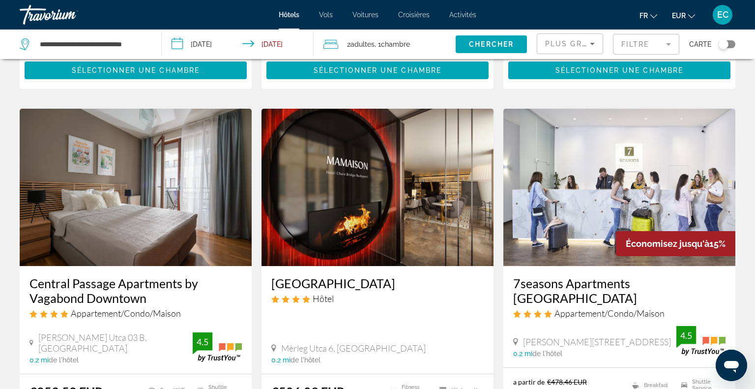
scroll to position [1134, 0]
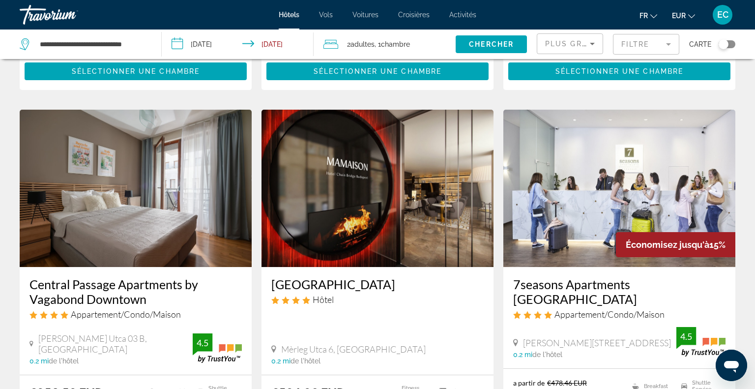
click at [61, 277] on h3 "Central Passage Apartments by Vagabond Downtown" at bounding box center [135, 291] width 212 height 29
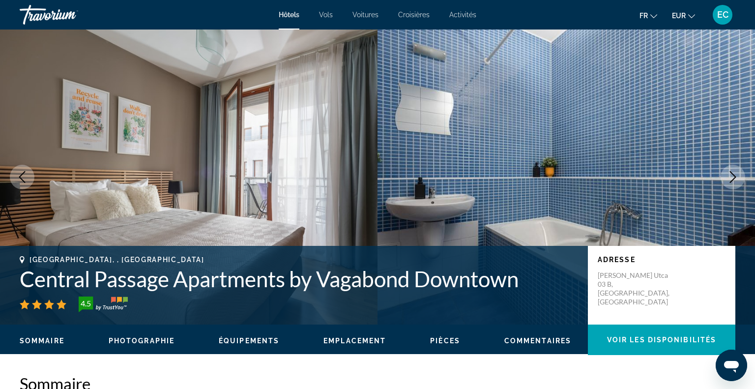
click at [733, 177] on icon "Next image" at bounding box center [733, 177] width 12 height 12
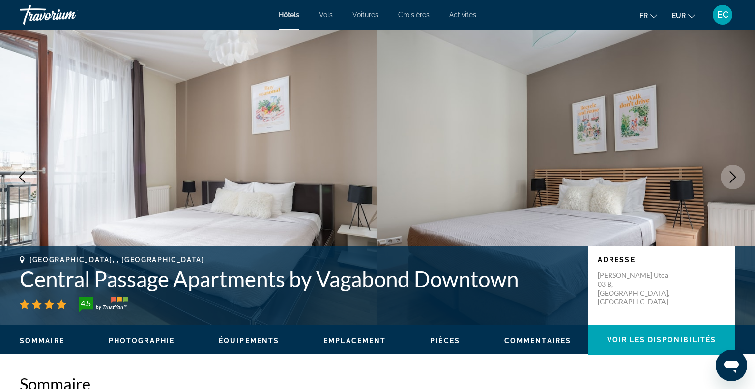
click at [733, 177] on icon "Next image" at bounding box center [733, 177] width 12 height 12
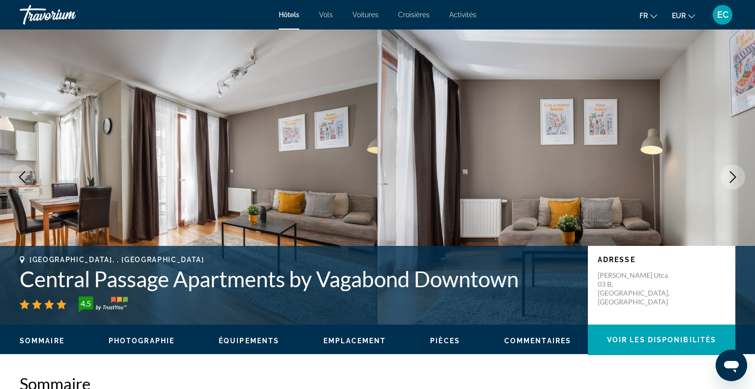
click at [733, 177] on icon "Next image" at bounding box center [733, 177] width 12 height 12
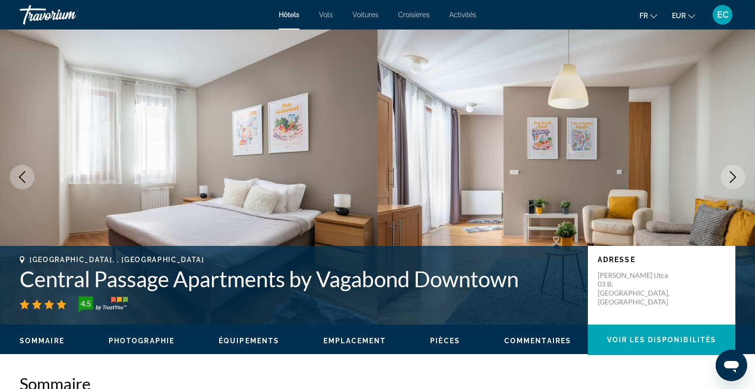
click at [733, 177] on icon "Next image" at bounding box center [733, 177] width 12 height 12
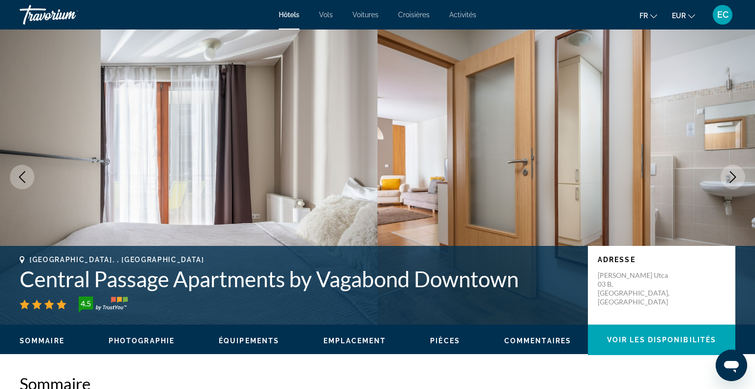
click at [733, 177] on icon "Next image" at bounding box center [733, 177] width 12 height 12
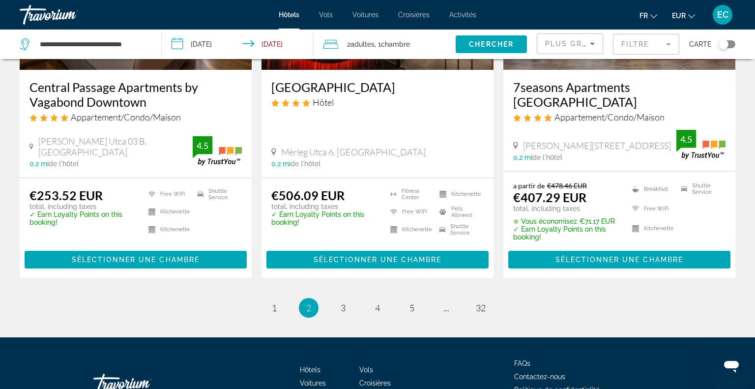
scroll to position [1333, 0]
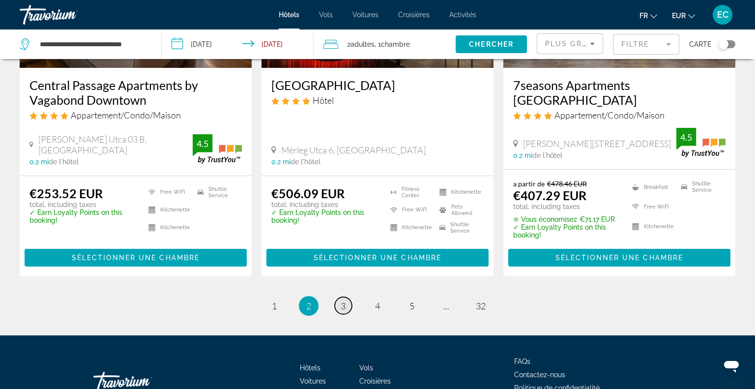
click at [341, 300] on span "3" at bounding box center [343, 305] width 5 height 11
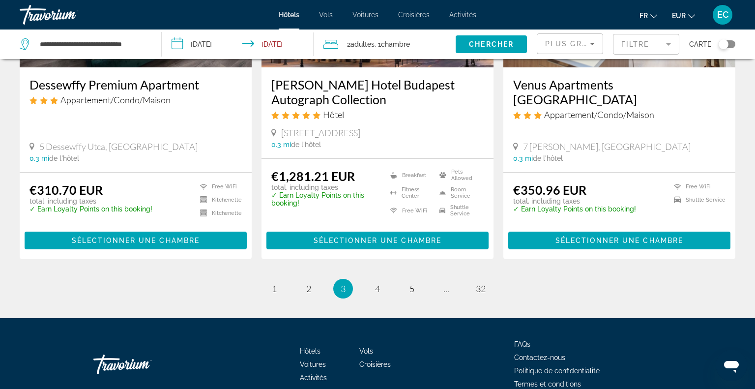
scroll to position [1329, 0]
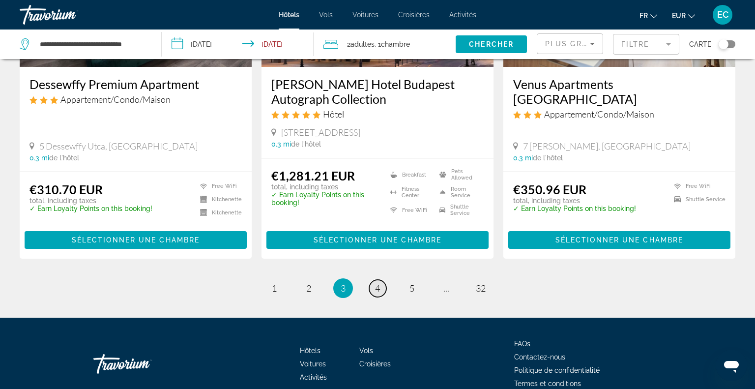
click at [375, 283] on span "4" at bounding box center [377, 288] width 5 height 11
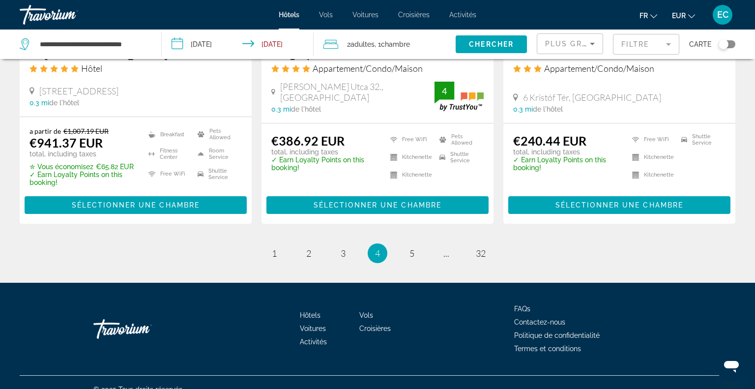
scroll to position [1348, 0]
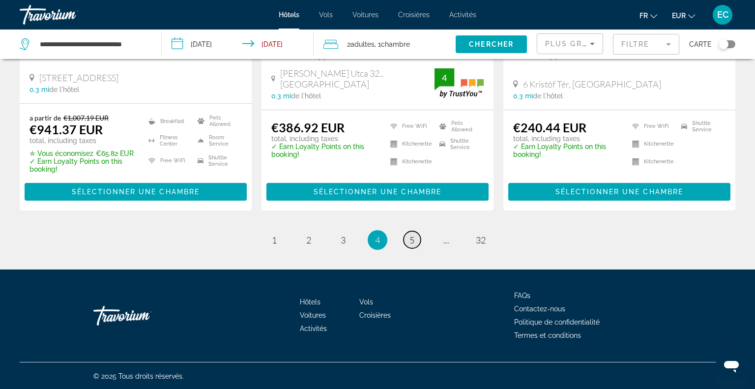
click at [411, 237] on span "5" at bounding box center [411, 239] width 5 height 11
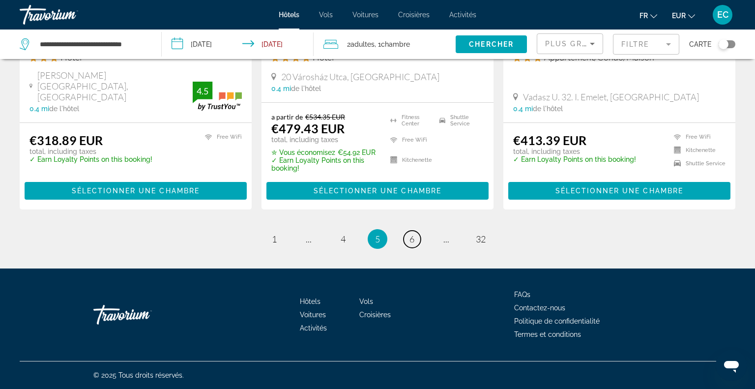
scroll to position [1321, 0]
click at [409, 237] on span "6" at bounding box center [411, 238] width 5 height 11
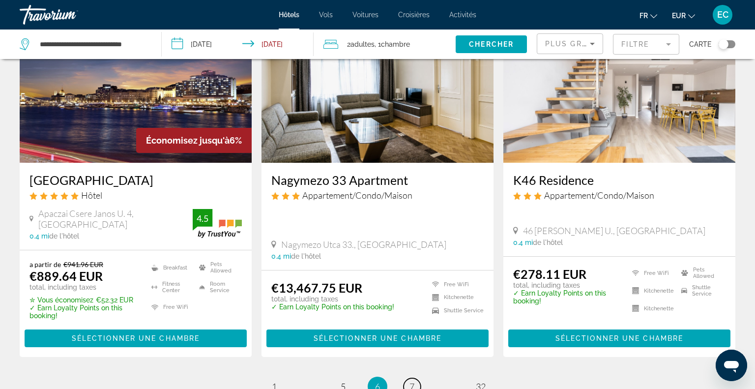
scroll to position [1222, 0]
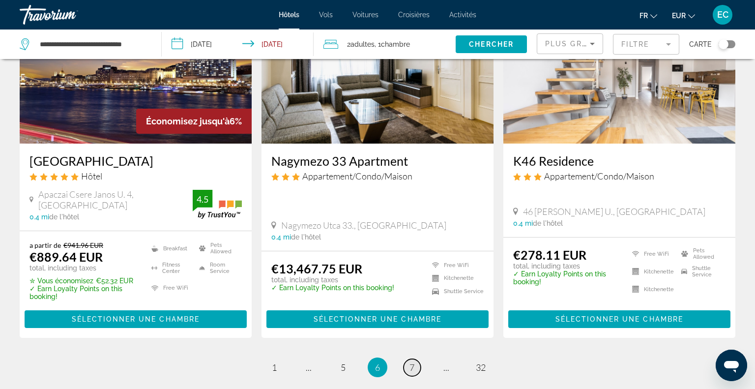
click at [409, 363] on span "7" at bounding box center [411, 367] width 5 height 11
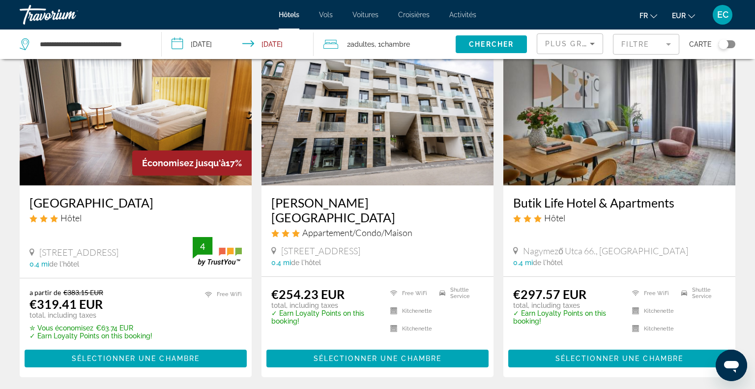
scroll to position [1219, 0]
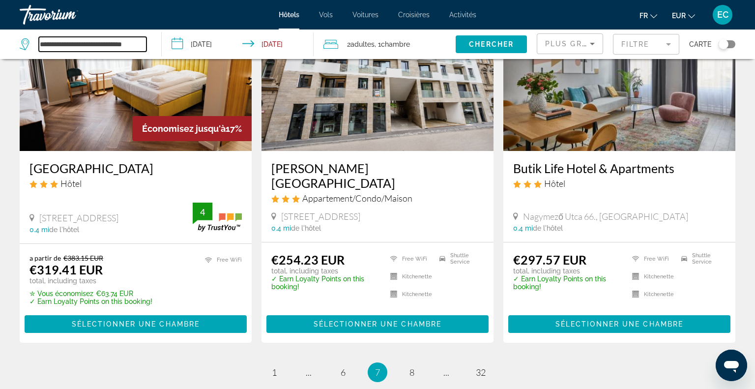
click at [117, 47] on input "**********" at bounding box center [93, 44] width 108 height 15
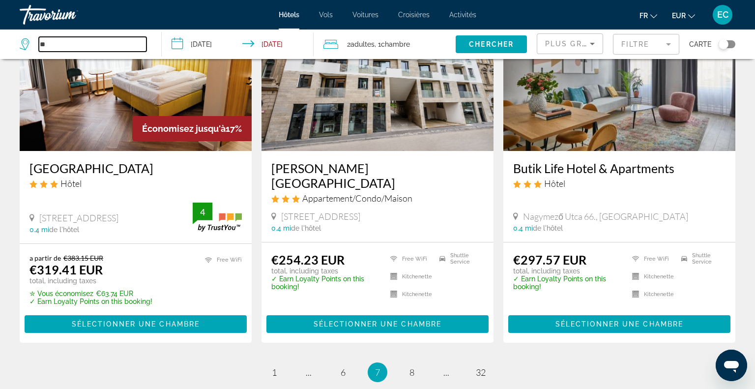
type input "*"
click at [105, 45] on input "*" at bounding box center [93, 44] width 108 height 15
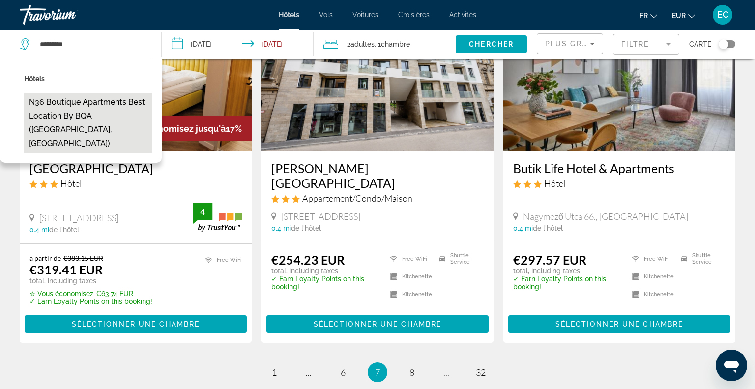
click at [113, 104] on button "N36 Boutique Apartments Best Location By BQA (Budapest, HU)" at bounding box center [88, 123] width 128 height 60
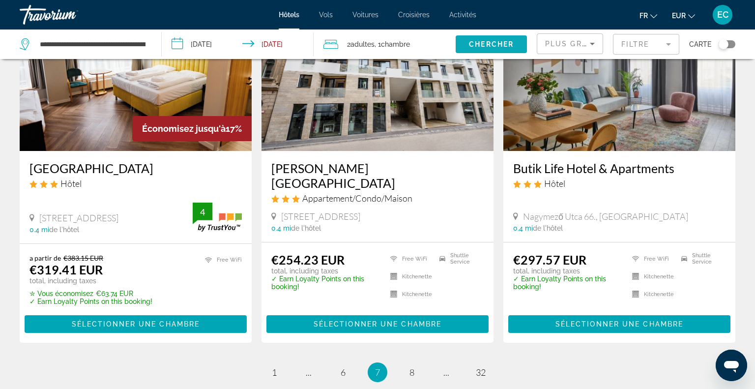
click at [482, 43] on span "Chercher" at bounding box center [491, 44] width 45 height 8
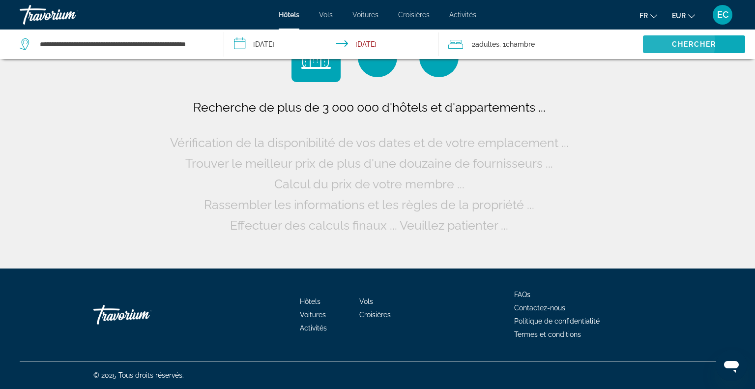
scroll to position [0, 0]
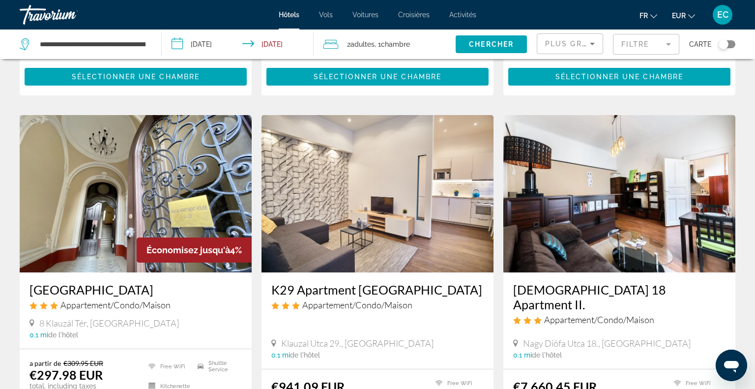
scroll to position [359, 0]
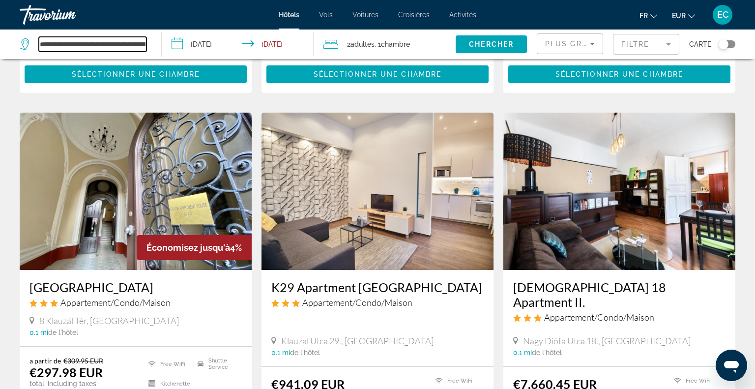
click at [133, 51] on input "**********" at bounding box center [93, 44] width 108 height 15
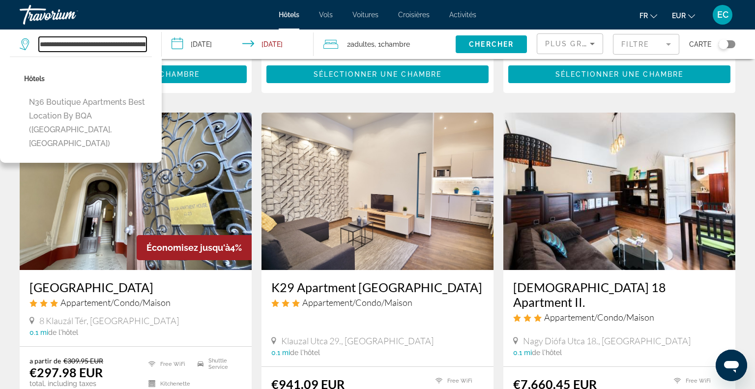
click at [133, 51] on input "**********" at bounding box center [93, 44] width 108 height 15
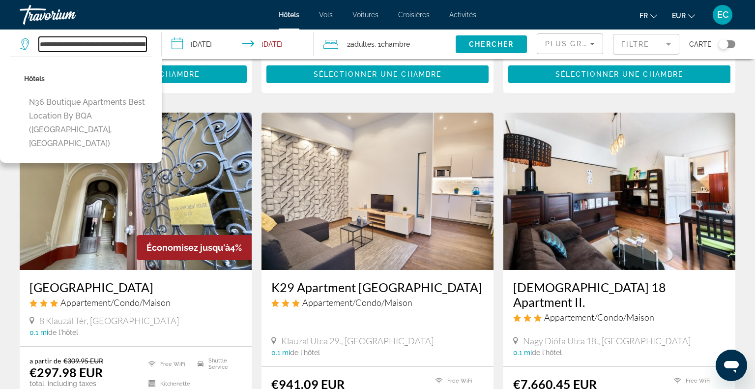
click at [133, 51] on input "**********" at bounding box center [93, 44] width 108 height 15
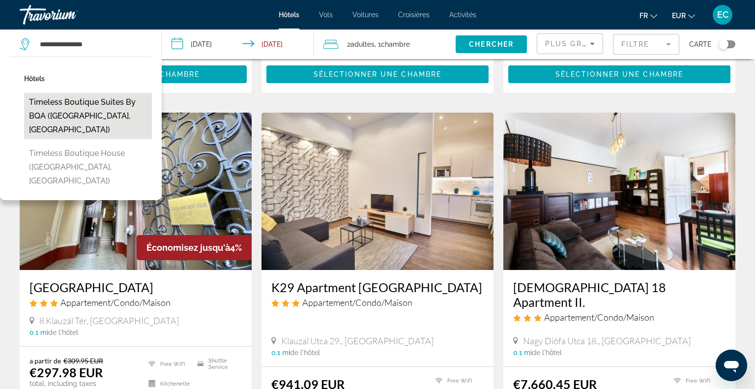
click at [78, 101] on button "Timeless Boutique Suites by BQA (Budapest, HU)" at bounding box center [88, 116] width 128 height 46
type input "**********"
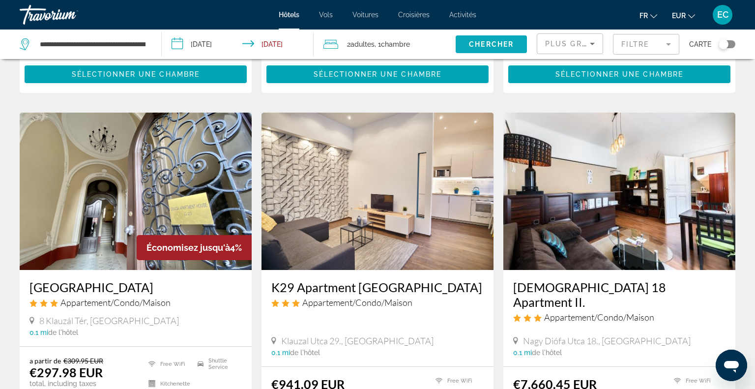
click at [476, 45] on span "Chercher" at bounding box center [491, 44] width 45 height 8
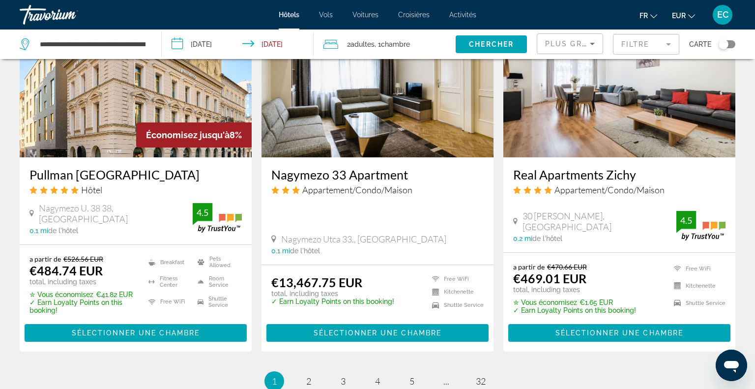
scroll to position [1315, 0]
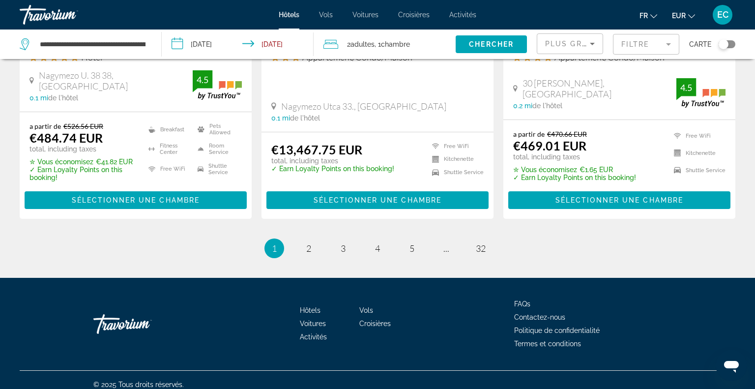
click at [262, 289] on div "Hôtels Vols Voitures Croisières Activités FAQs Contactez-nous Politique de conf…" at bounding box center [377, 324] width 715 height 92
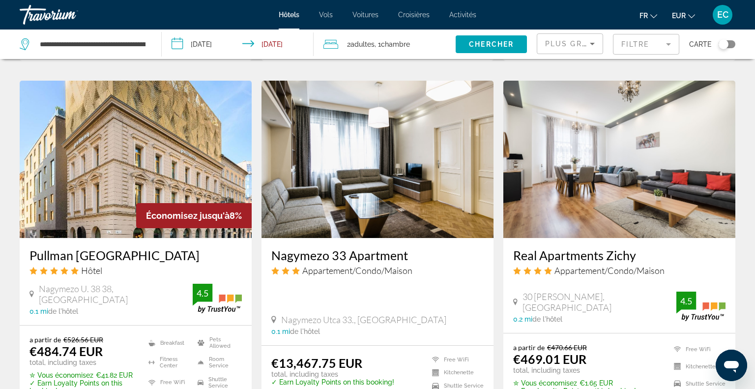
scroll to position [1100, 0]
